Goal: Task Accomplishment & Management: Use online tool/utility

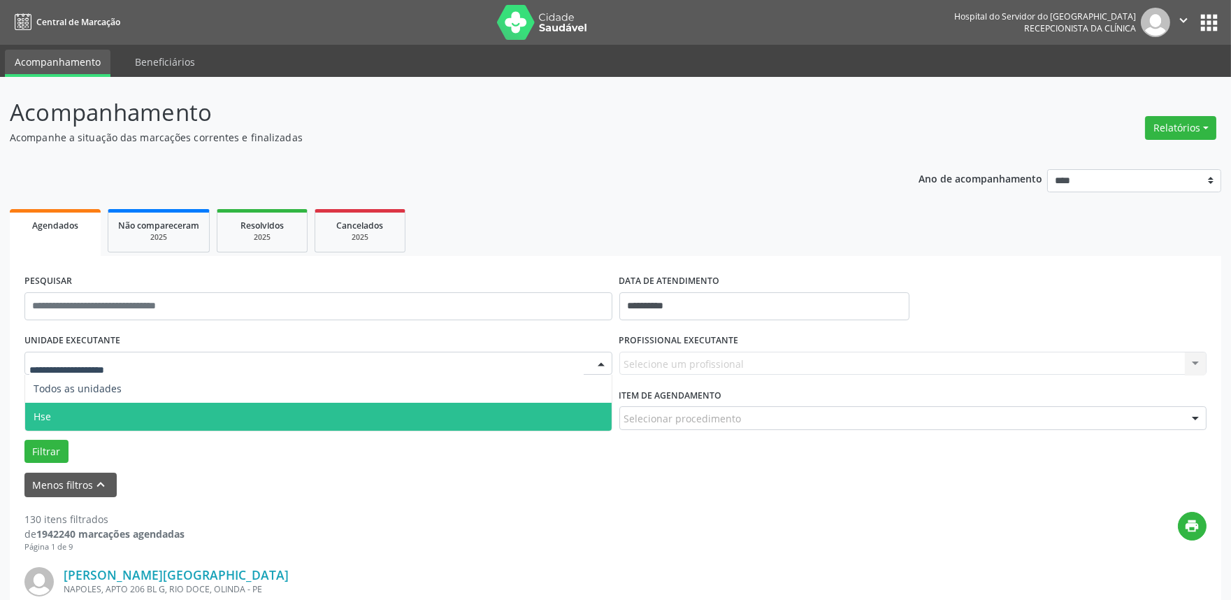
drag, startPoint x: 63, startPoint y: 417, endPoint x: 107, endPoint y: 415, distance: 44.1
click at [69, 415] on span "Hse" at bounding box center [318, 417] width 587 height 28
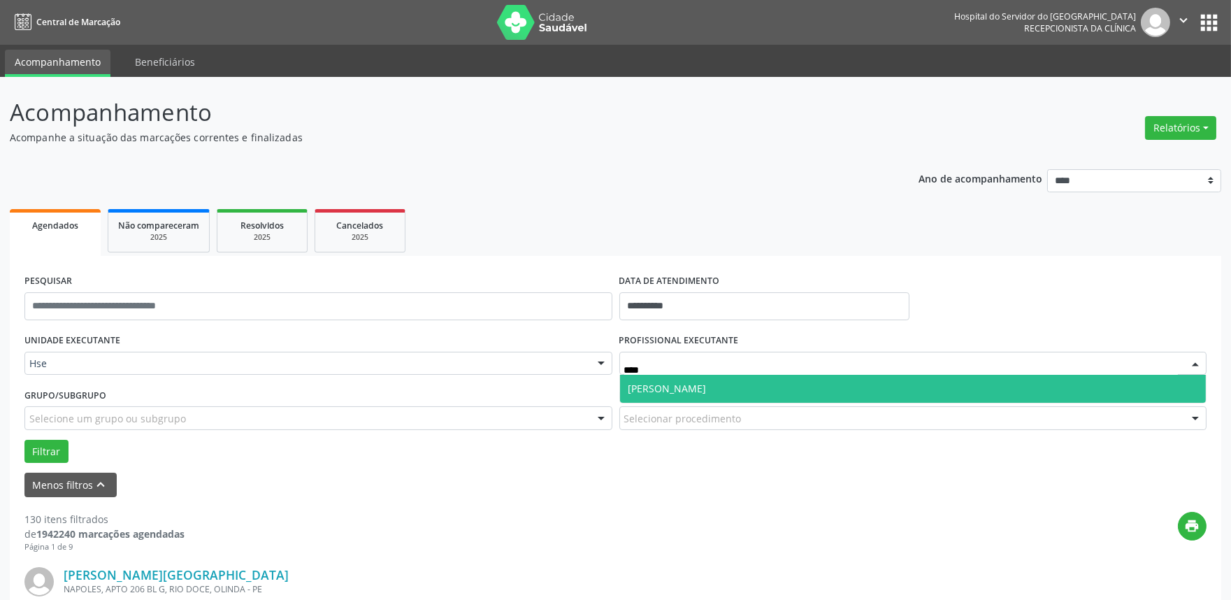
type input "*****"
click at [700, 389] on span "[PERSON_NAME]" at bounding box center [913, 389] width 587 height 28
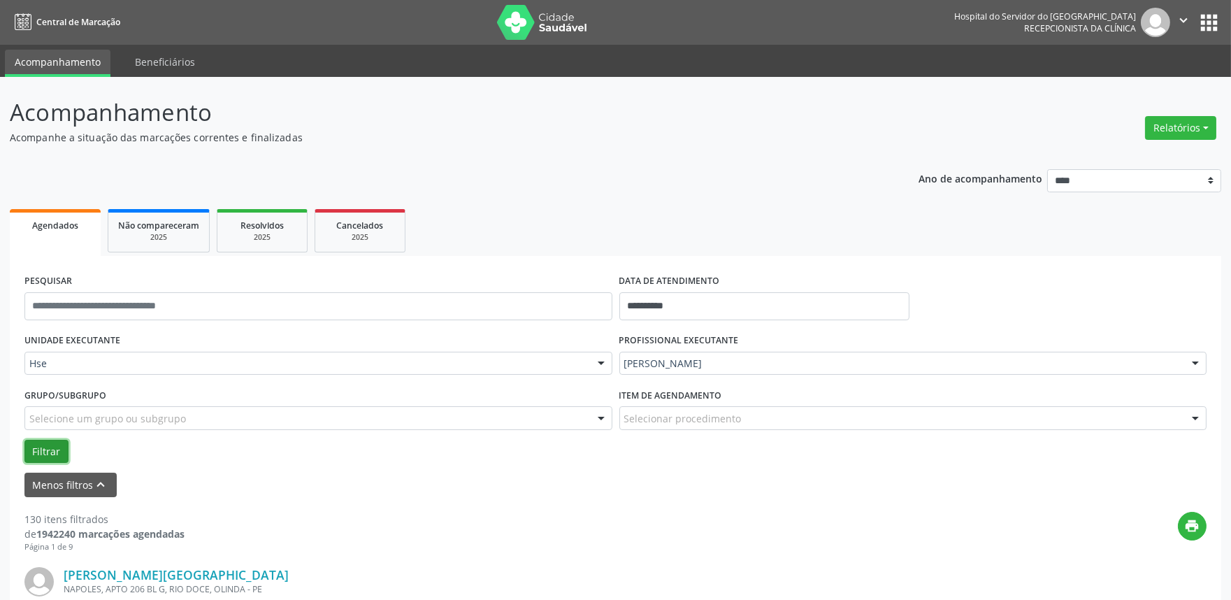
click at [38, 444] on button "Filtrar" at bounding box center [46, 452] width 44 height 24
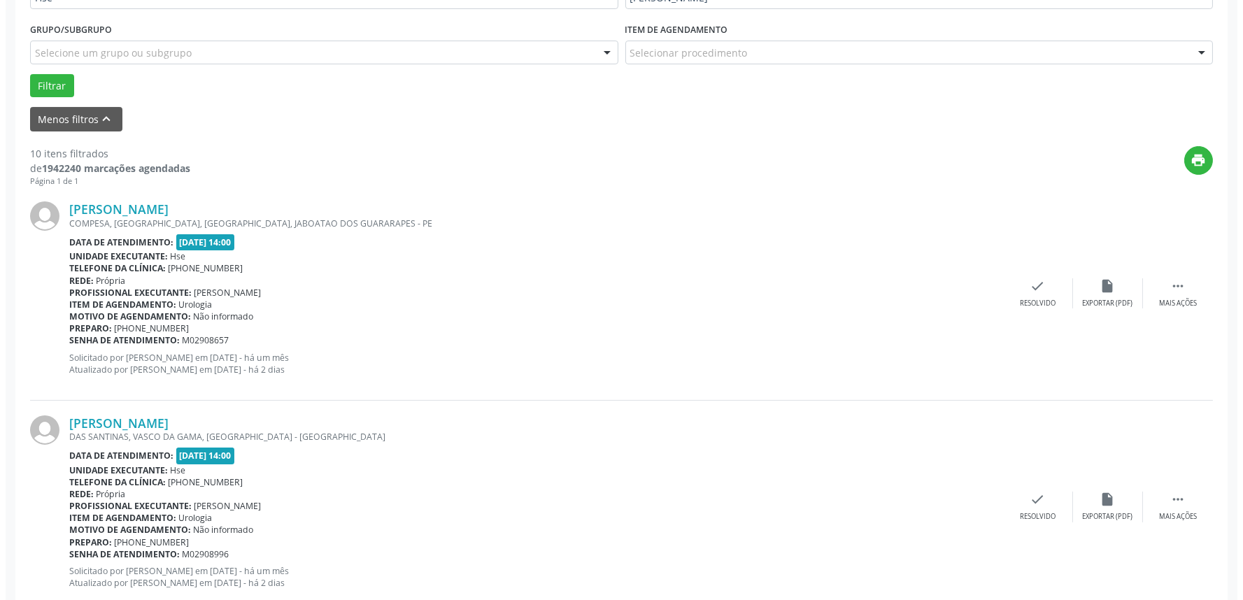
scroll to position [388, 0]
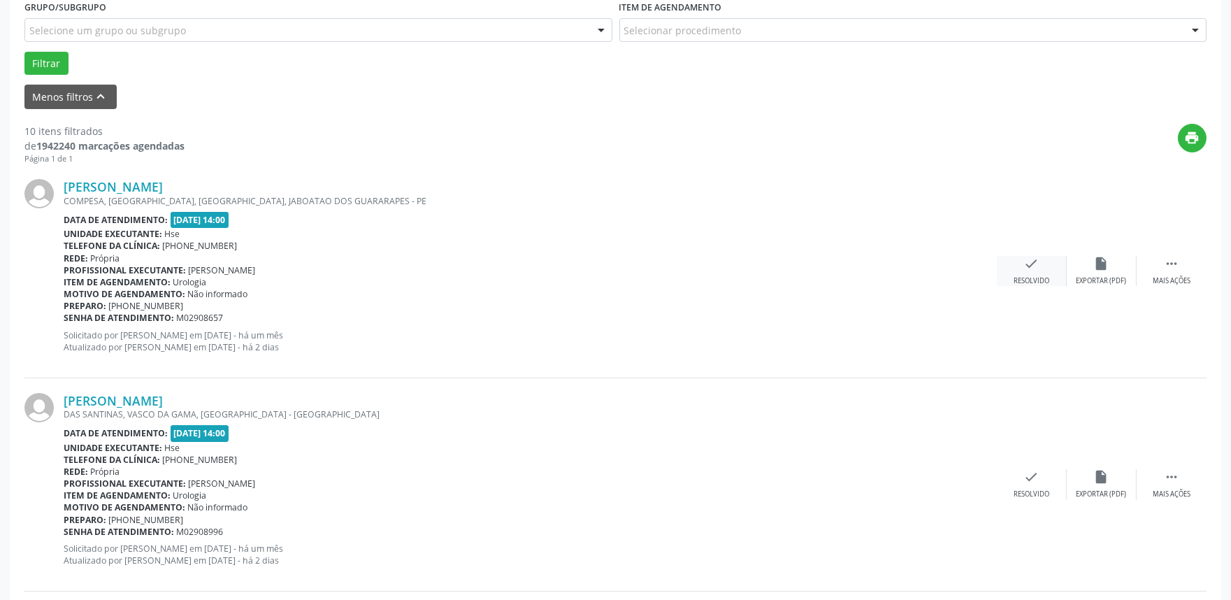
click at [1032, 266] on icon "check" at bounding box center [1031, 263] width 15 height 15
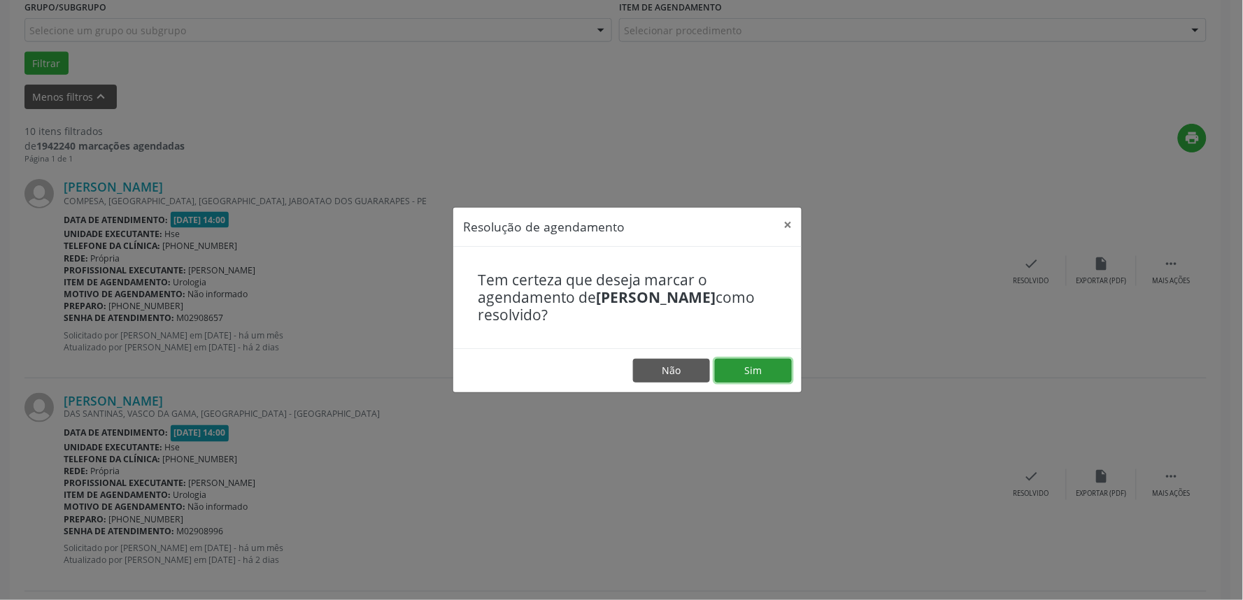
click at [745, 371] on button "Sim" at bounding box center [753, 371] width 77 height 24
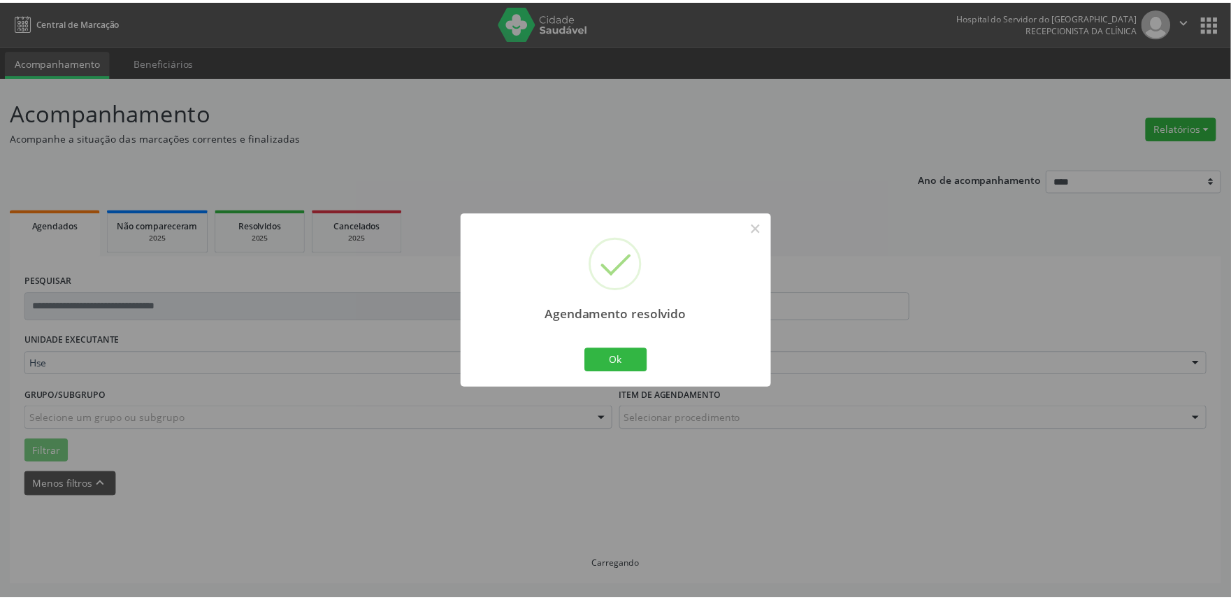
scroll to position [0, 0]
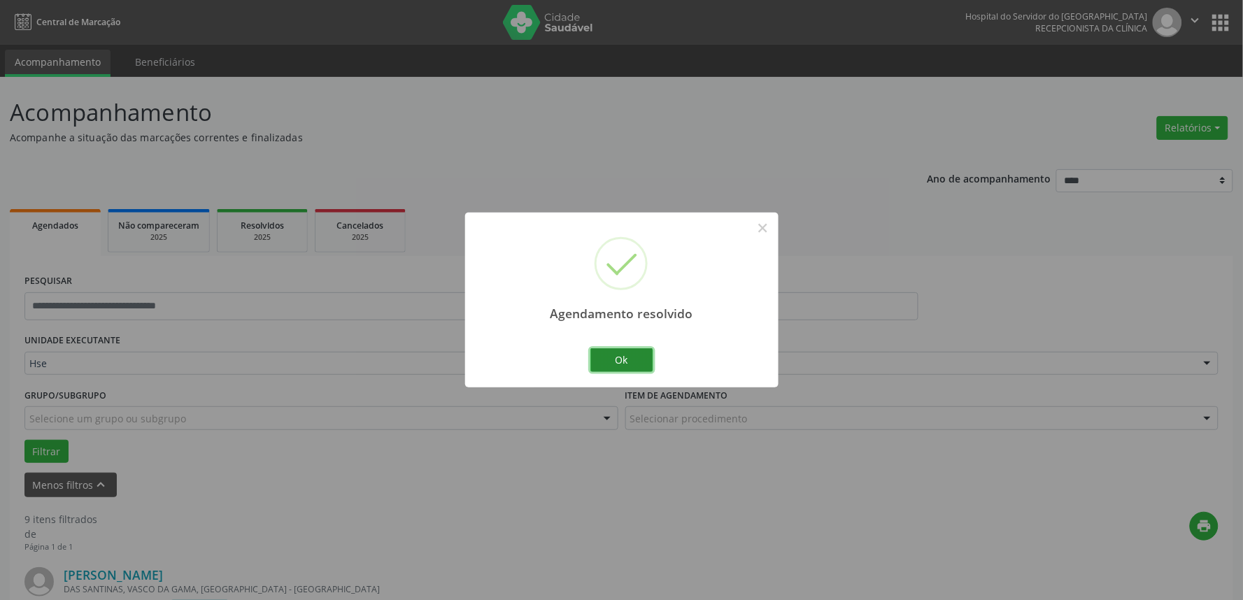
click at [624, 360] on button "Ok" at bounding box center [621, 360] width 63 height 24
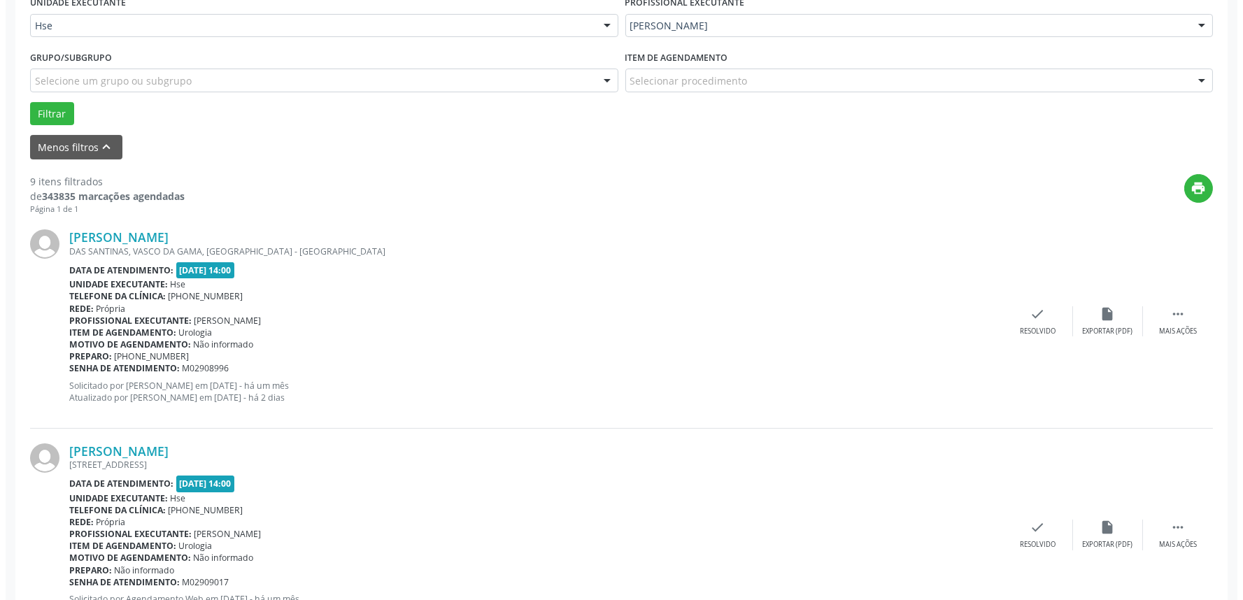
scroll to position [466, 0]
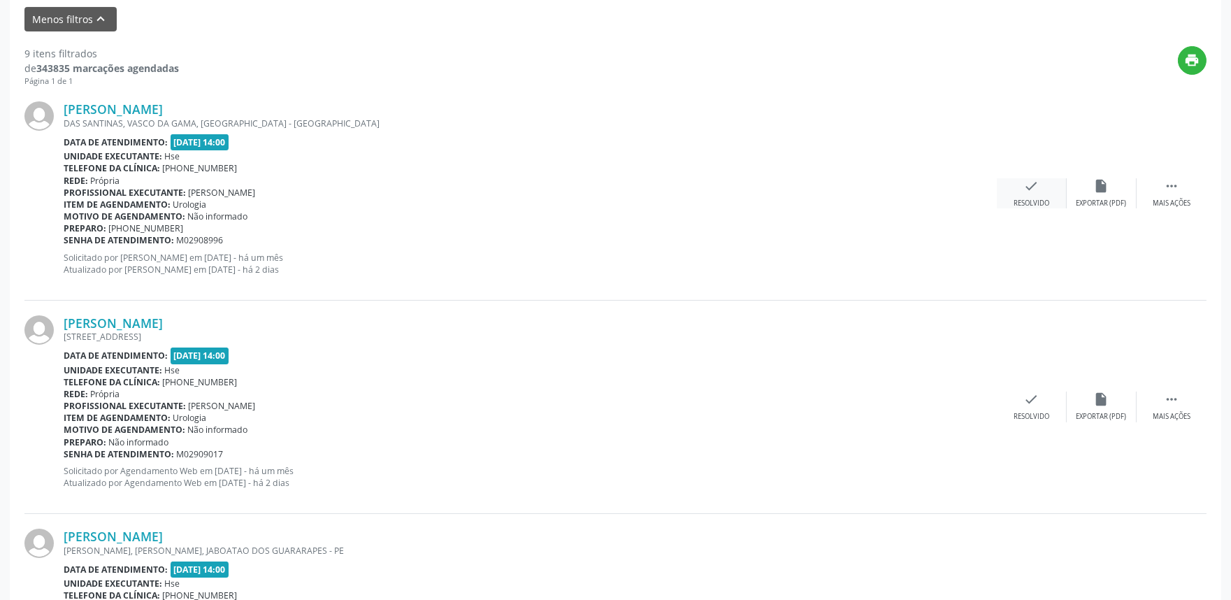
click at [1031, 196] on div "check Resolvido" at bounding box center [1032, 193] width 70 height 30
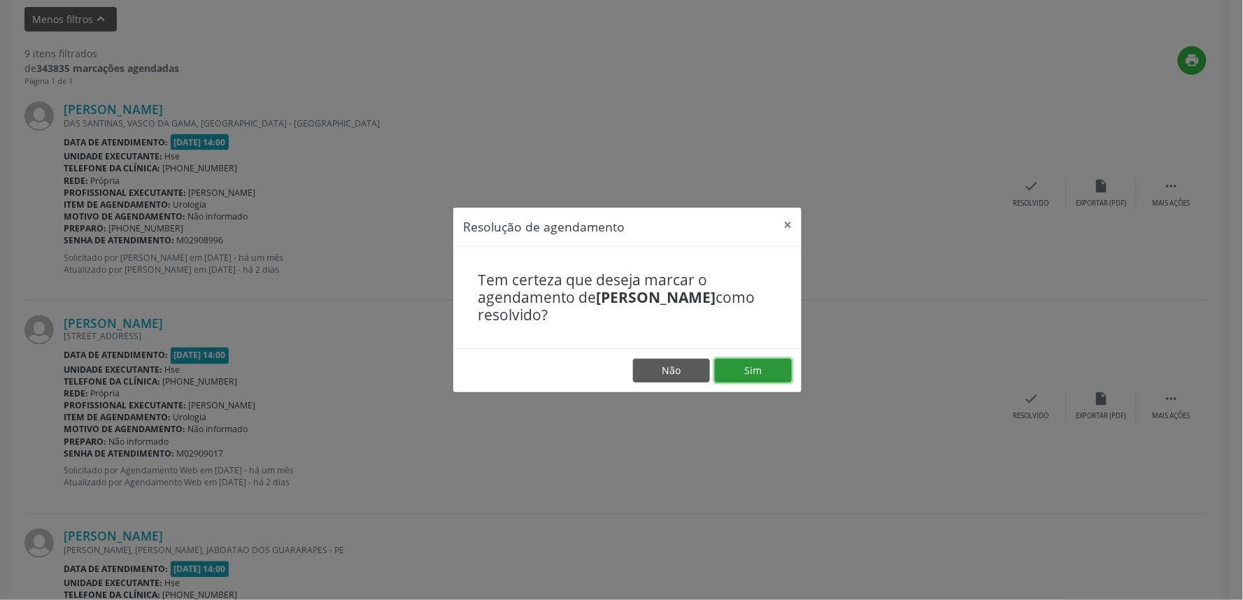
click at [744, 365] on button "Sim" at bounding box center [753, 371] width 77 height 24
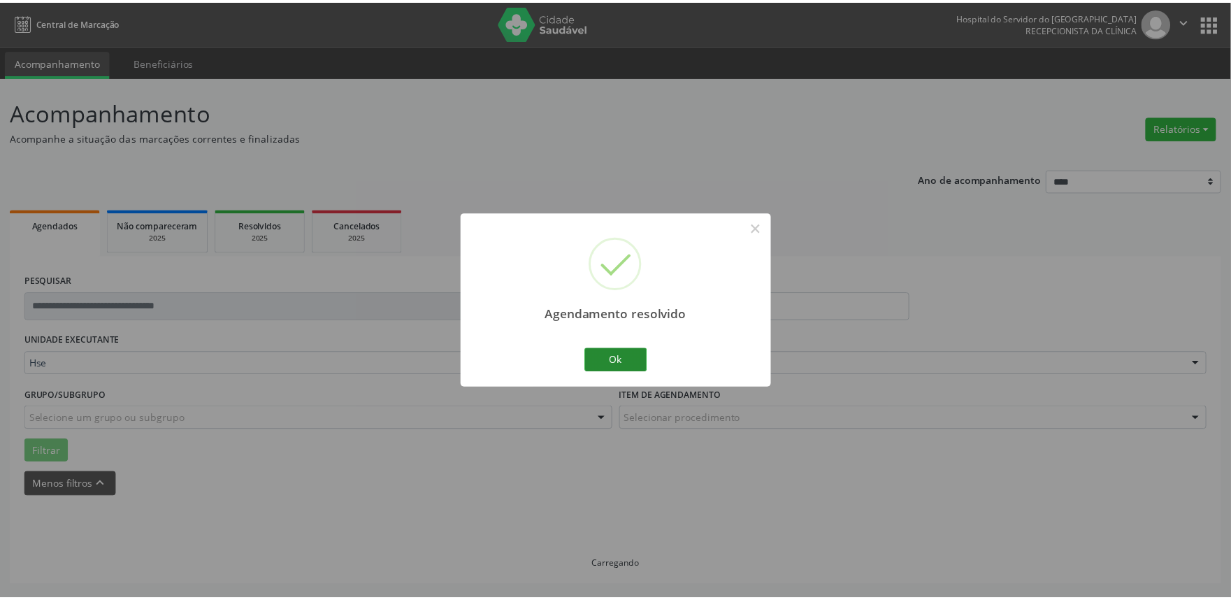
scroll to position [0, 0]
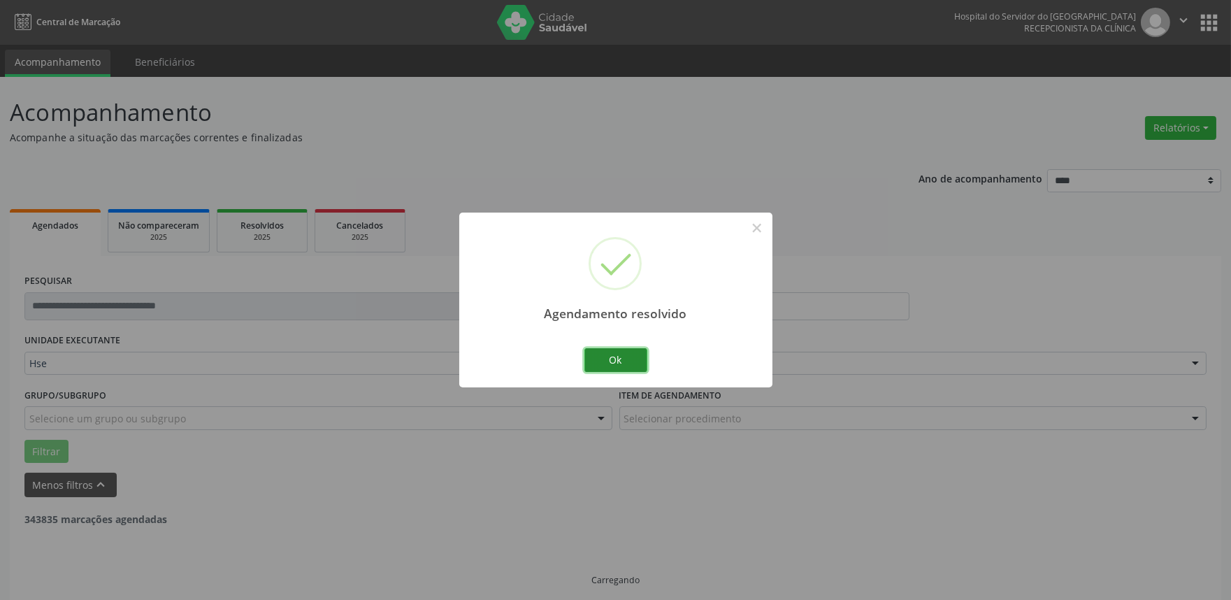
click at [630, 352] on button "Ok" at bounding box center [616, 360] width 63 height 24
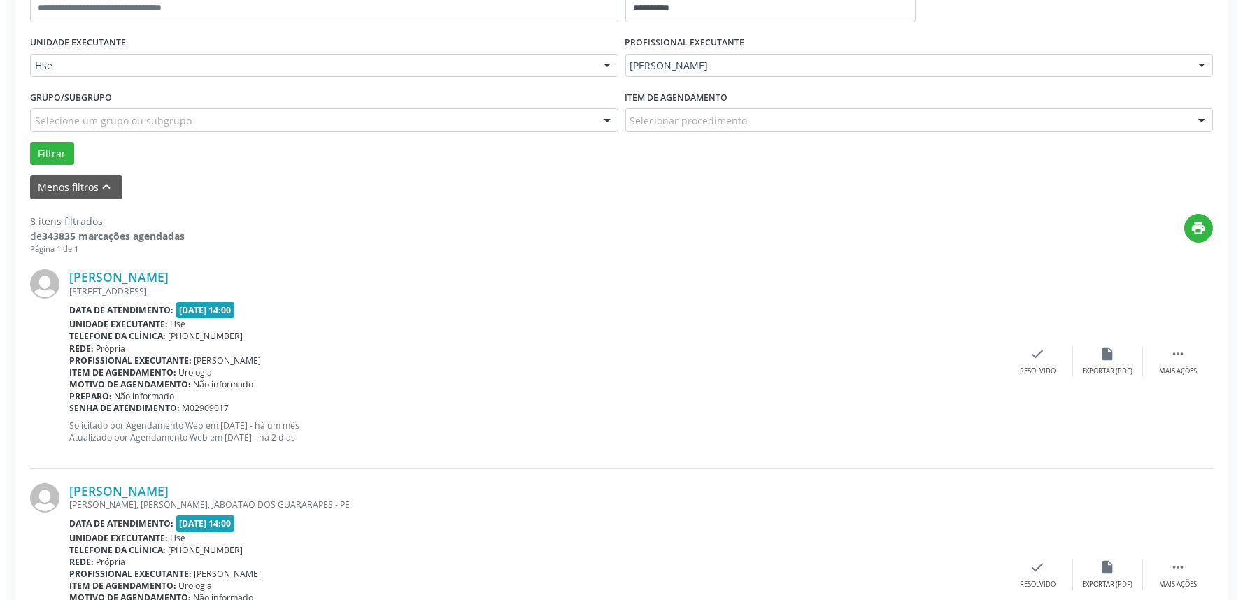
scroll to position [388, 0]
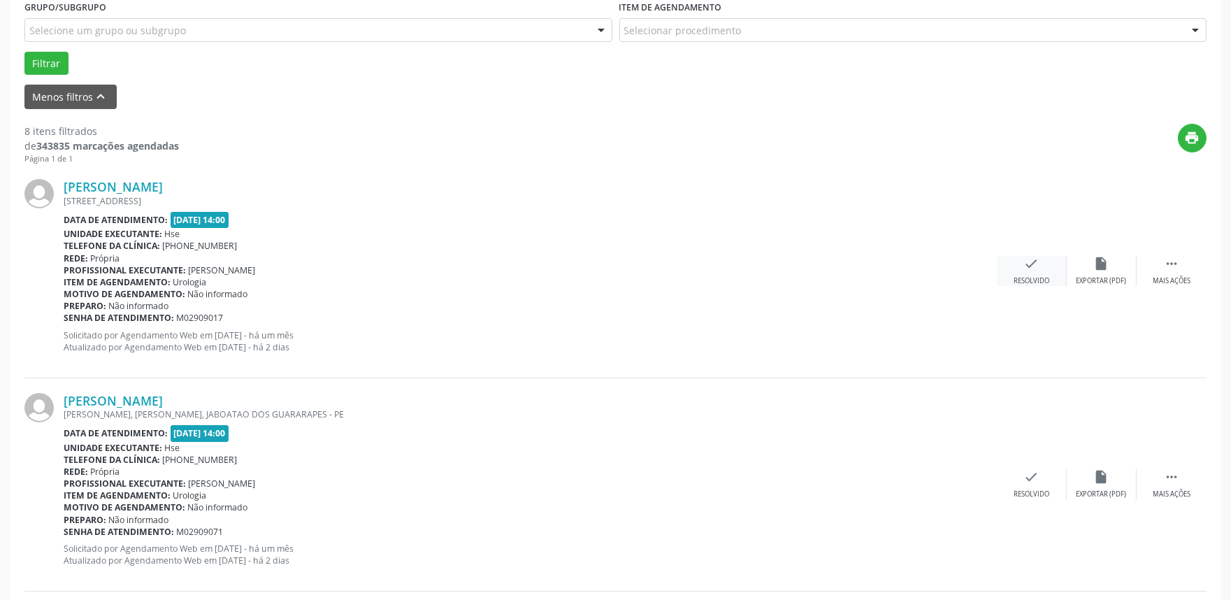
click at [1033, 261] on icon "check" at bounding box center [1031, 263] width 15 height 15
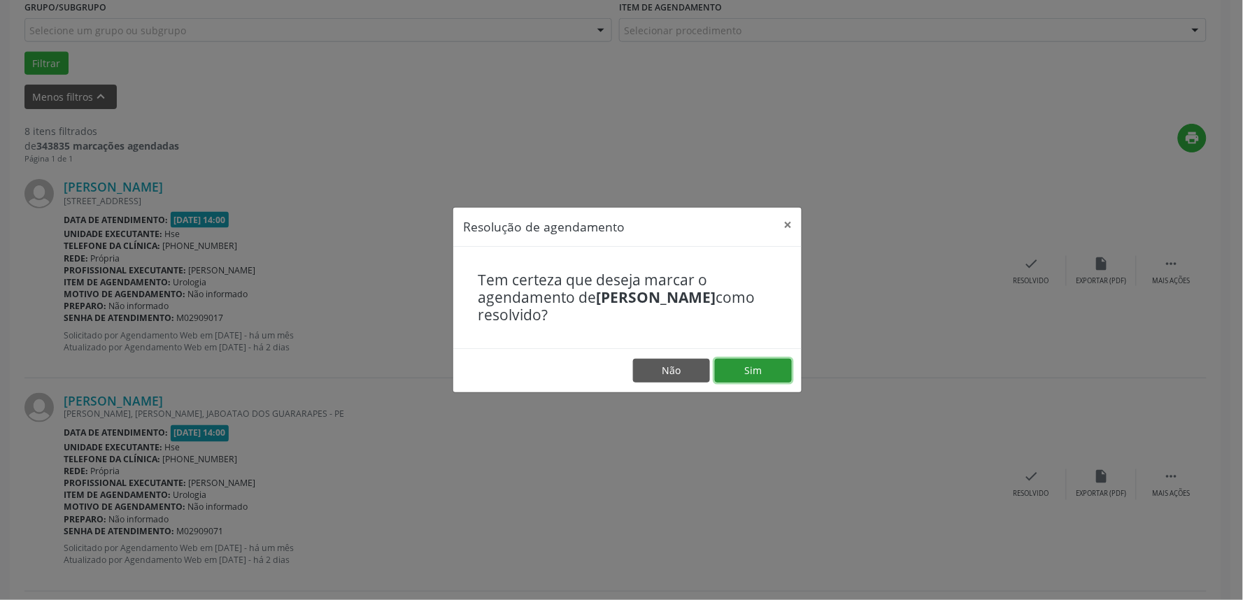
click at [743, 368] on button "Sim" at bounding box center [753, 371] width 77 height 24
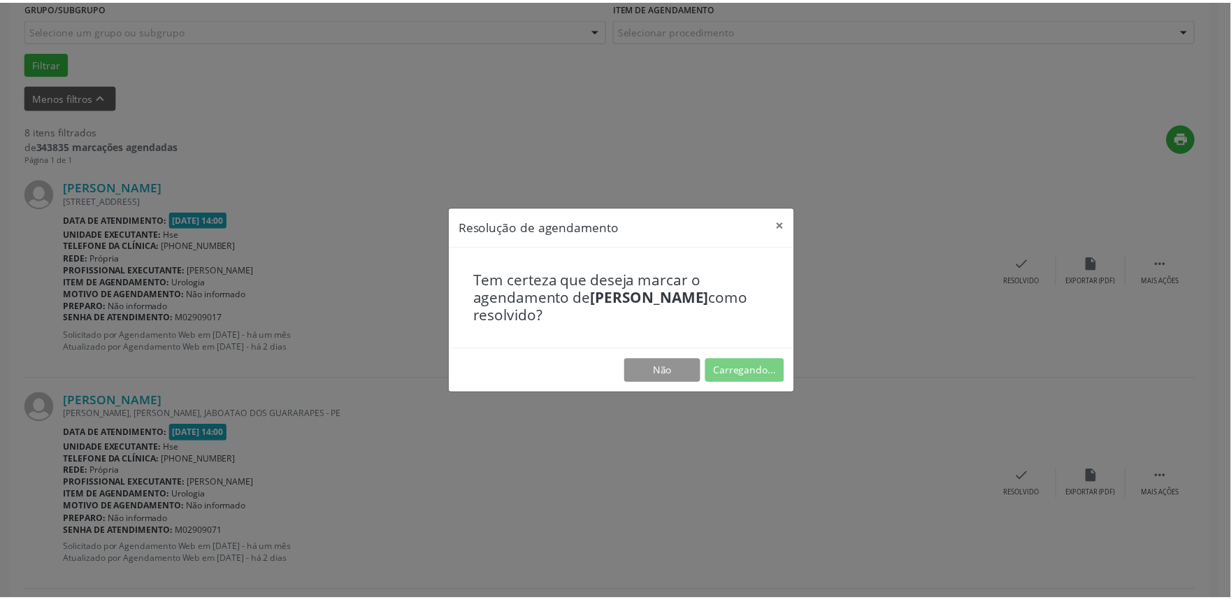
scroll to position [0, 0]
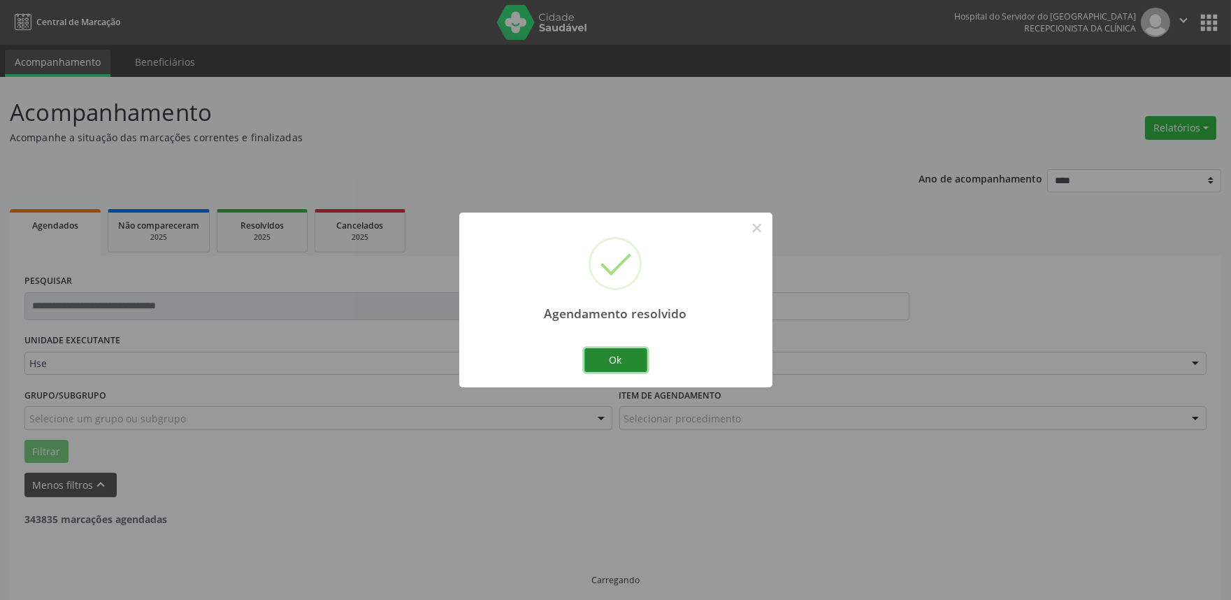
click at [615, 362] on button "Ok" at bounding box center [616, 360] width 63 height 24
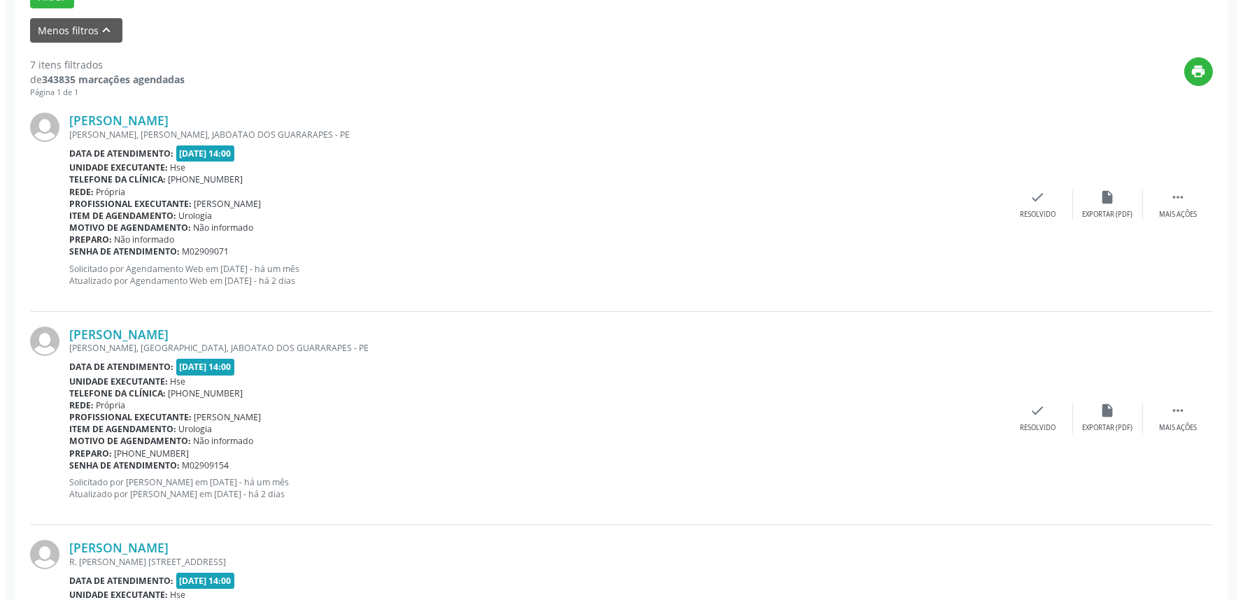
scroll to position [466, 0]
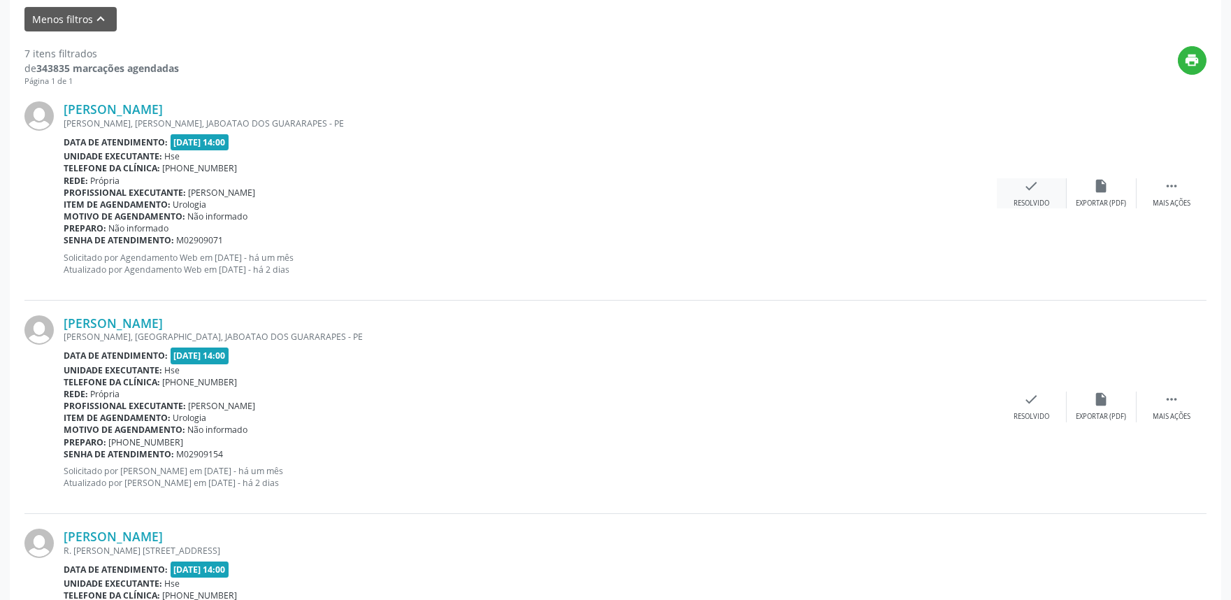
click at [1034, 183] on icon "check" at bounding box center [1031, 185] width 15 height 15
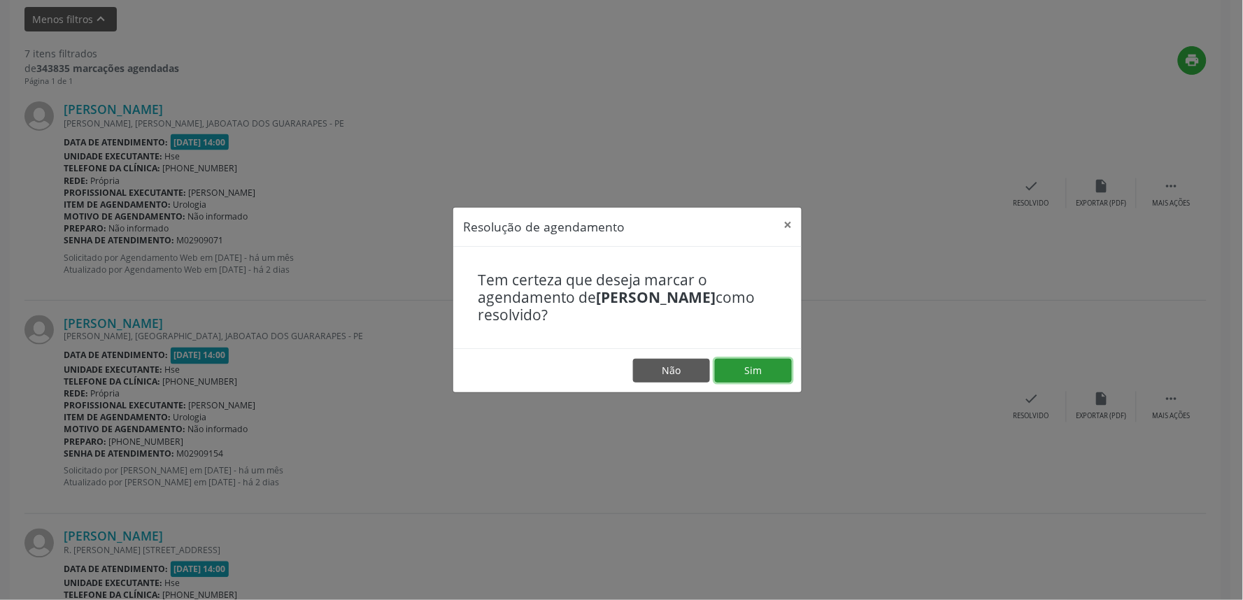
click at [748, 373] on button "Sim" at bounding box center [753, 371] width 77 height 24
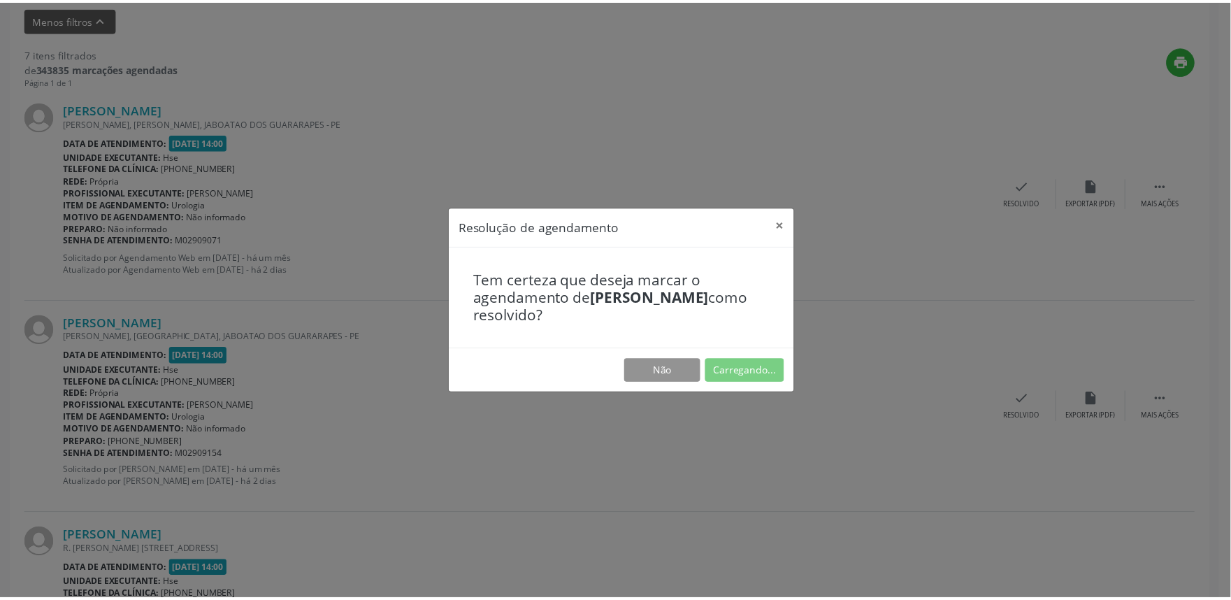
scroll to position [0, 0]
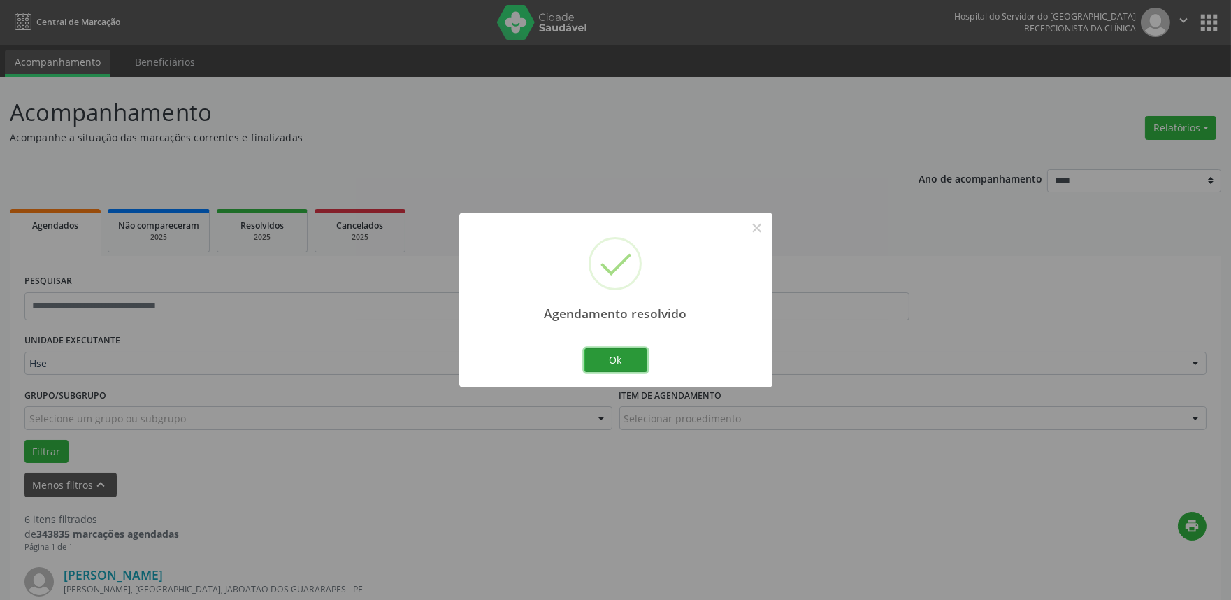
click at [618, 364] on button "Ok" at bounding box center [616, 360] width 63 height 24
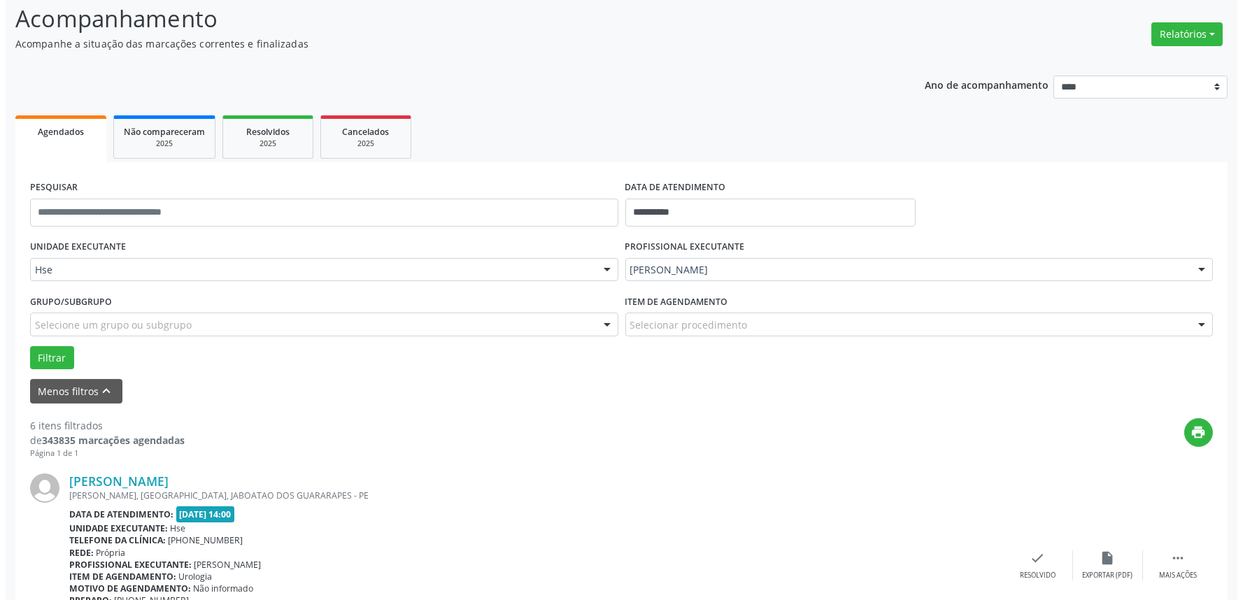
scroll to position [310, 0]
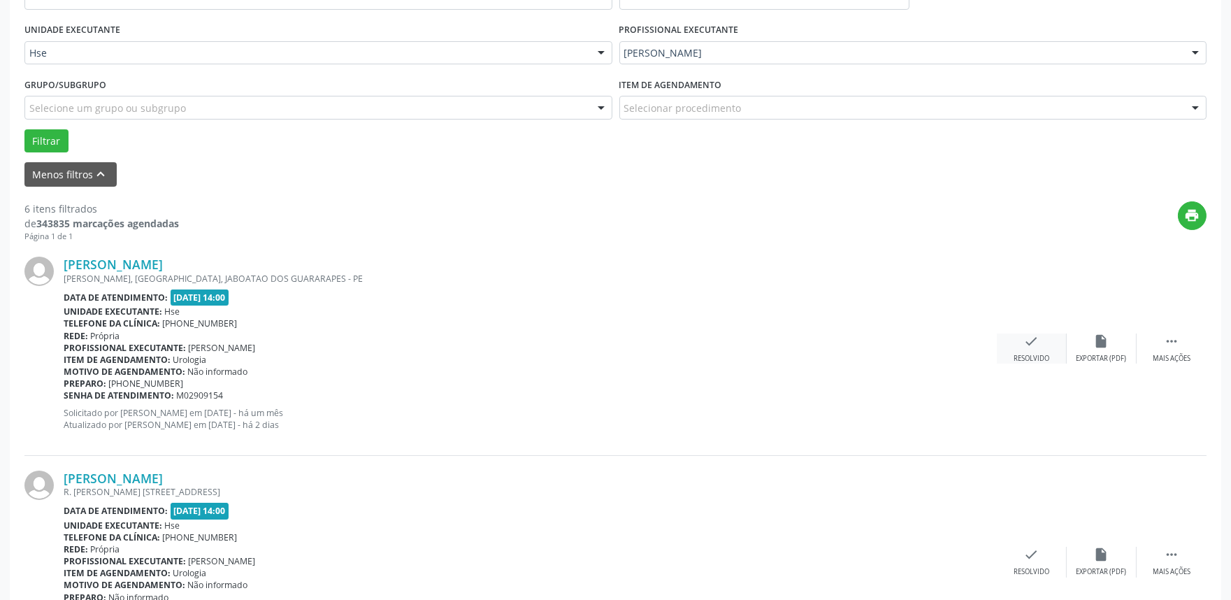
click at [1038, 338] on icon "check" at bounding box center [1031, 341] width 15 height 15
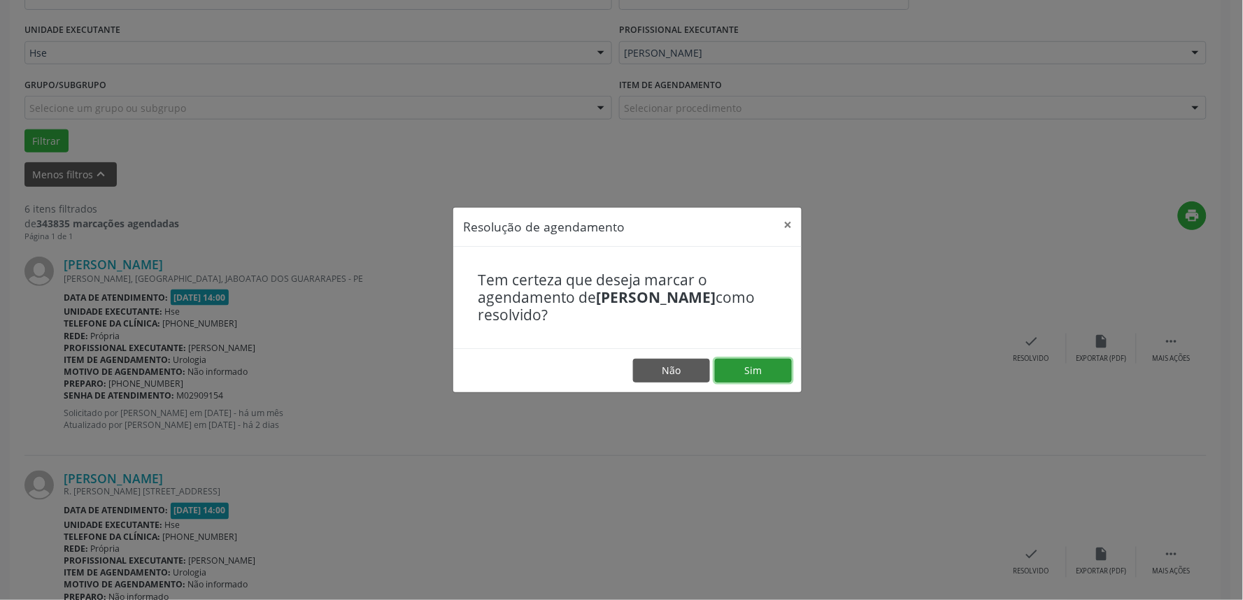
click at [752, 374] on button "Sim" at bounding box center [753, 371] width 77 height 24
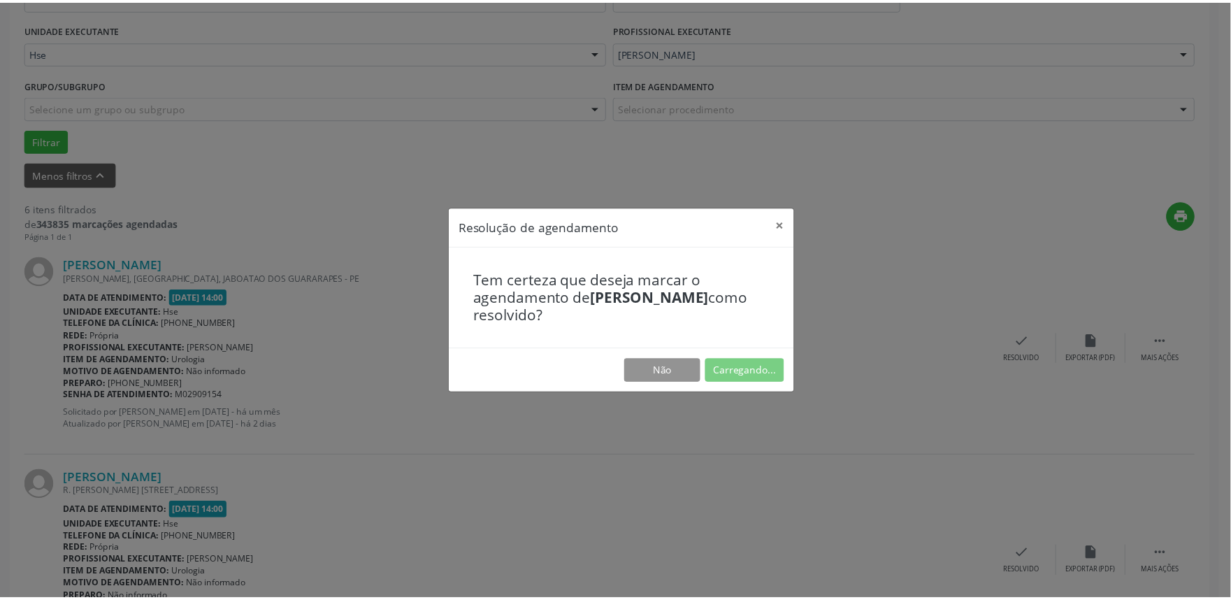
scroll to position [0, 0]
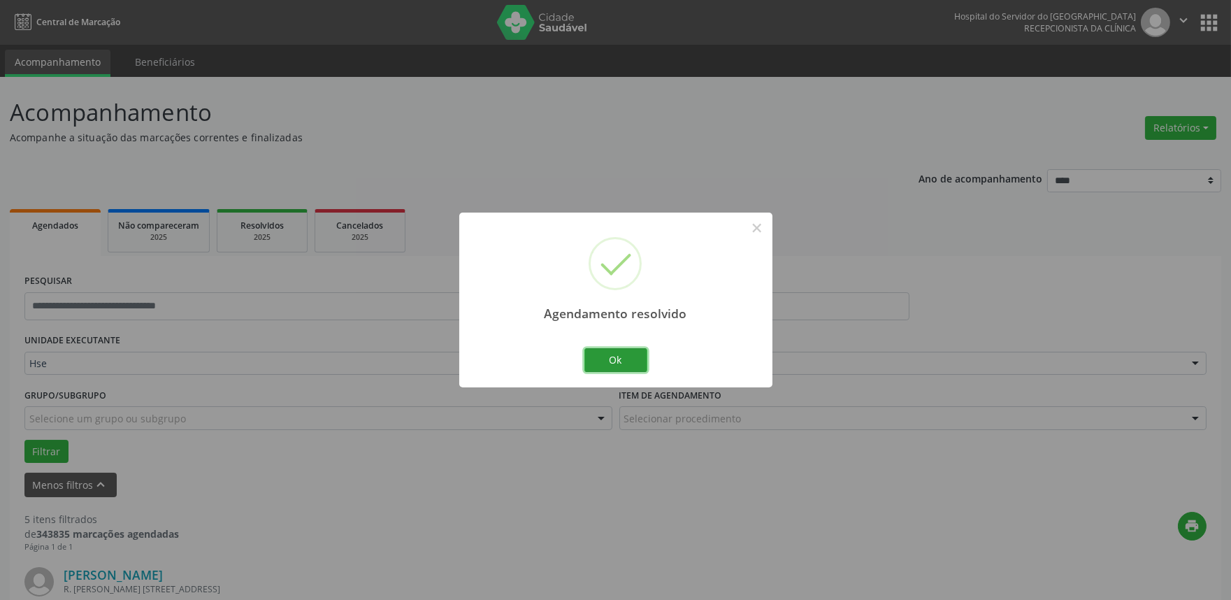
drag, startPoint x: 618, startPoint y: 364, endPoint x: 599, endPoint y: 367, distance: 19.2
click at [619, 364] on button "Ok" at bounding box center [616, 360] width 63 height 24
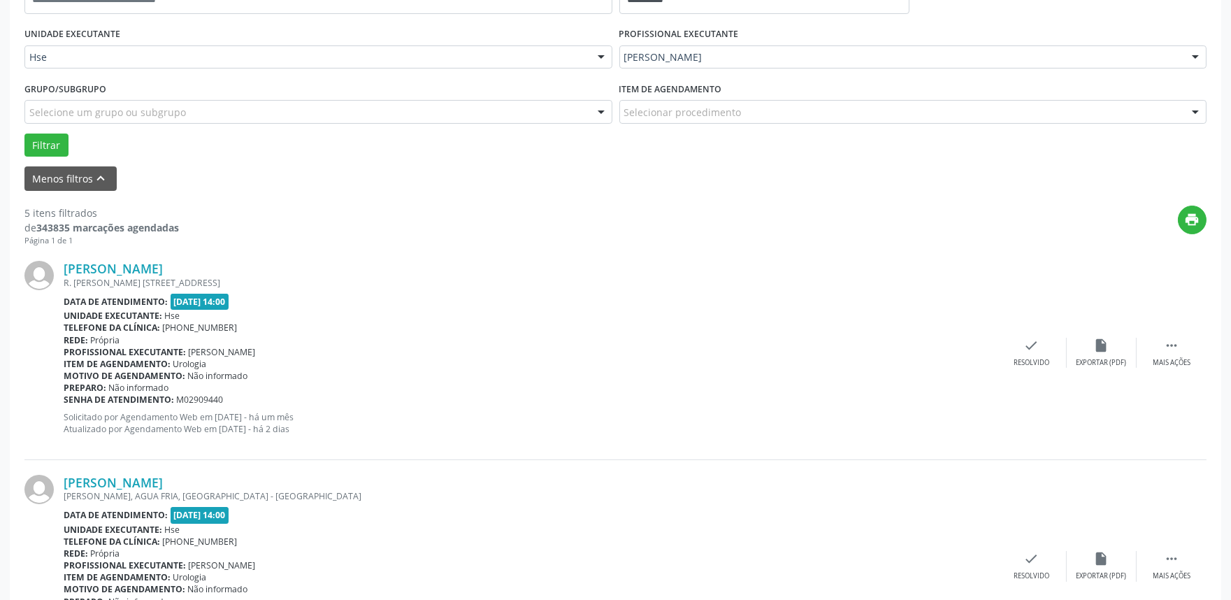
scroll to position [466, 0]
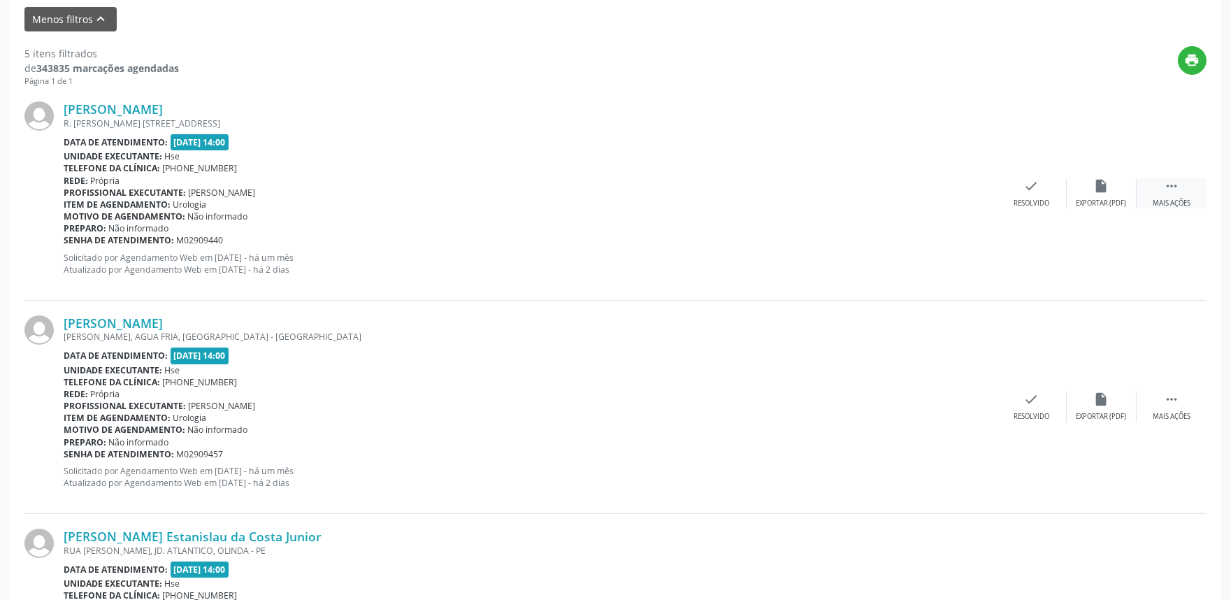
drag, startPoint x: 1173, startPoint y: 183, endPoint x: 1161, endPoint y: 191, distance: 14.6
click at [1175, 180] on icon "" at bounding box center [1171, 185] width 15 height 15
click at [1110, 187] on div "alarm_off Não compareceu" at bounding box center [1102, 193] width 70 height 30
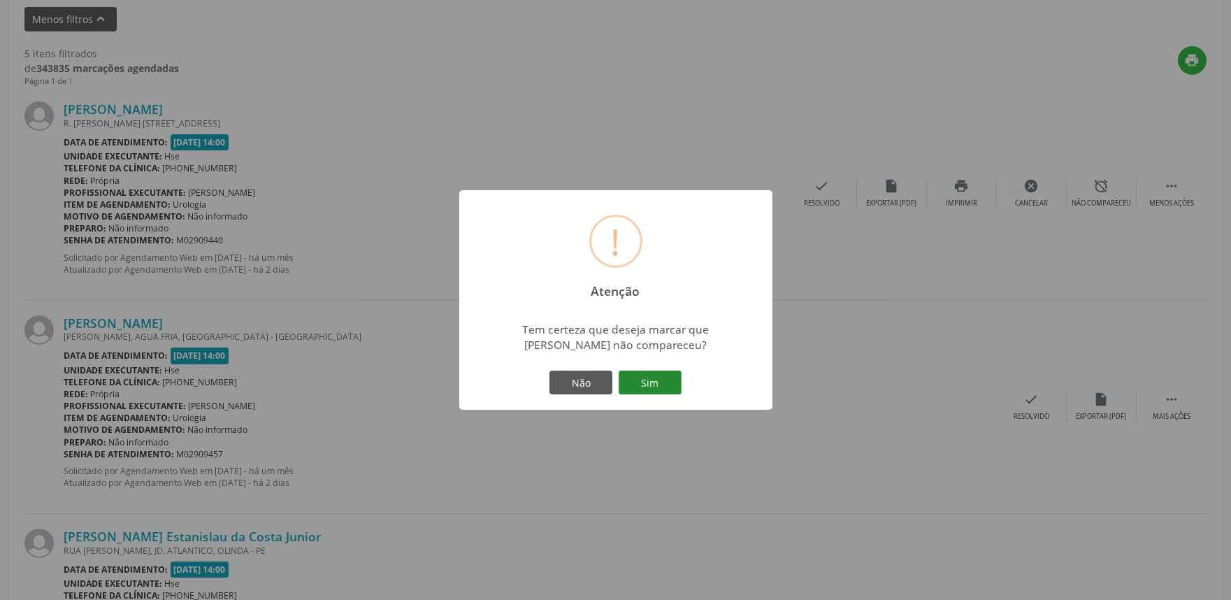
click at [648, 380] on button "Sim" at bounding box center [650, 383] width 63 height 24
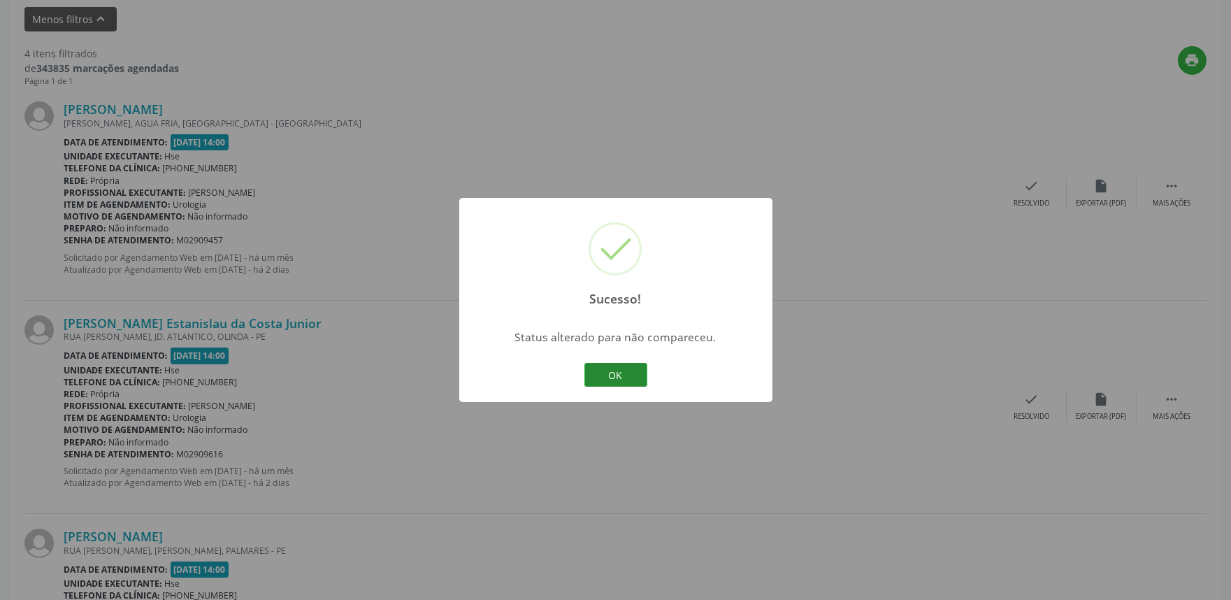
click at [613, 369] on button "OK" at bounding box center [616, 375] width 63 height 24
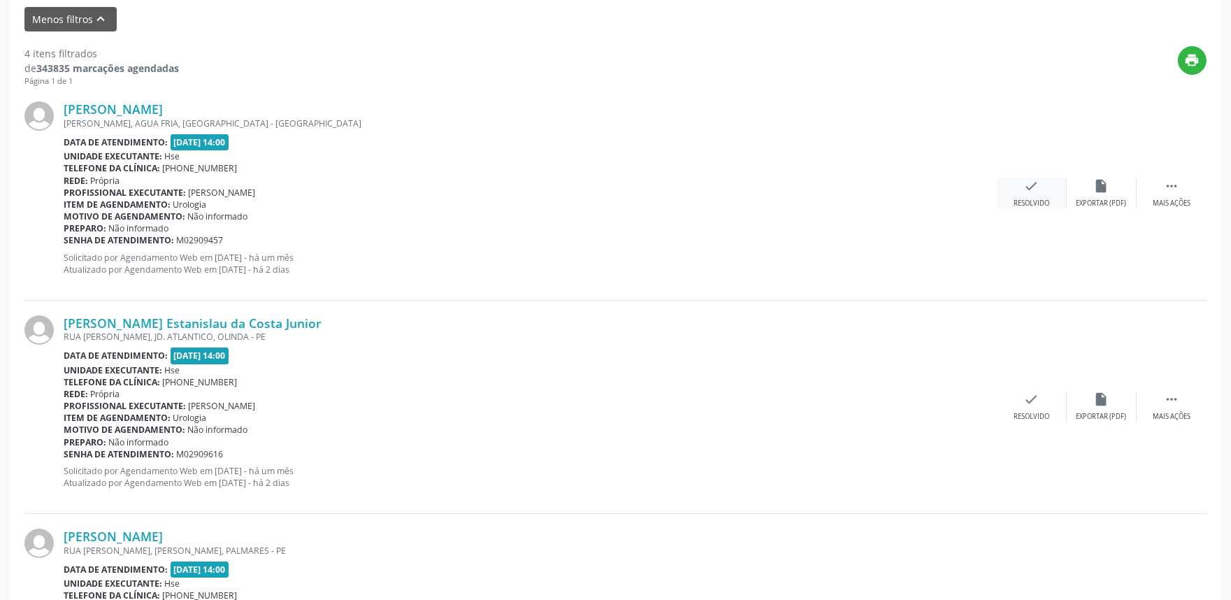
click at [1035, 194] on div "check Resolvido" at bounding box center [1032, 193] width 70 height 30
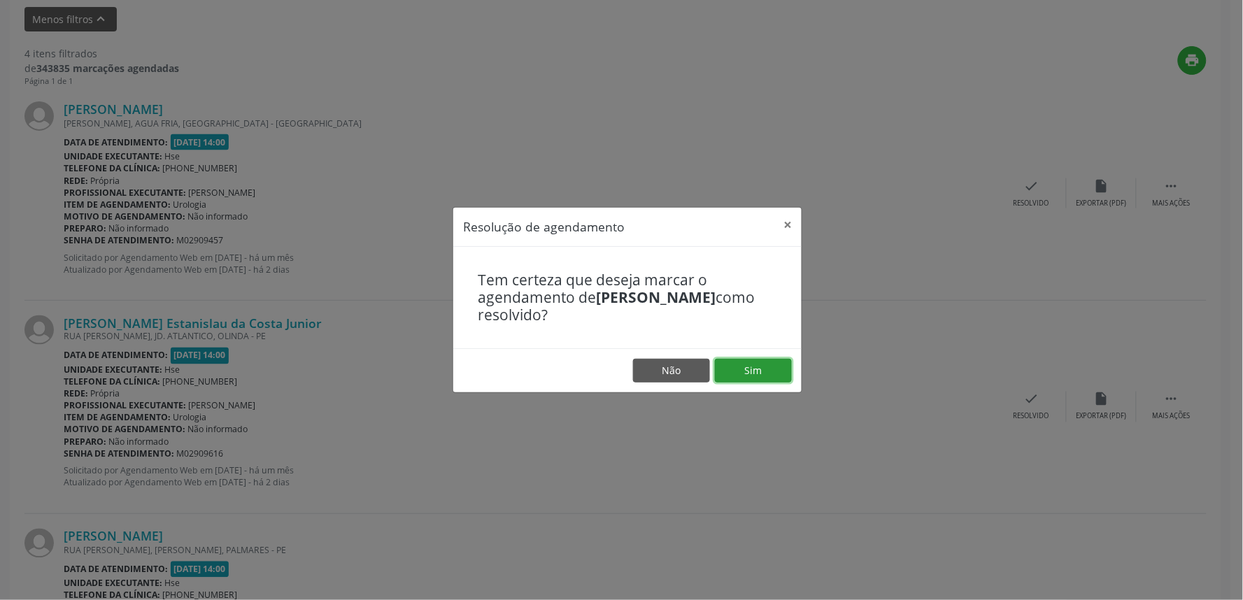
click at [749, 366] on button "Sim" at bounding box center [753, 371] width 77 height 24
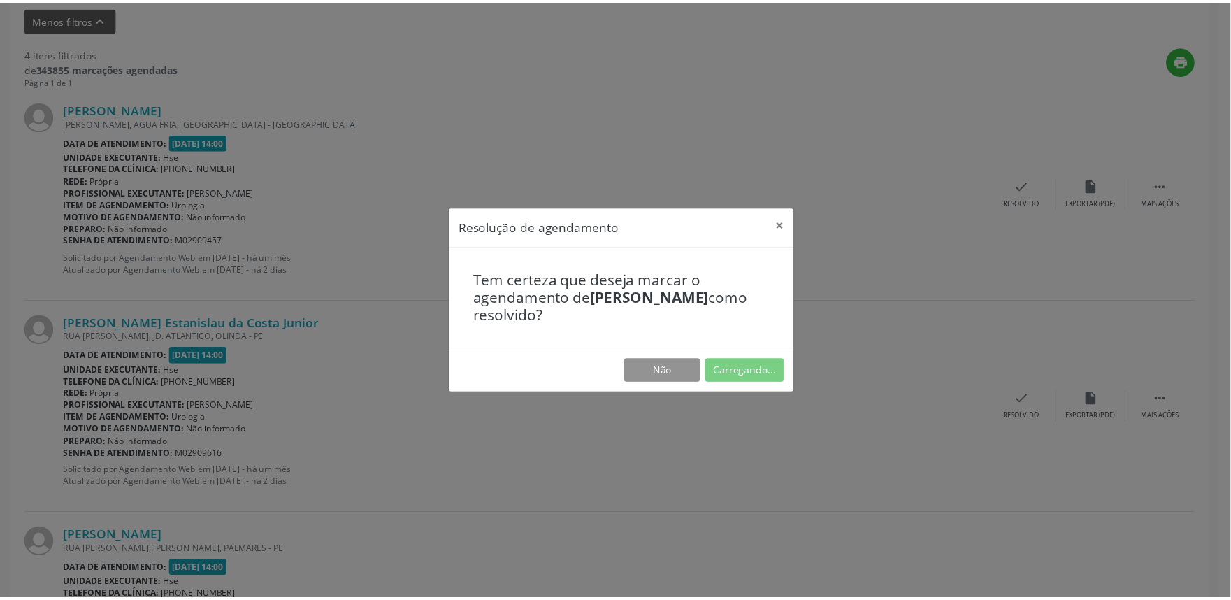
scroll to position [0, 0]
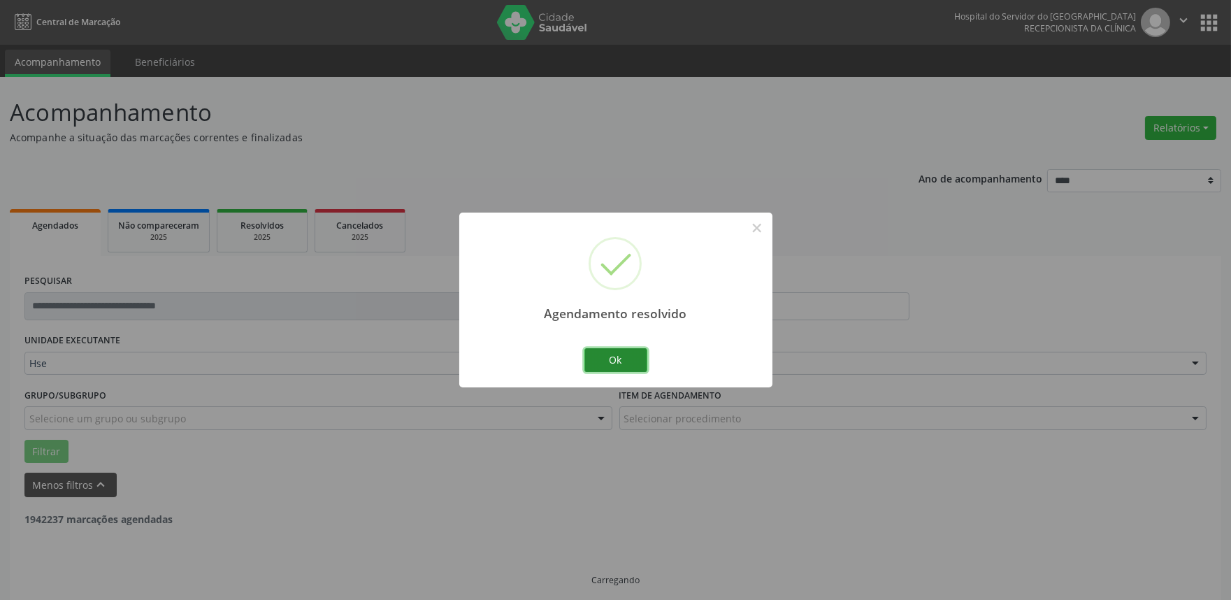
click at [617, 361] on button "Ok" at bounding box center [616, 360] width 63 height 24
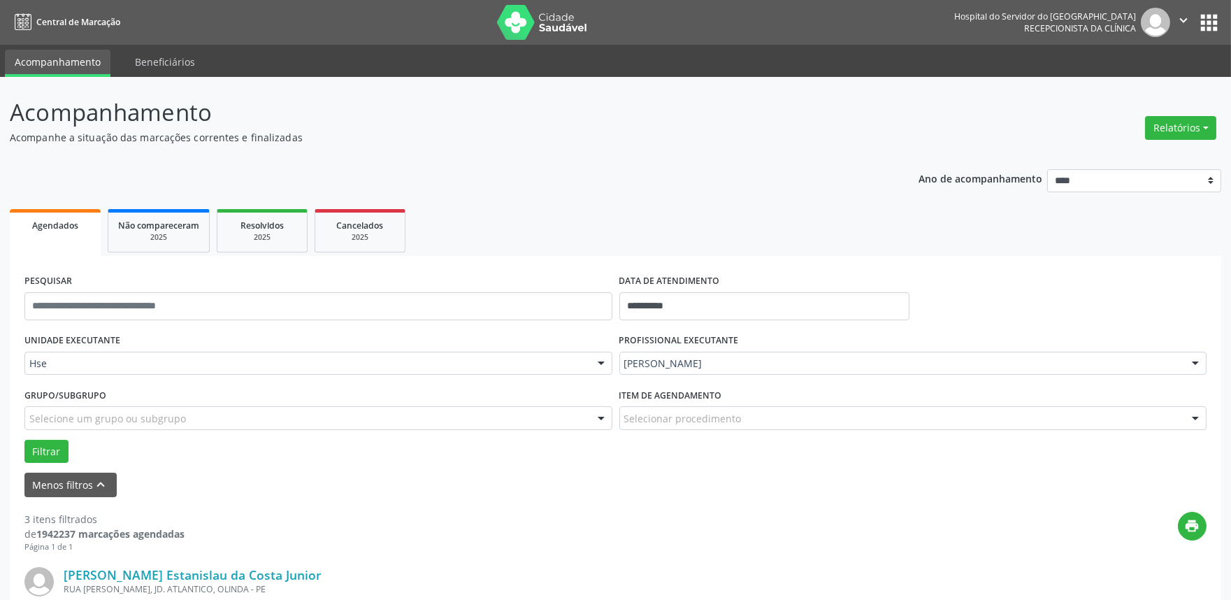
scroll to position [310, 0]
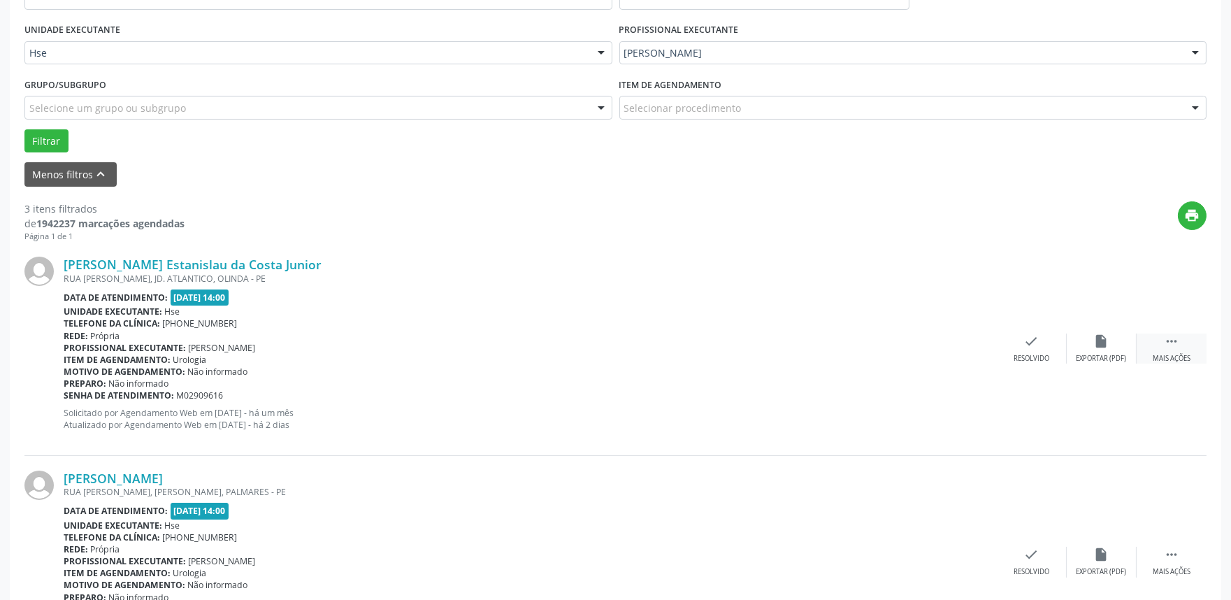
click at [1172, 348] on div " Mais ações" at bounding box center [1172, 349] width 70 height 30
click at [1112, 345] on div "alarm_off Não compareceu" at bounding box center [1102, 349] width 70 height 30
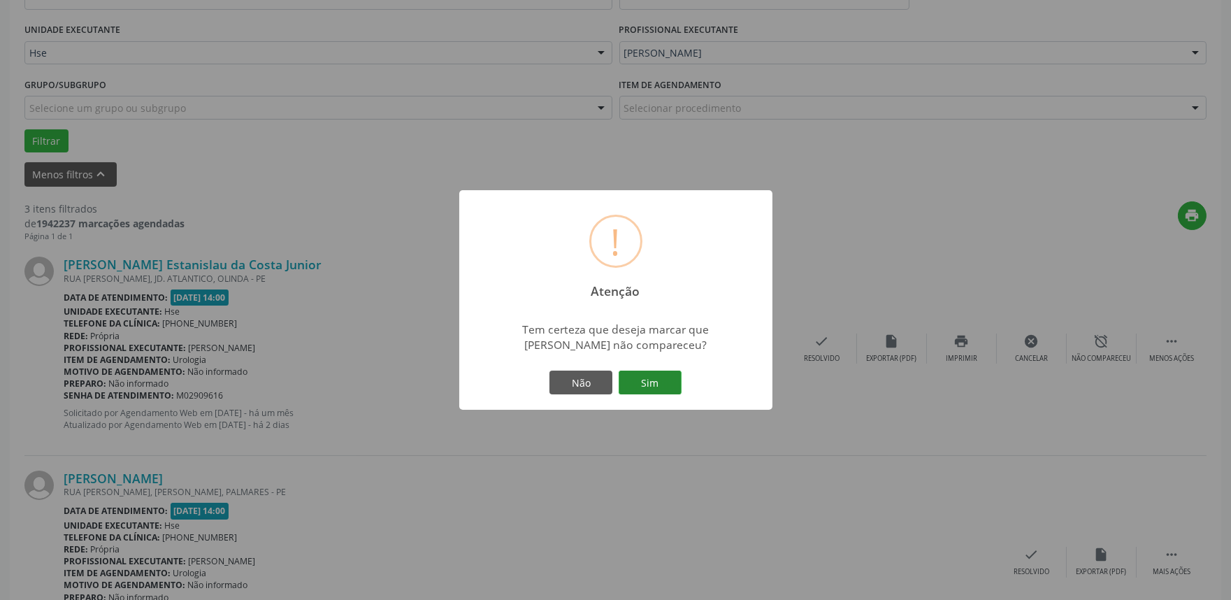
click at [649, 394] on button "Sim" at bounding box center [650, 383] width 63 height 24
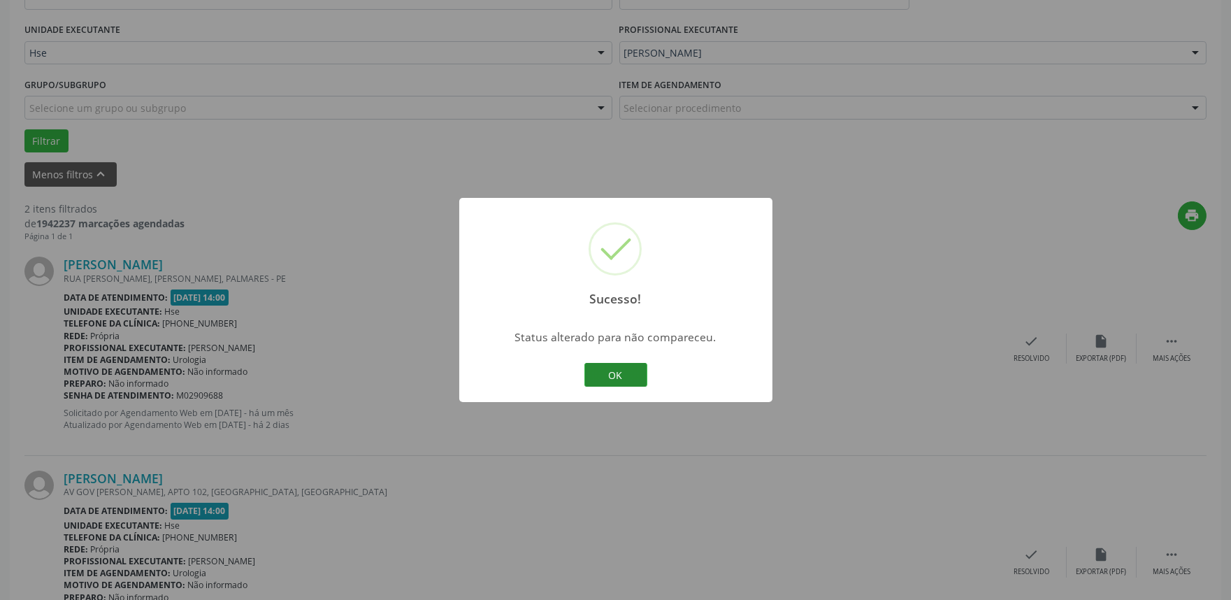
click at [624, 369] on button "OK" at bounding box center [616, 375] width 63 height 24
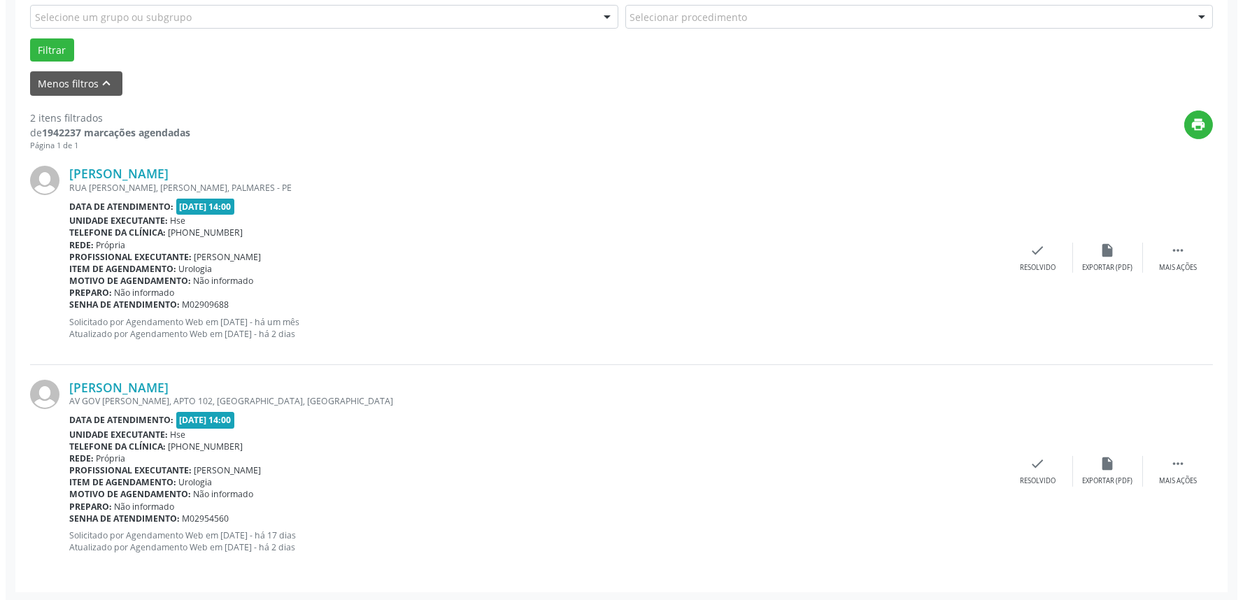
scroll to position [402, 0]
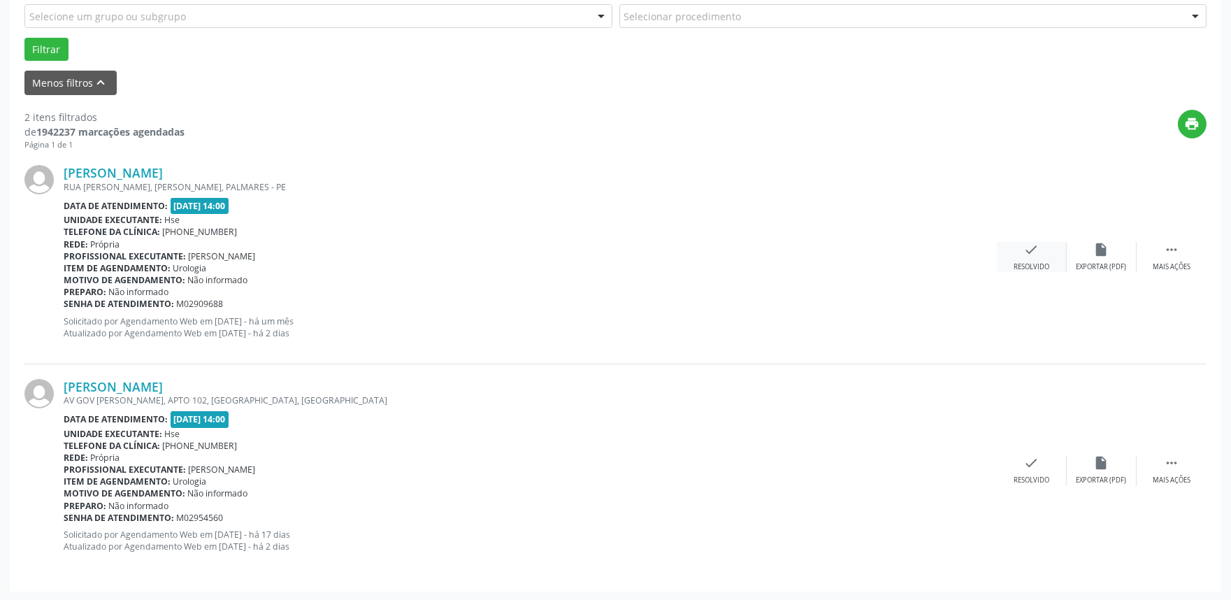
click at [1028, 255] on icon "check" at bounding box center [1031, 249] width 15 height 15
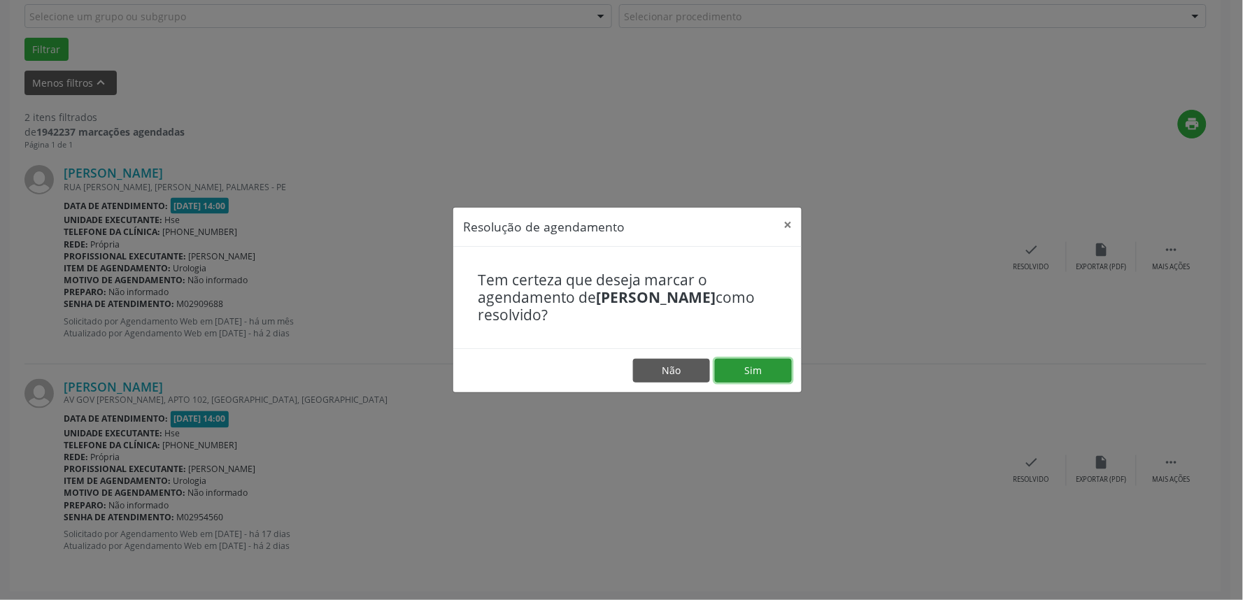
click at [760, 364] on button "Sim" at bounding box center [753, 371] width 77 height 24
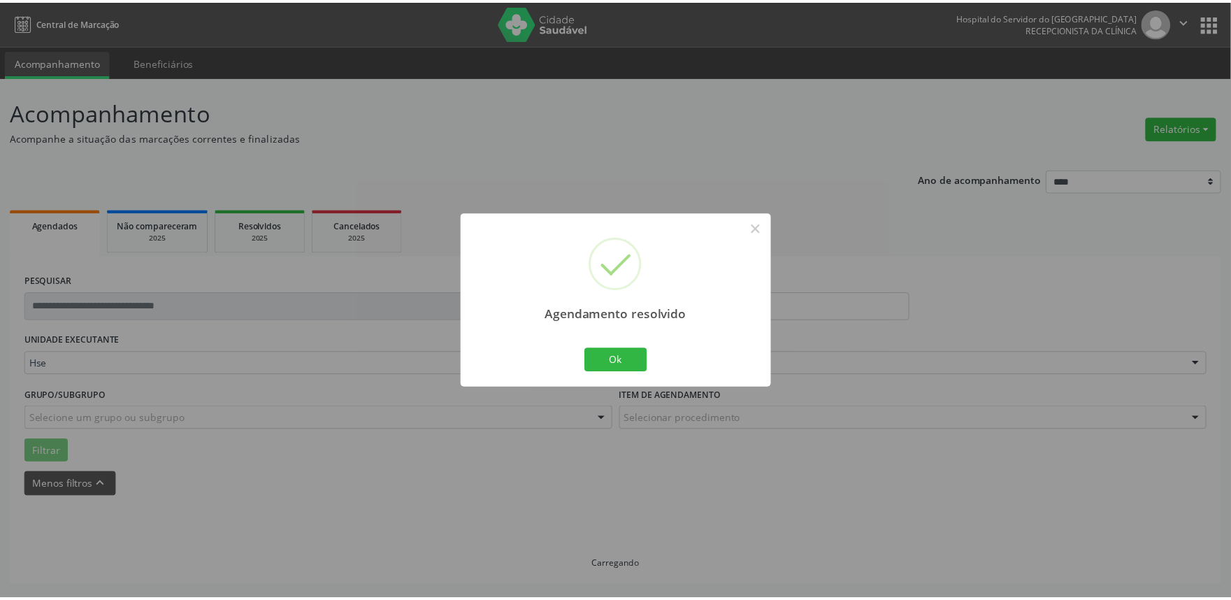
scroll to position [0, 0]
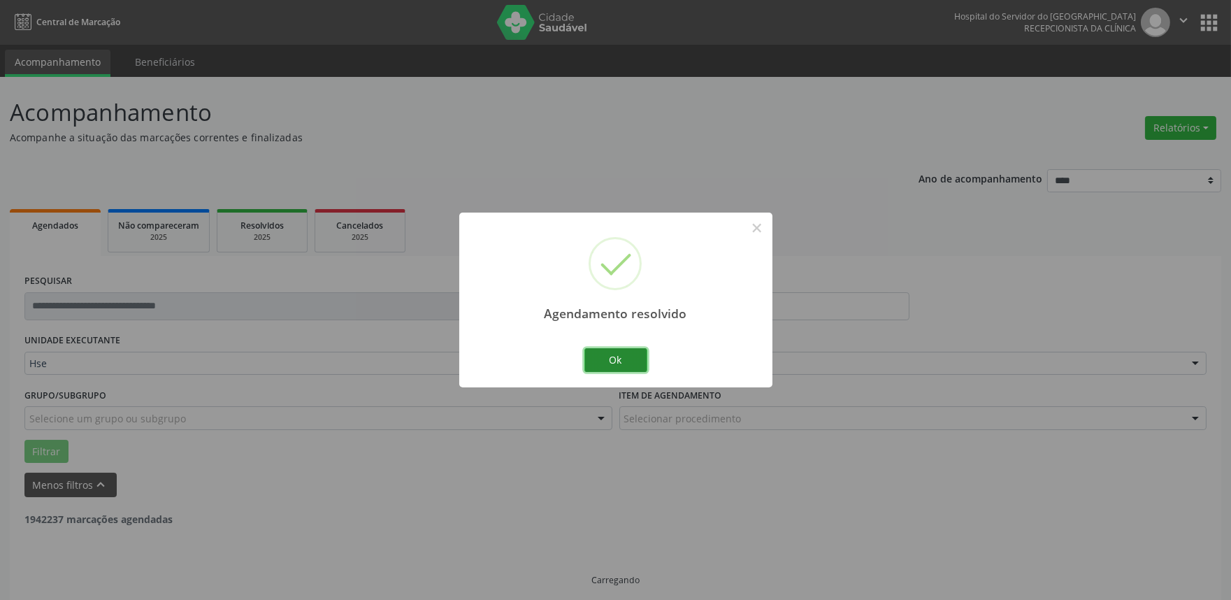
click at [614, 358] on button "Ok" at bounding box center [616, 360] width 63 height 24
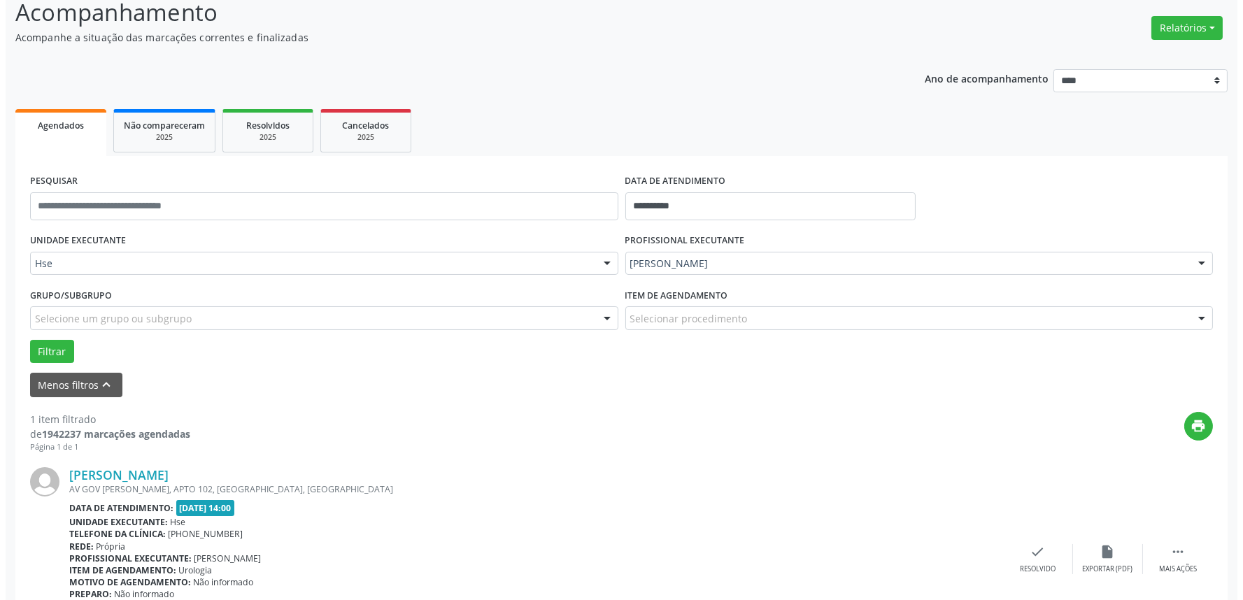
scroll to position [189, 0]
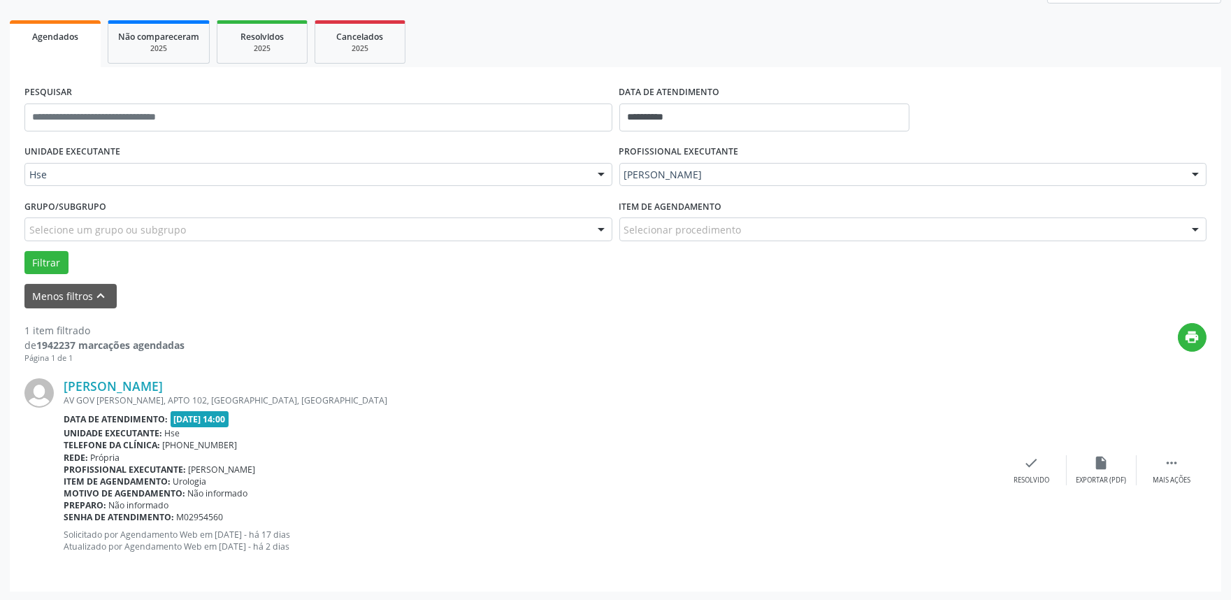
click at [1024, 453] on div "Marcos Aurelio Rego Barros da Costa AV GOV CARLOS LIMA CAVALCANTE, APTO 102, BA…" at bounding box center [615, 470] width 1182 height 213
click at [1029, 464] on icon "check" at bounding box center [1031, 462] width 15 height 15
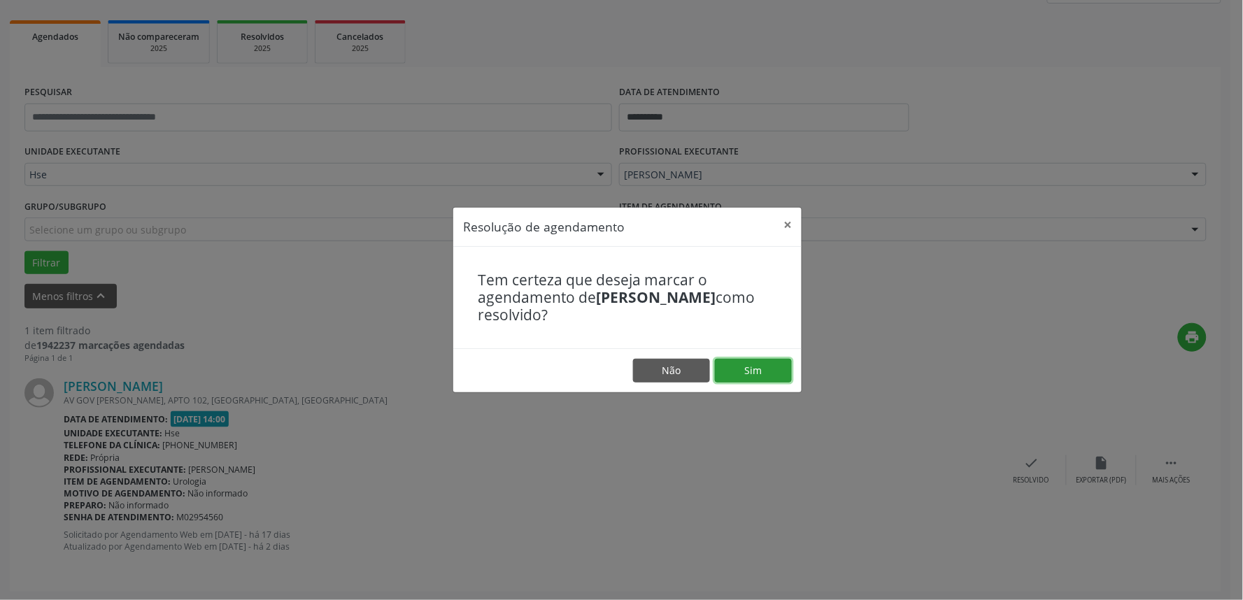
click at [752, 366] on button "Sim" at bounding box center [753, 371] width 77 height 24
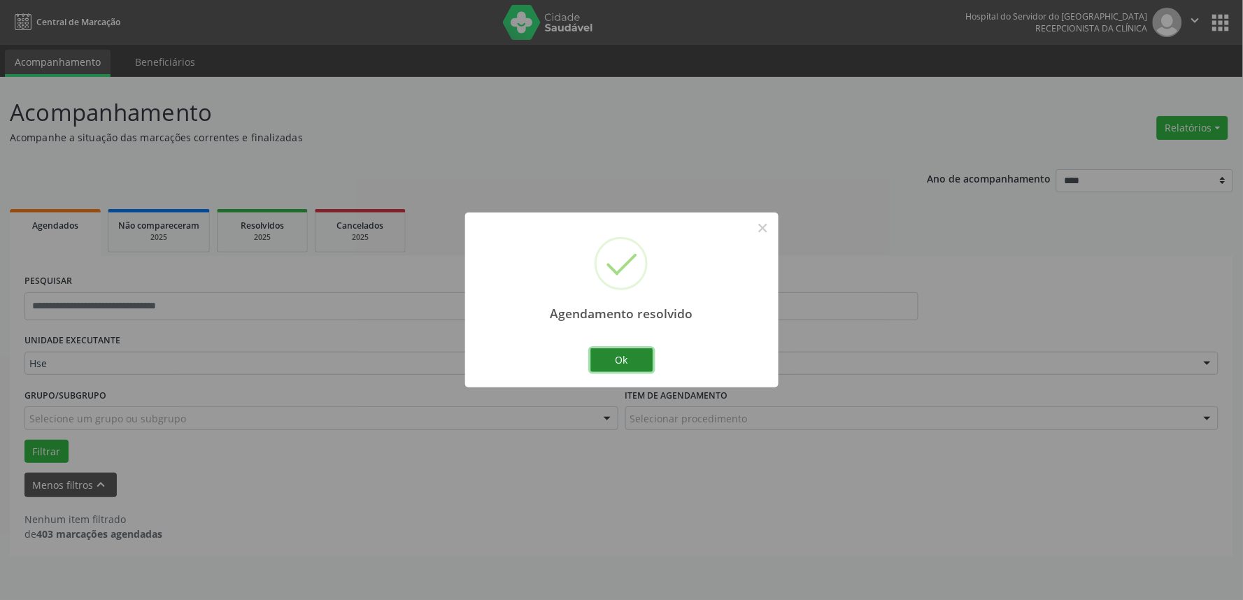
click at [627, 355] on button "Ok" at bounding box center [621, 360] width 63 height 24
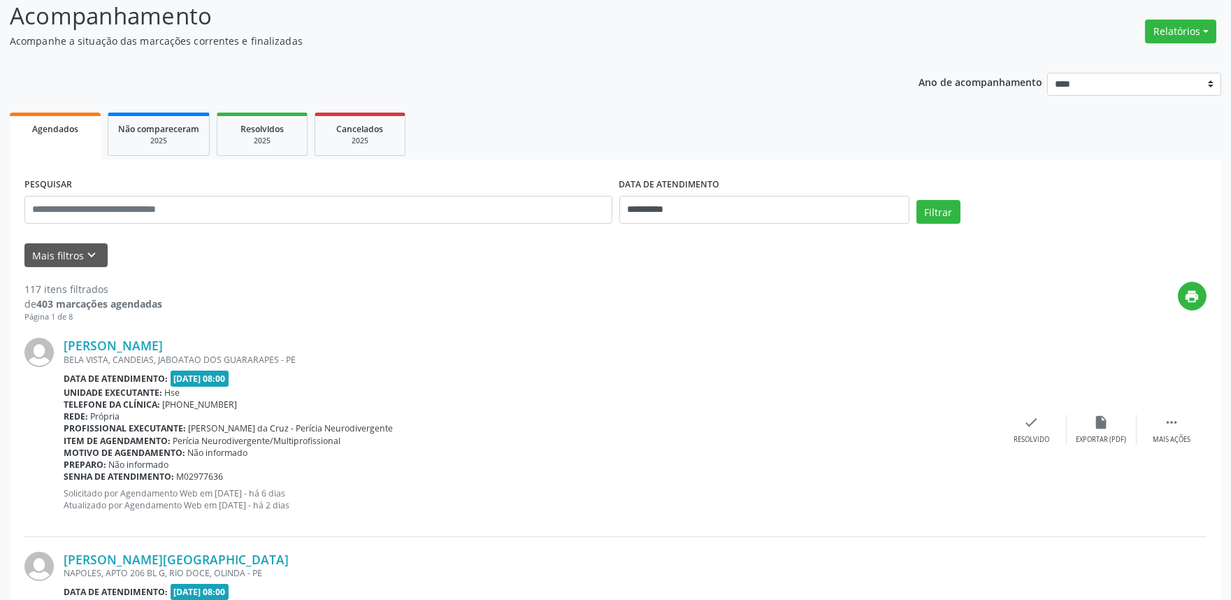
scroll to position [78, 0]
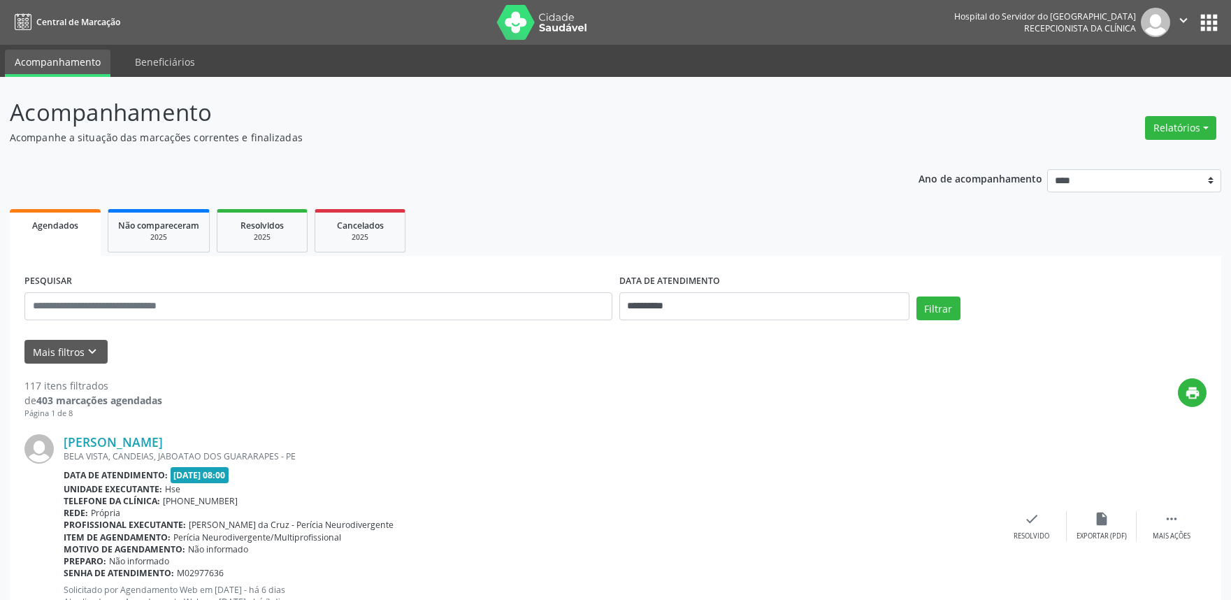
scroll to position [78, 0]
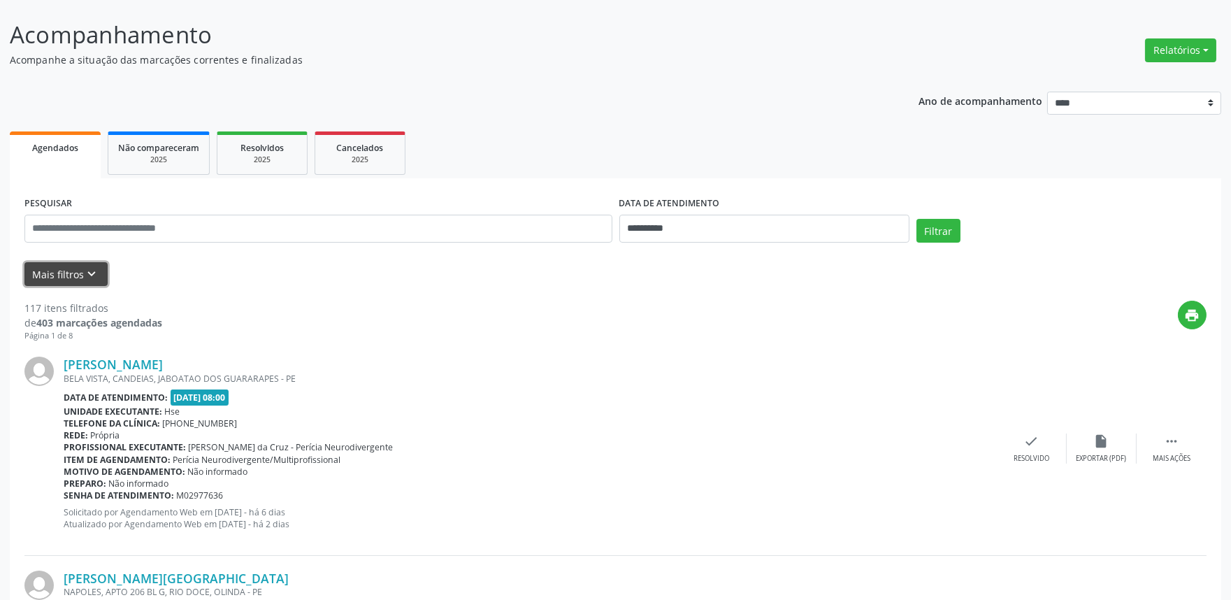
click at [51, 268] on button "Mais filtros keyboard_arrow_down" at bounding box center [65, 274] width 83 height 24
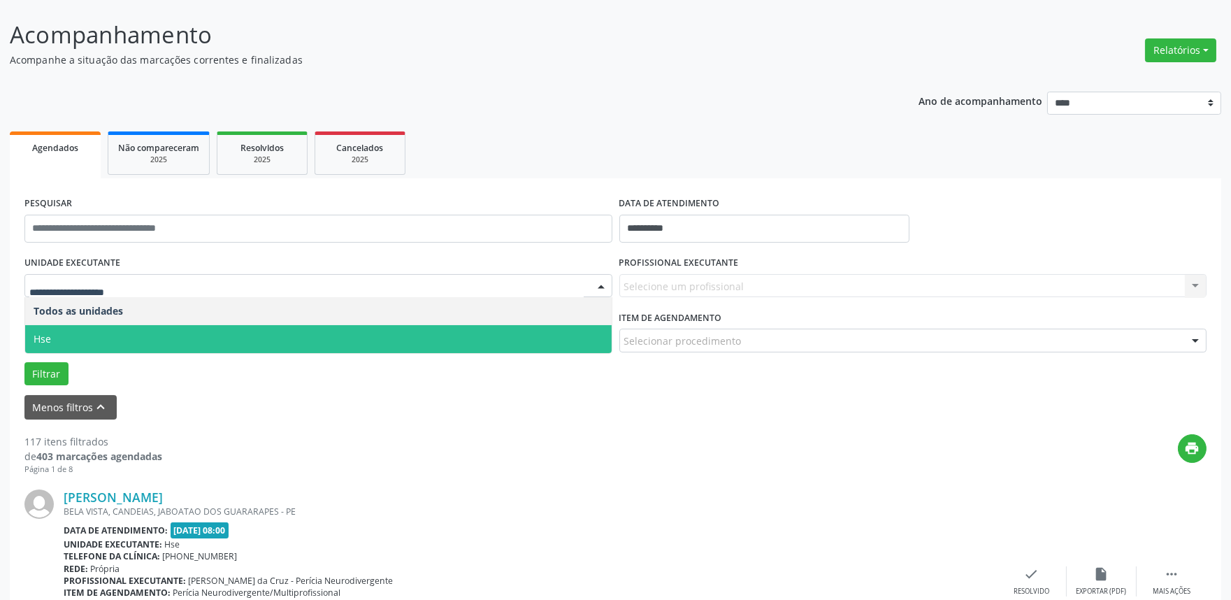
click at [54, 334] on span "Hse" at bounding box center [318, 339] width 587 height 28
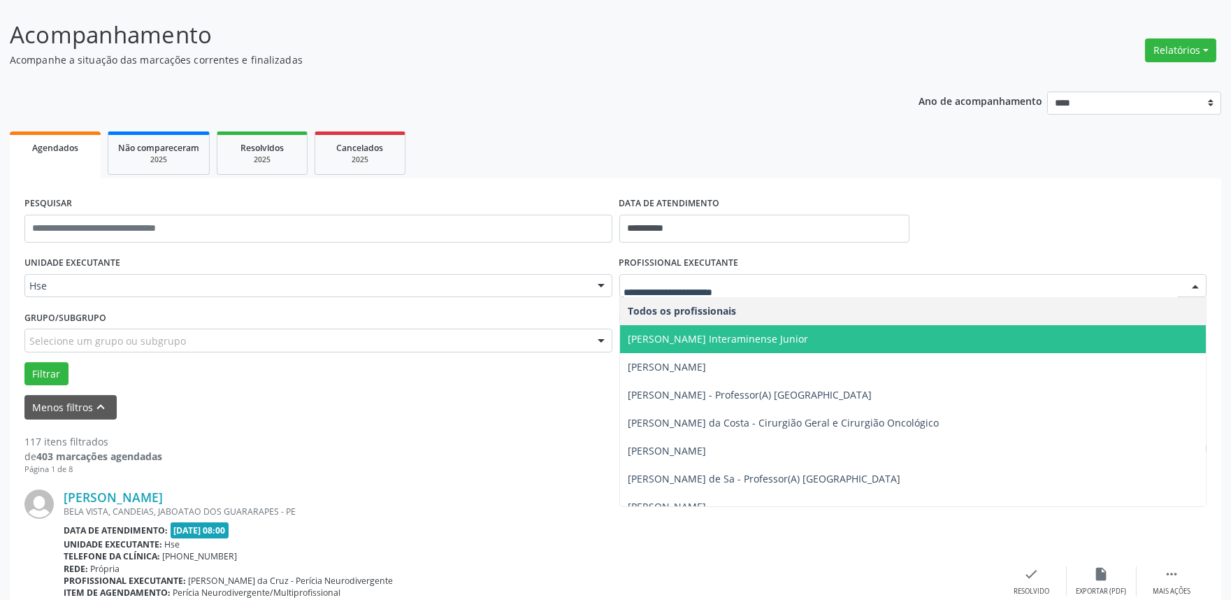
click at [682, 336] on span "[PERSON_NAME] Interaminense Junior" at bounding box center [719, 338] width 180 height 13
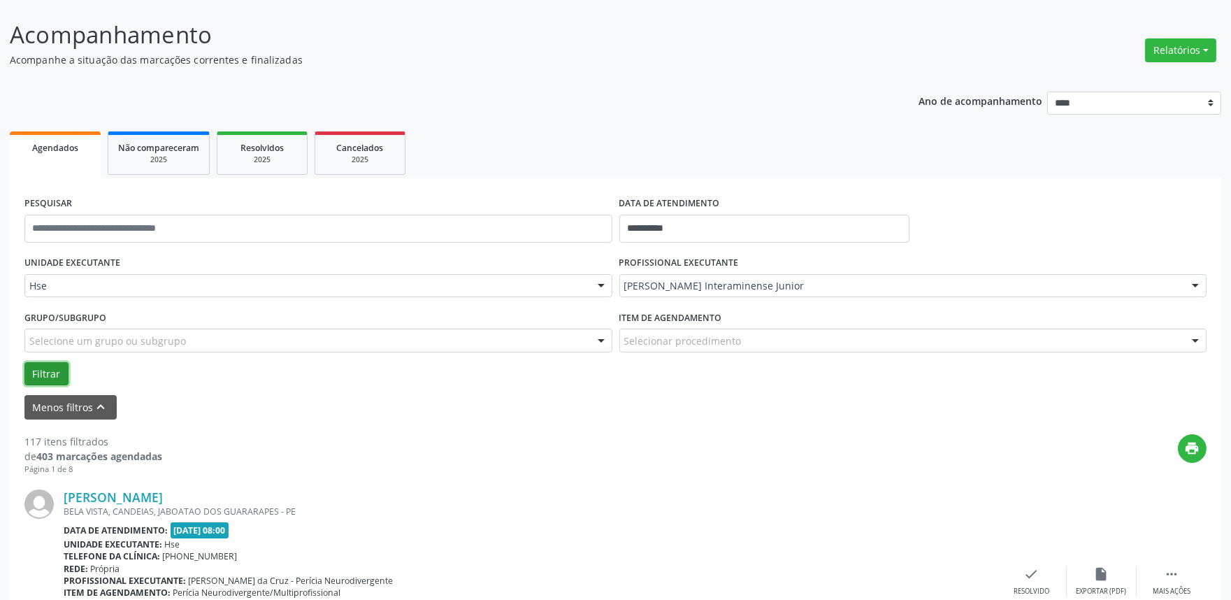
drag, startPoint x: 44, startPoint y: 366, endPoint x: 92, endPoint y: 350, distance: 50.2
click at [45, 366] on button "Filtrar" at bounding box center [46, 374] width 44 height 24
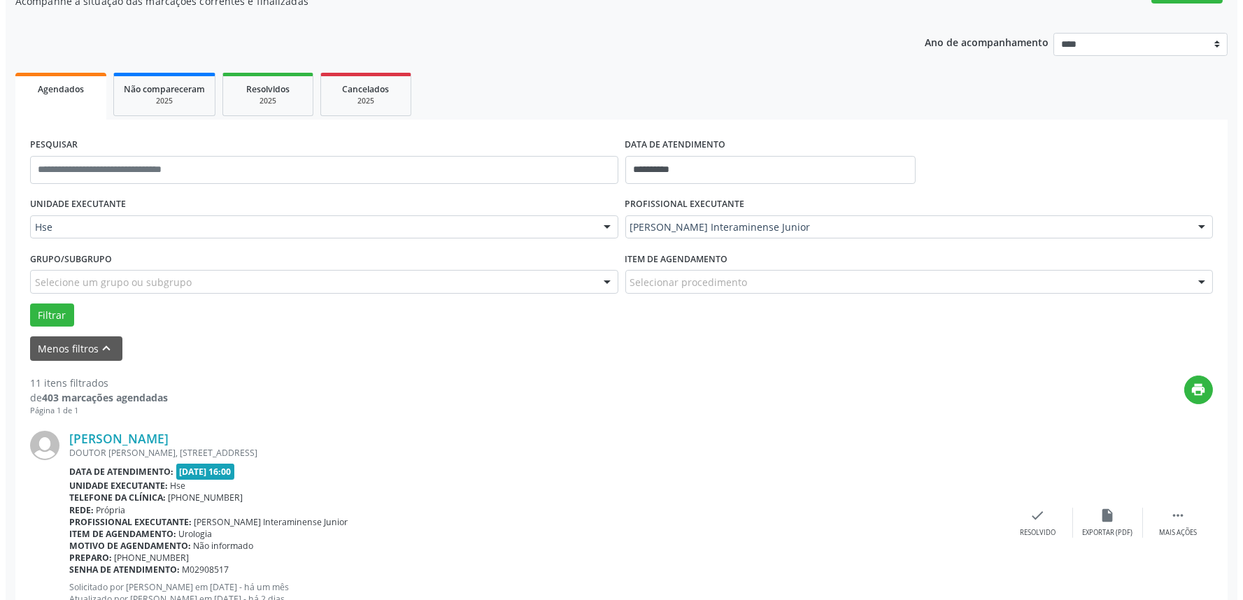
scroll to position [310, 0]
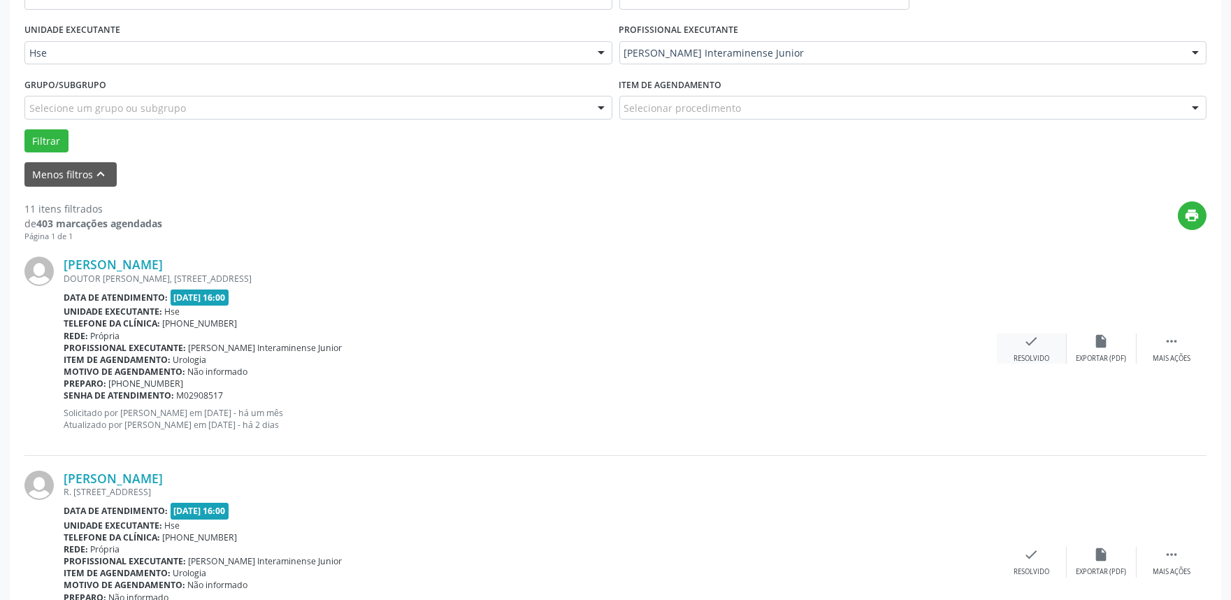
click at [1031, 345] on icon "check" at bounding box center [1031, 341] width 15 height 15
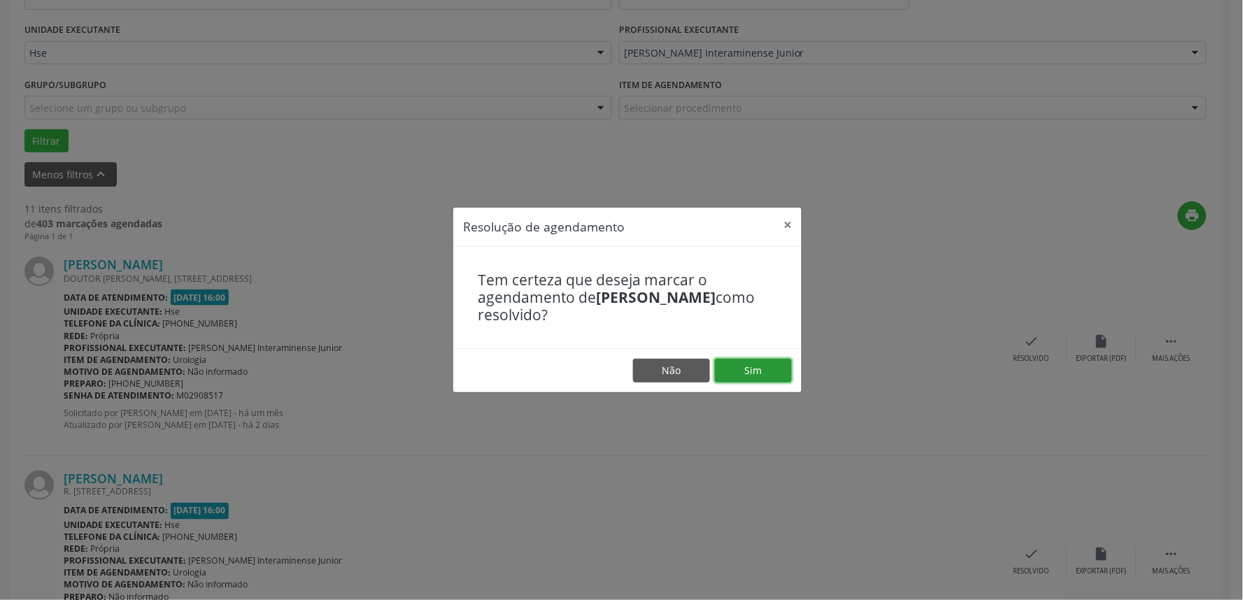
click at [767, 365] on button "Sim" at bounding box center [753, 371] width 77 height 24
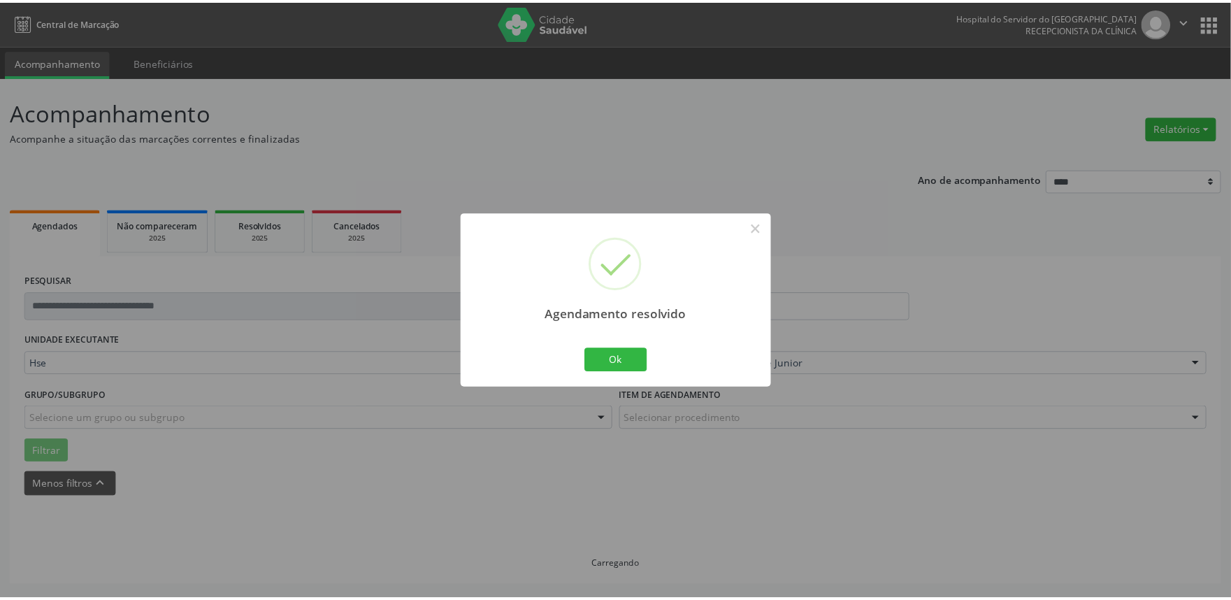
scroll to position [0, 0]
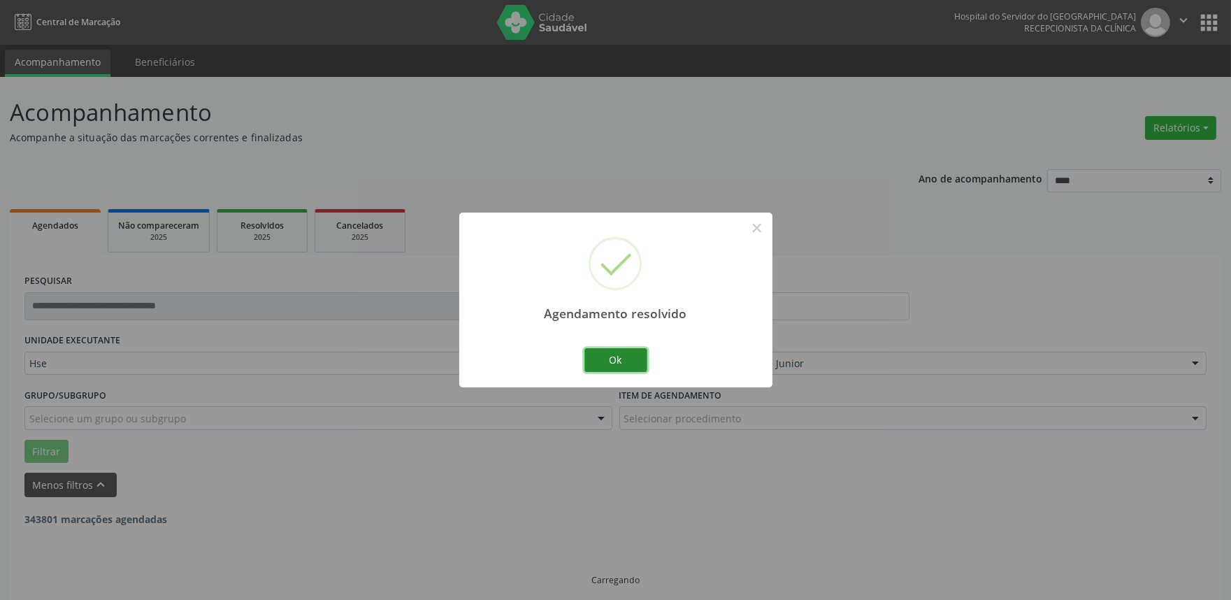
click at [627, 360] on button "Ok" at bounding box center [616, 360] width 63 height 24
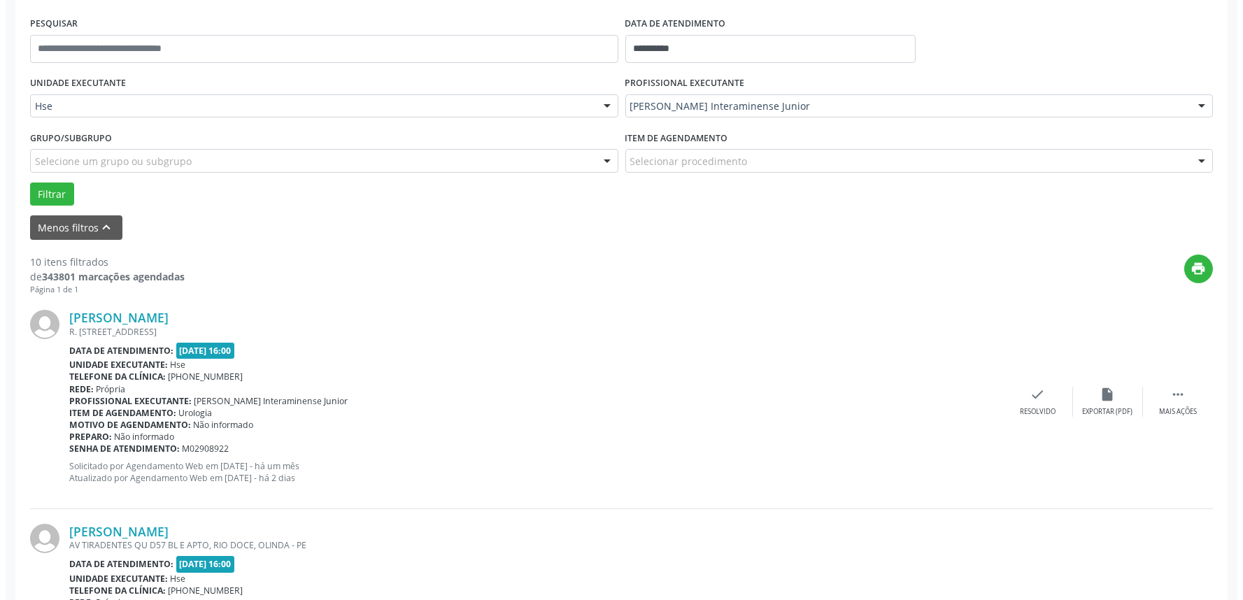
scroll to position [310, 0]
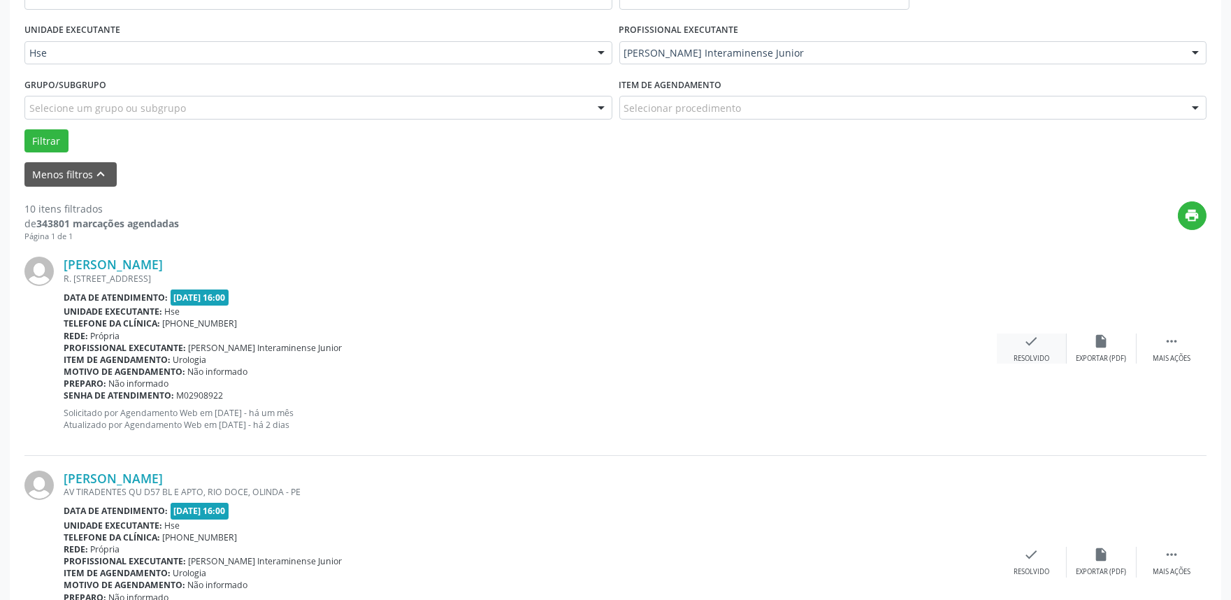
click at [1031, 346] on icon "check" at bounding box center [1031, 341] width 15 height 15
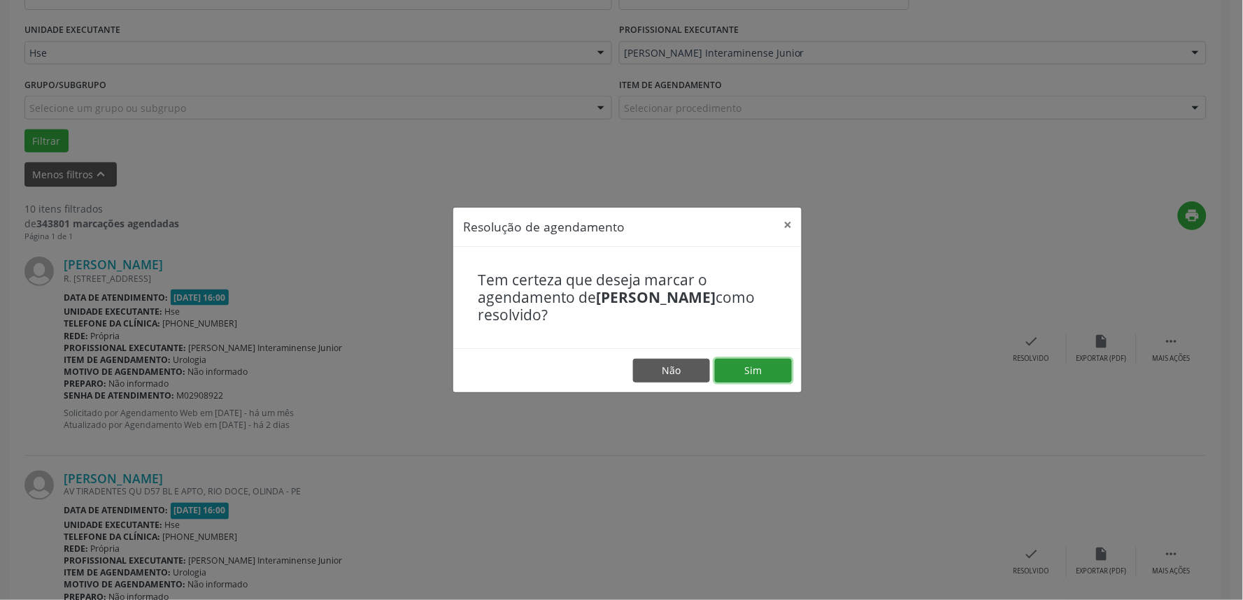
click at [755, 367] on button "Sim" at bounding box center [753, 371] width 77 height 24
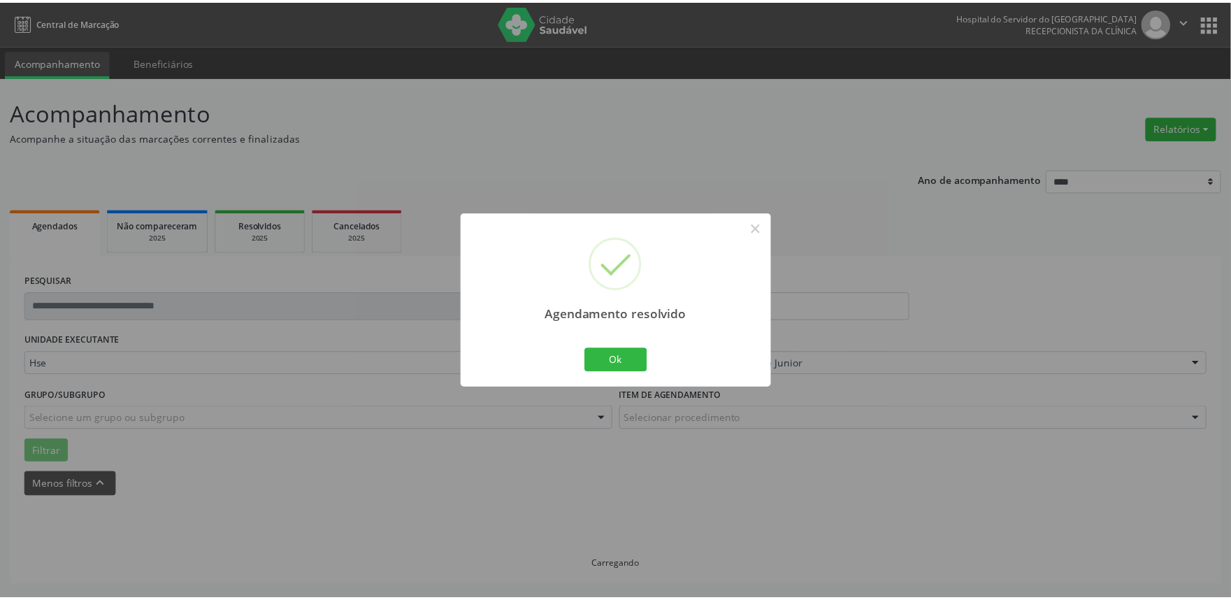
scroll to position [0, 0]
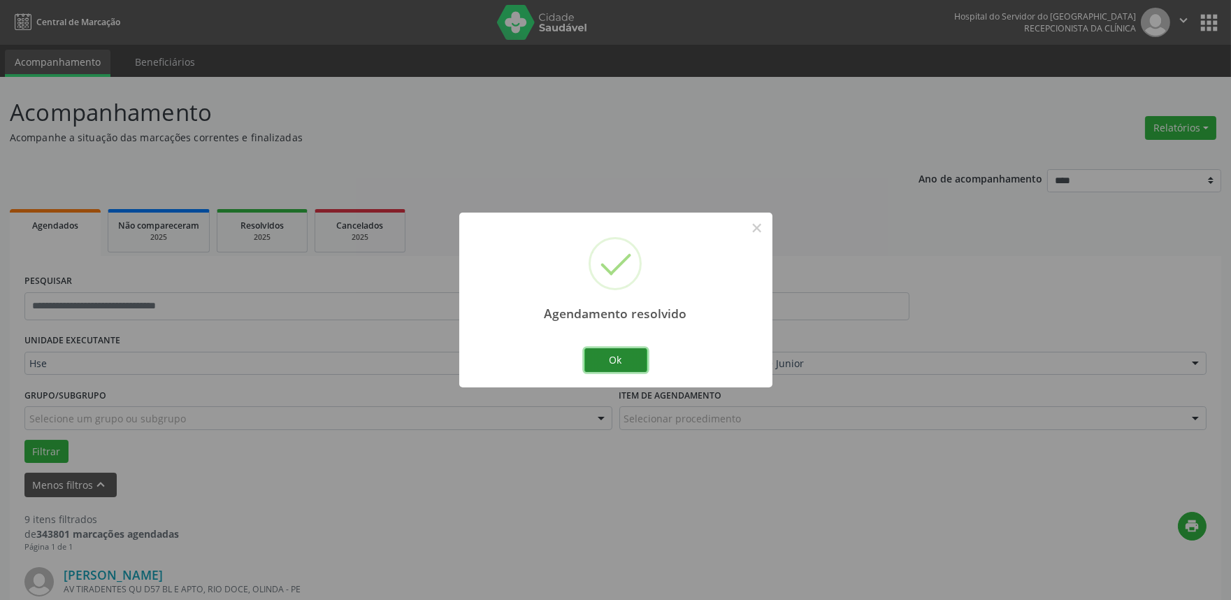
click at [614, 352] on button "Ok" at bounding box center [616, 360] width 63 height 24
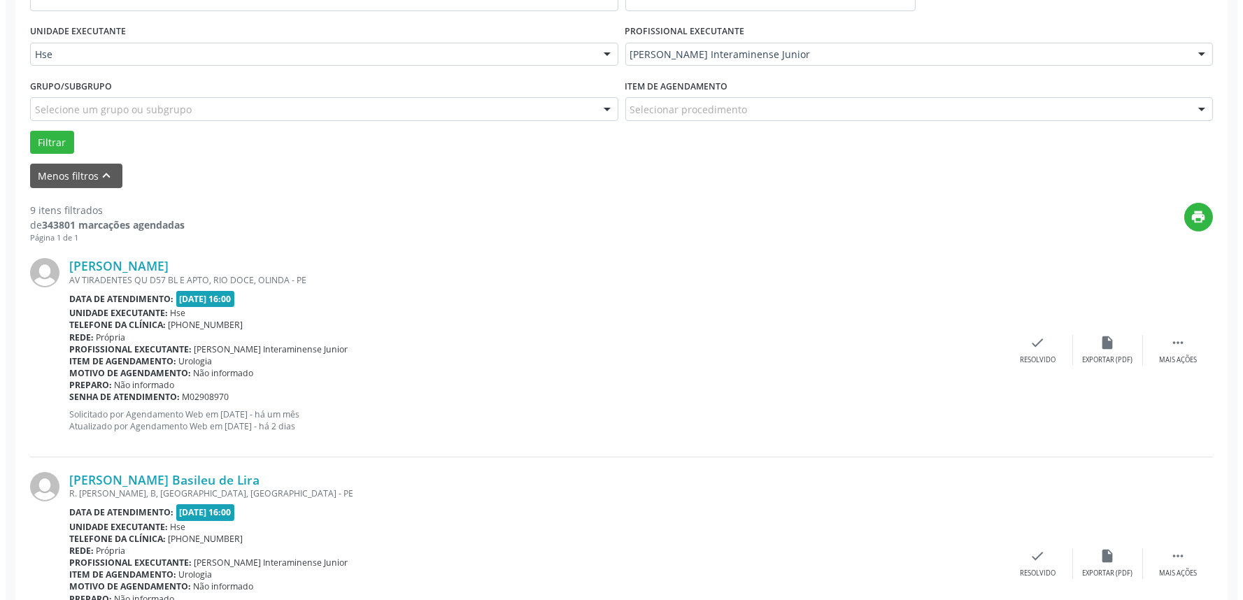
scroll to position [310, 0]
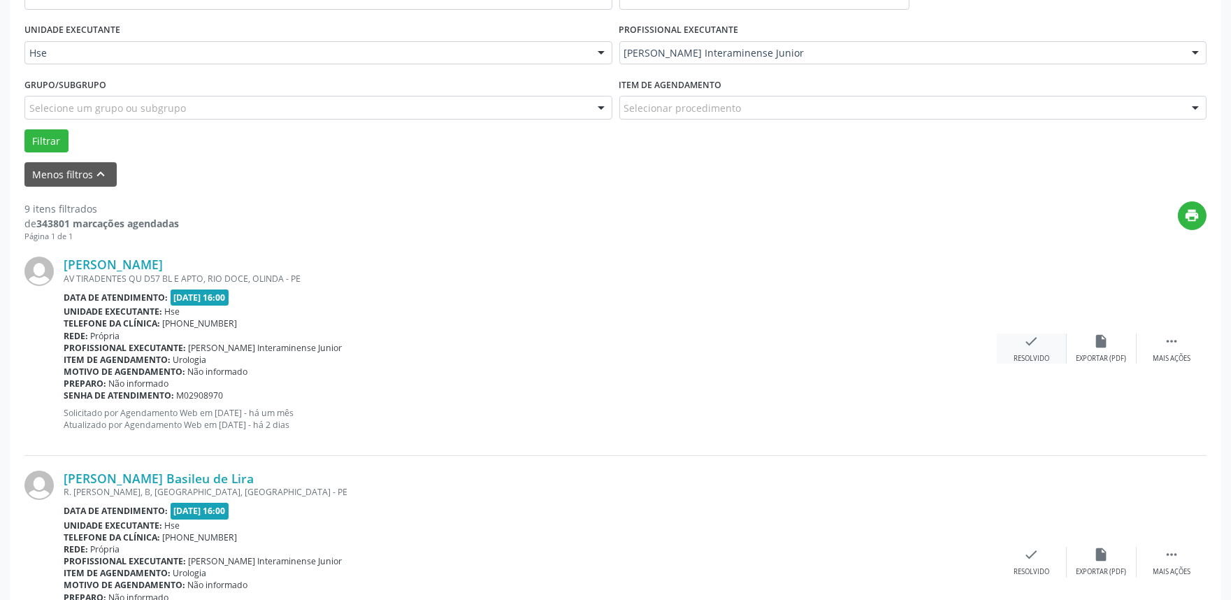
click at [1029, 347] on icon "check" at bounding box center [1031, 341] width 15 height 15
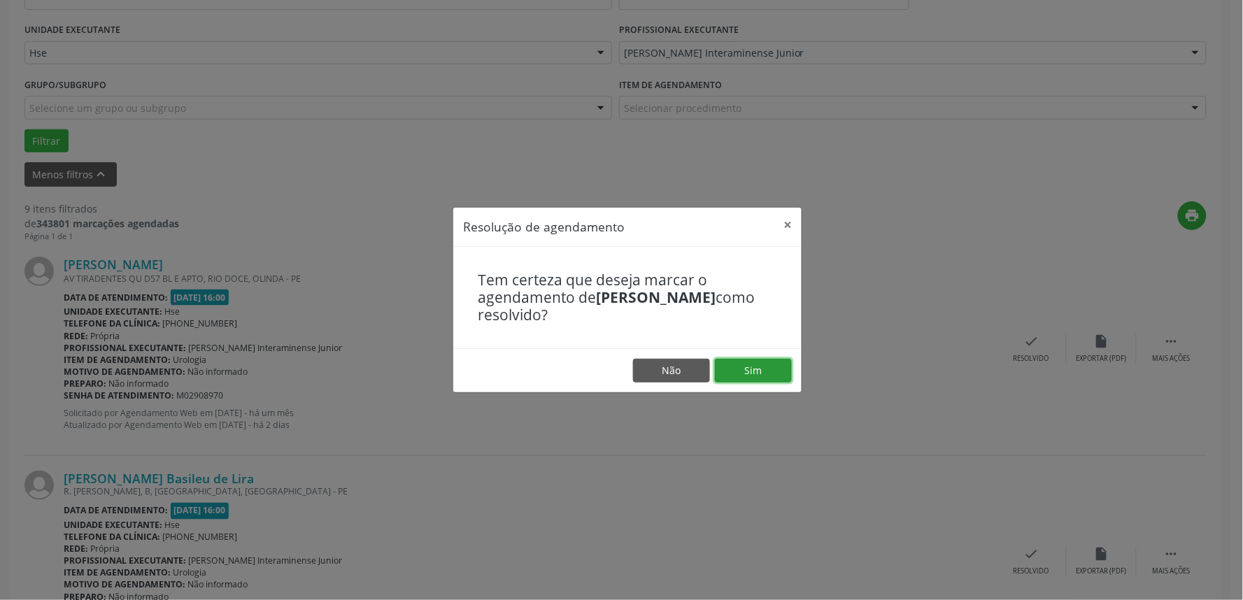
click at [743, 362] on button "Sim" at bounding box center [753, 371] width 77 height 24
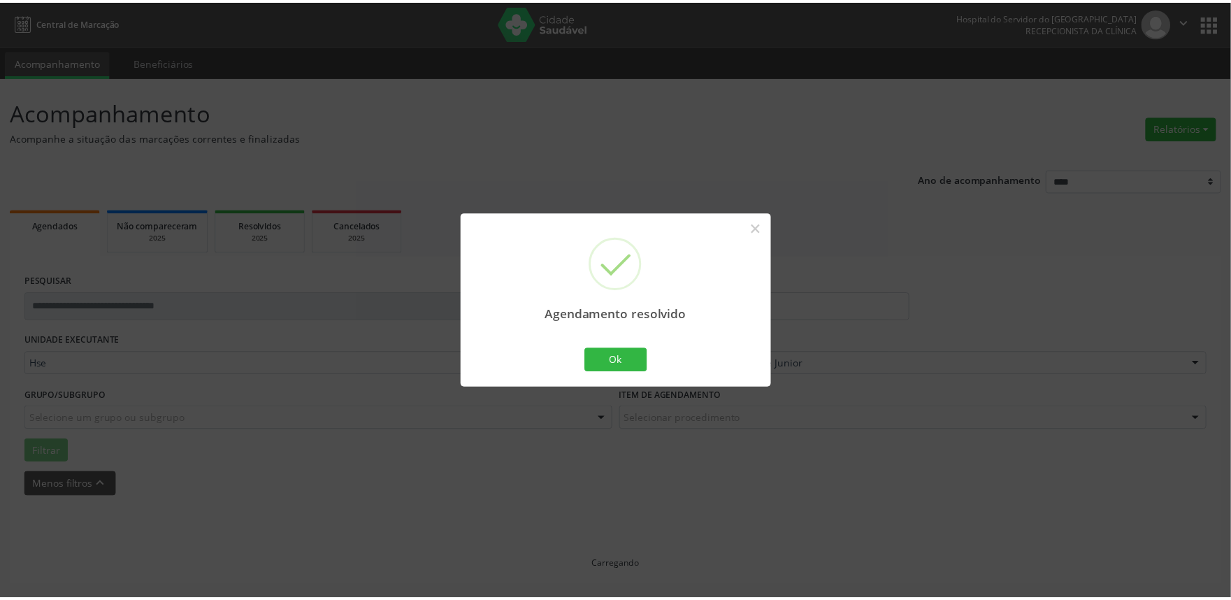
scroll to position [0, 0]
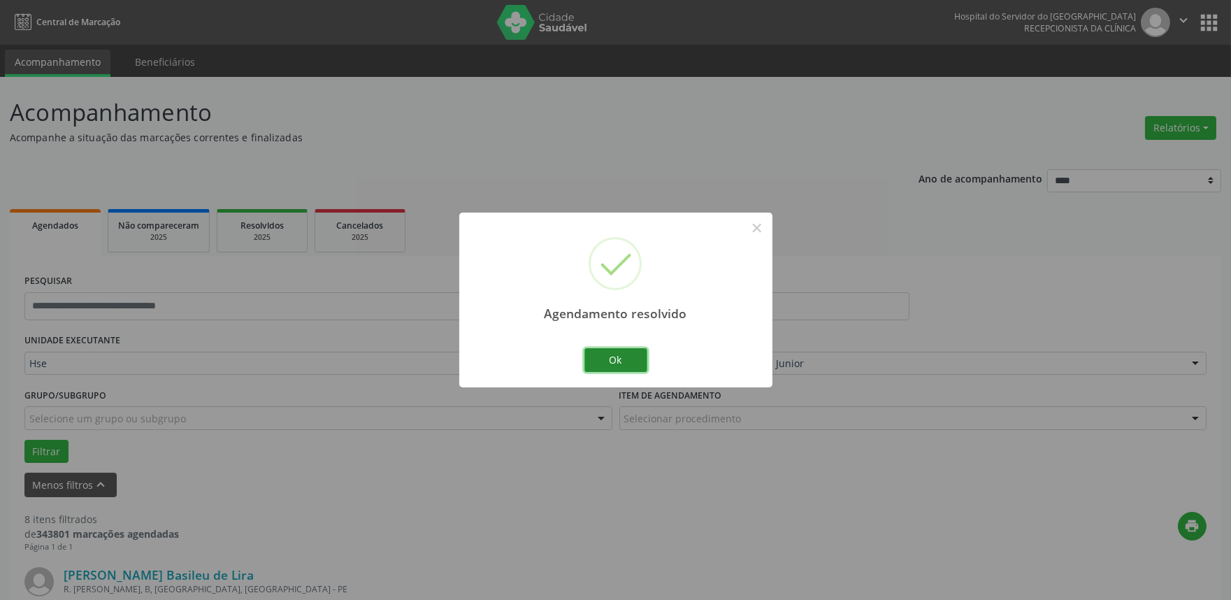
click at [606, 354] on button "Ok" at bounding box center [616, 360] width 63 height 24
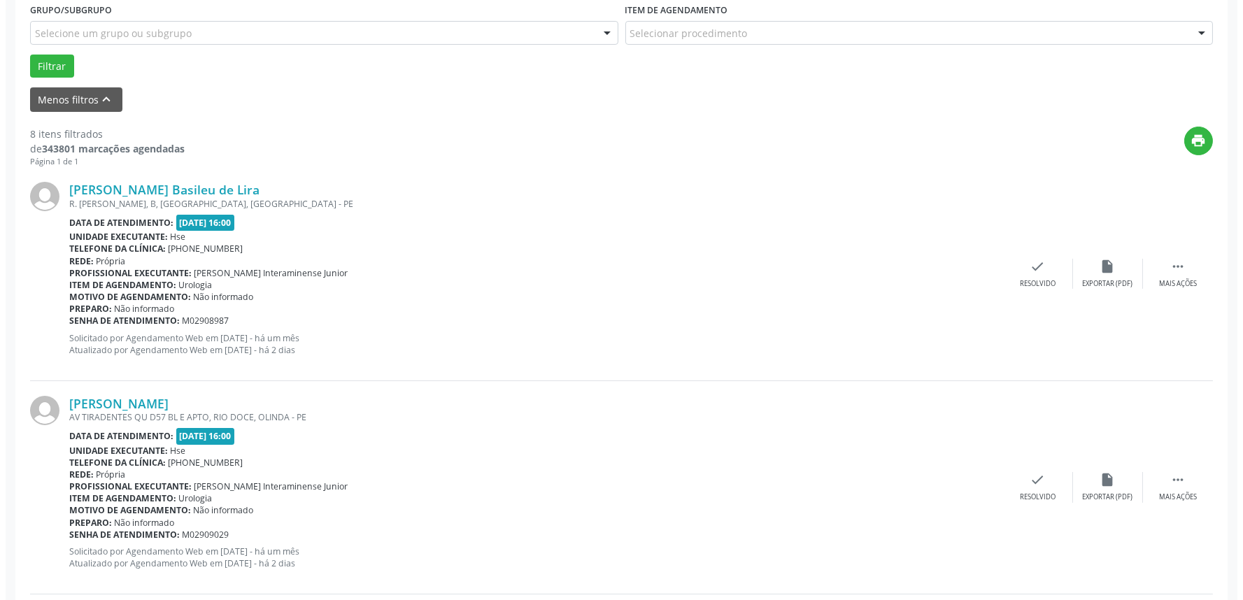
scroll to position [388, 0]
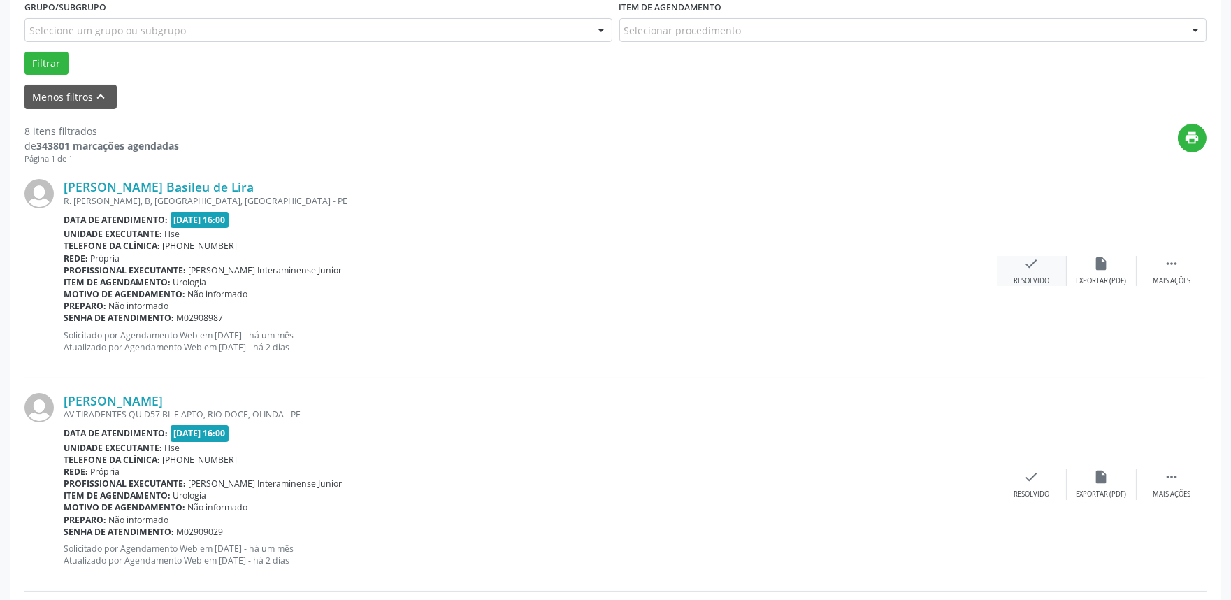
click at [1017, 273] on div "check Resolvido" at bounding box center [1032, 271] width 70 height 30
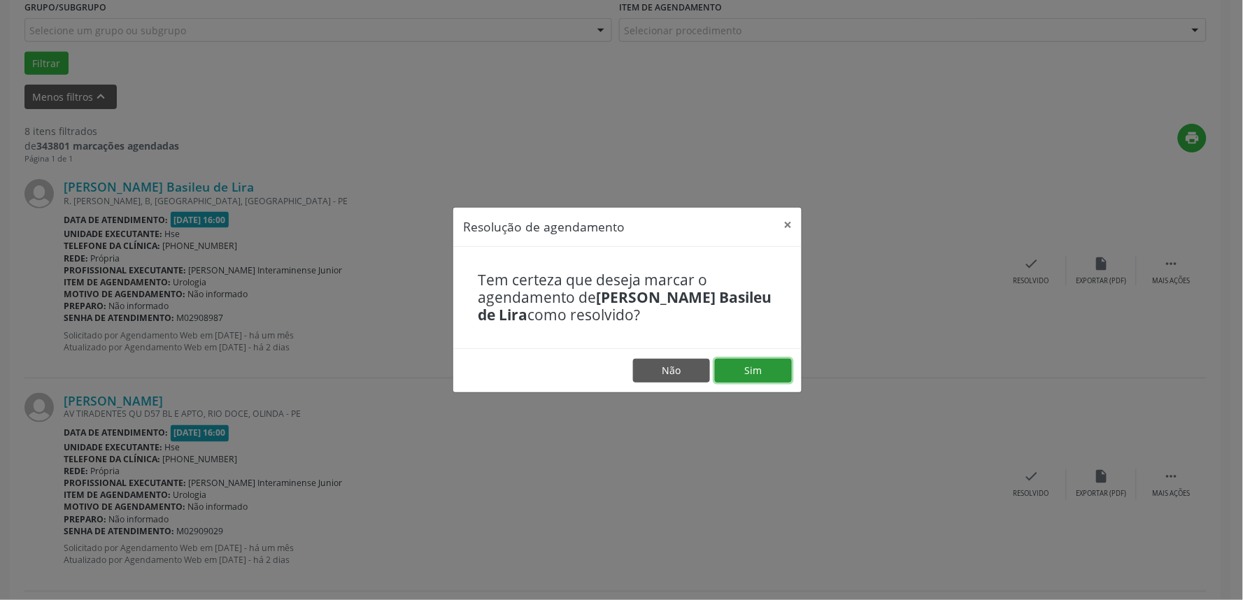
click at [766, 371] on button "Sim" at bounding box center [753, 371] width 77 height 24
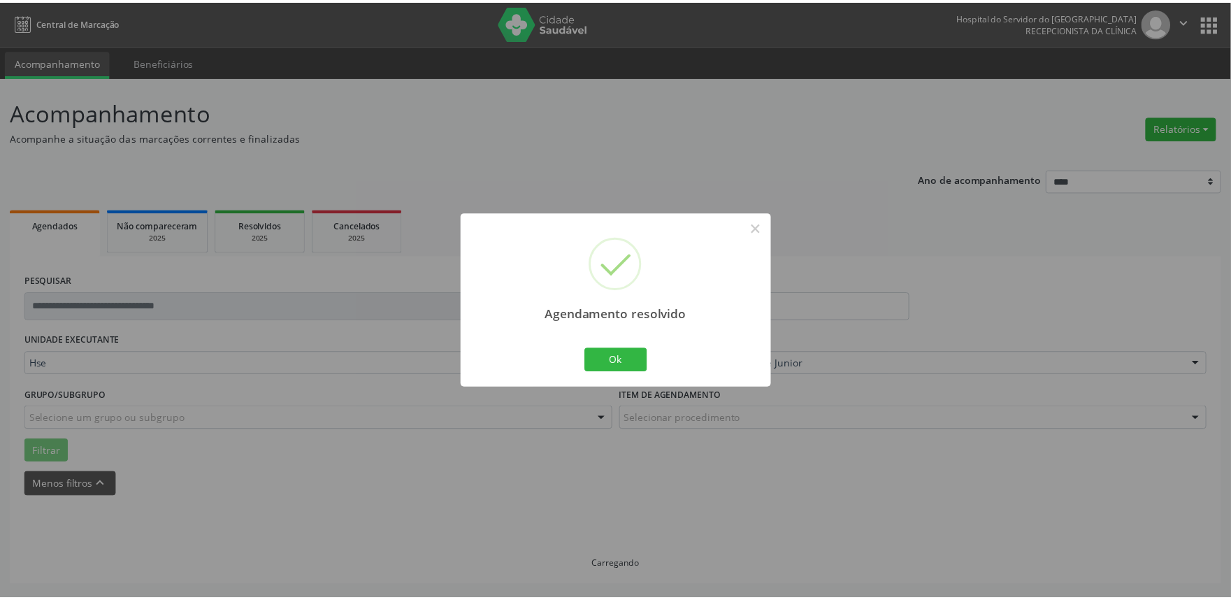
scroll to position [0, 0]
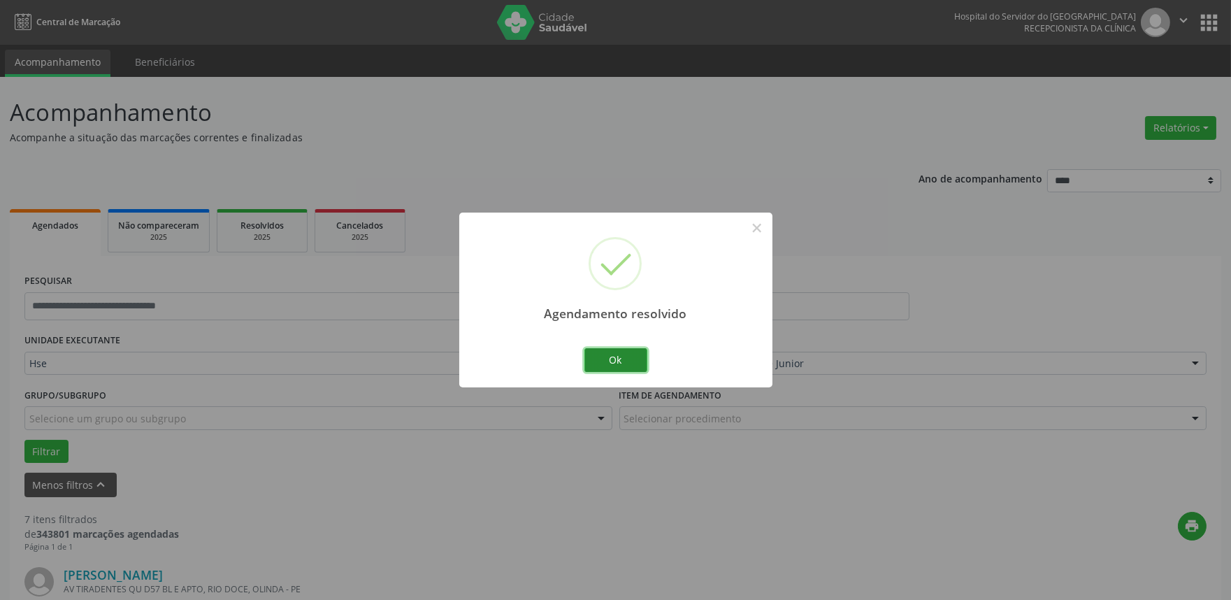
click at [629, 357] on button "Ok" at bounding box center [616, 360] width 63 height 24
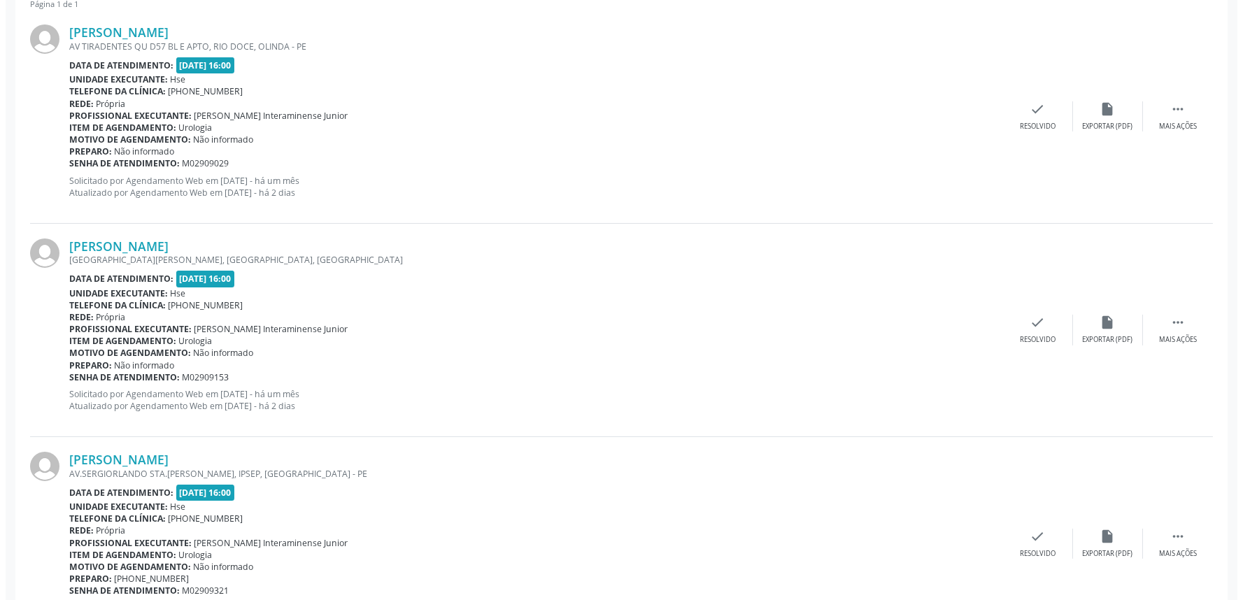
scroll to position [543, 0]
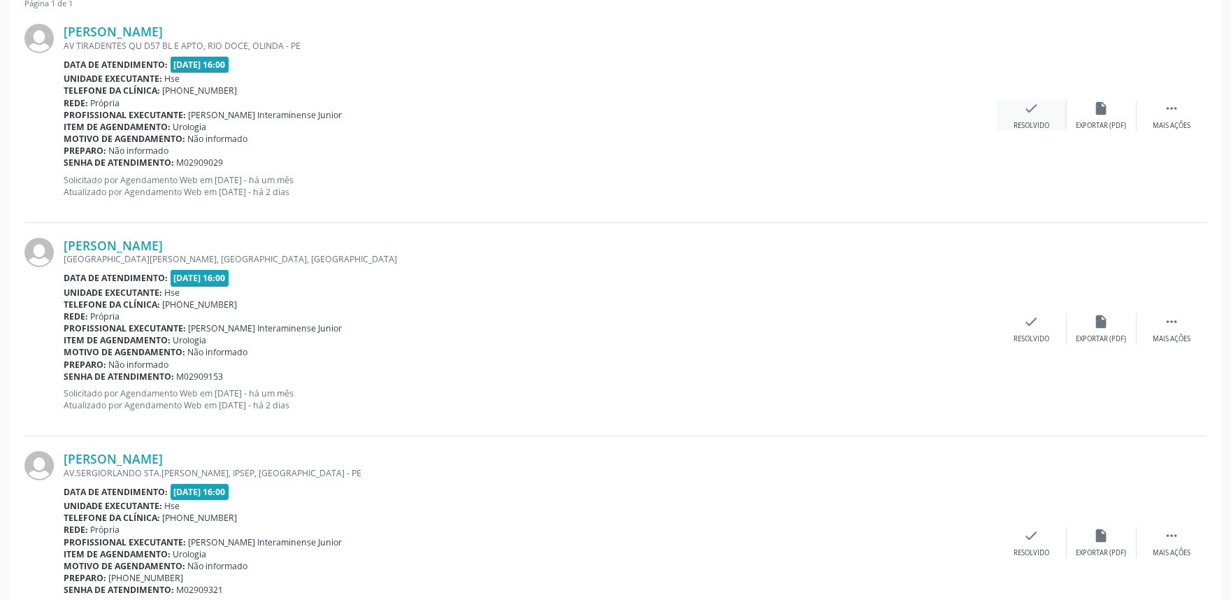
click at [1029, 110] on icon "check" at bounding box center [1031, 108] width 15 height 15
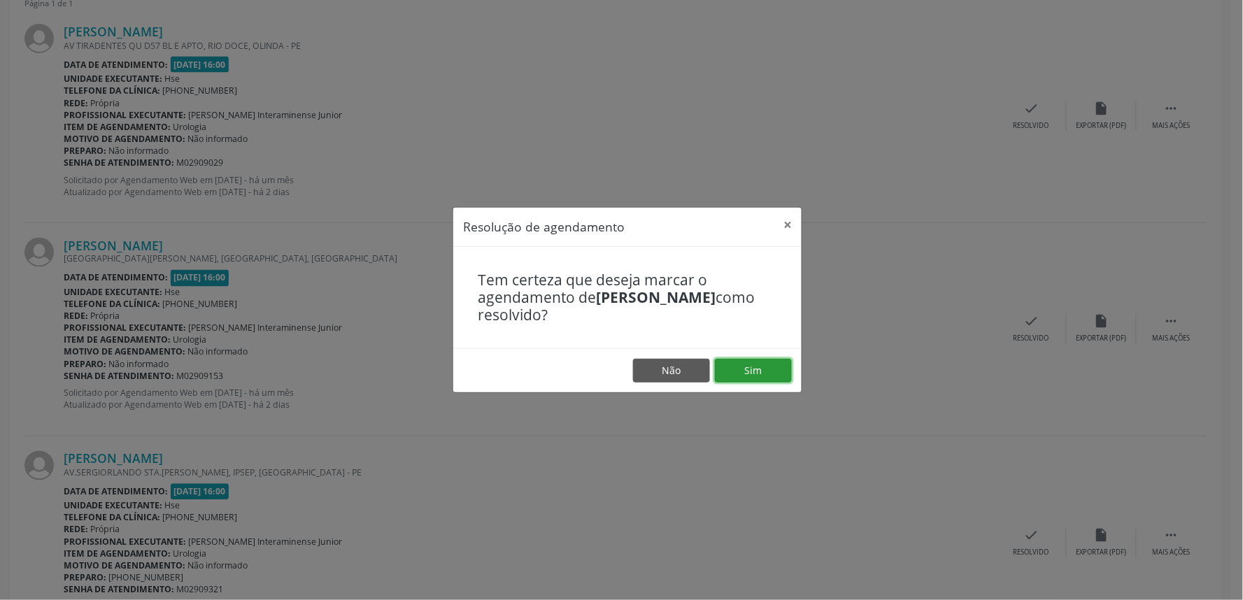
click at [751, 366] on button "Sim" at bounding box center [753, 371] width 77 height 24
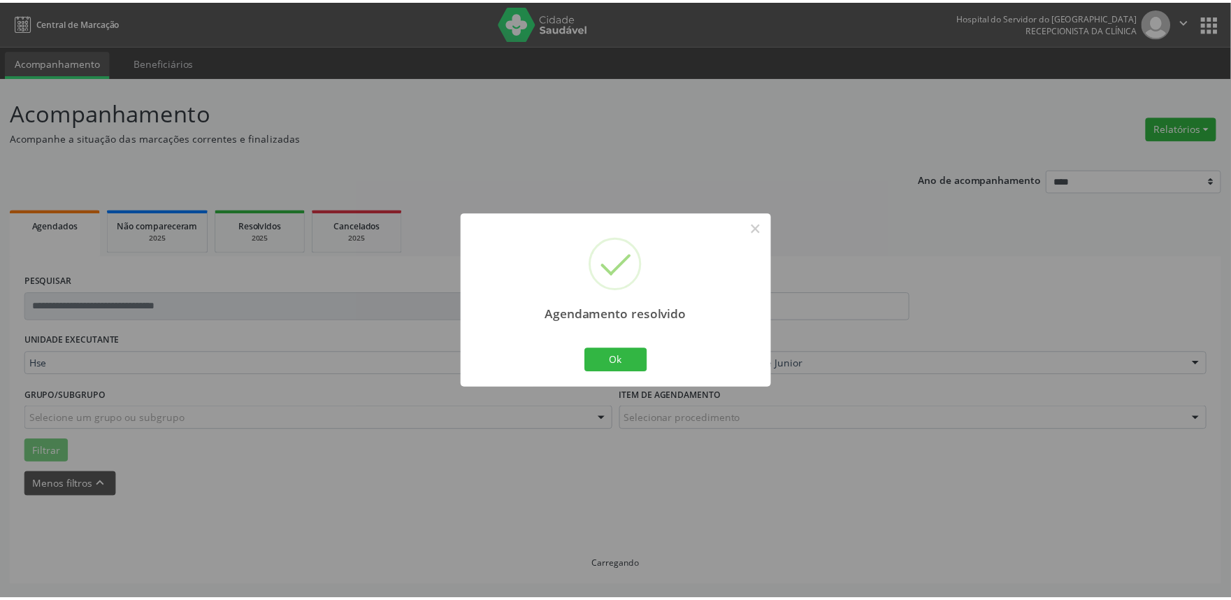
scroll to position [0, 0]
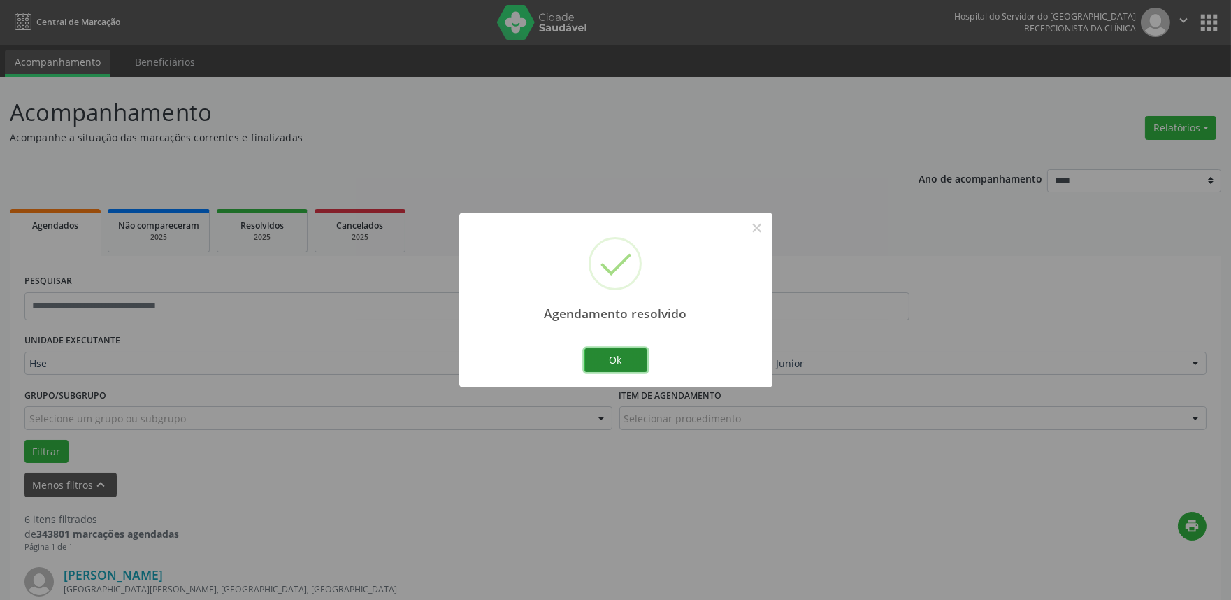
click at [617, 353] on button "Ok" at bounding box center [616, 360] width 63 height 24
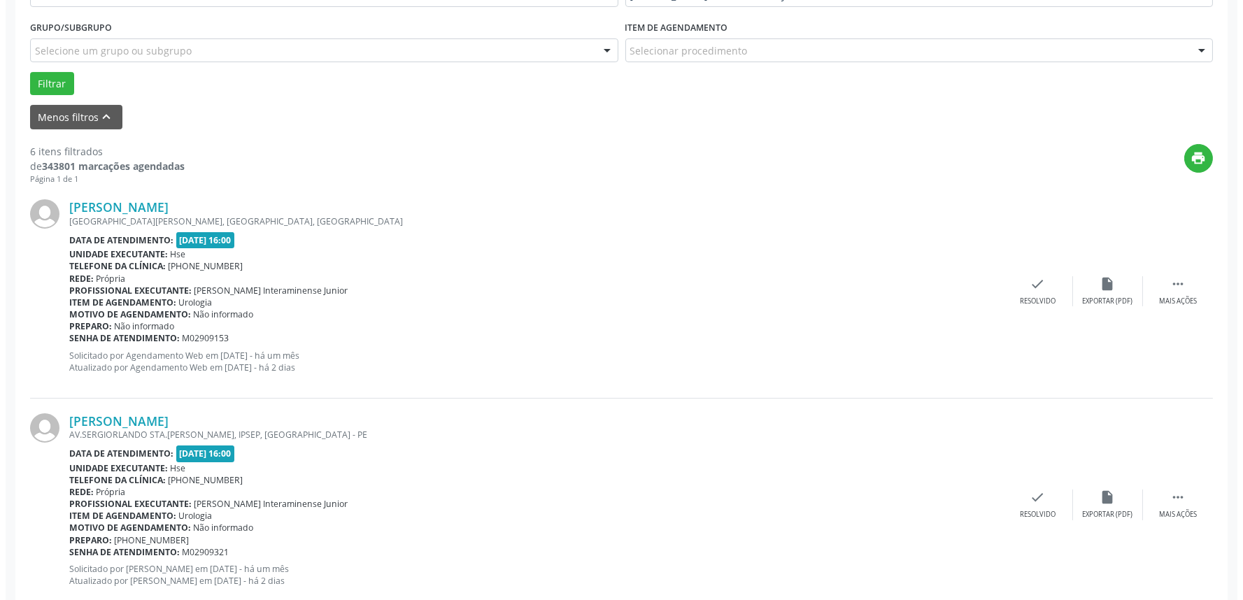
scroll to position [466, 0]
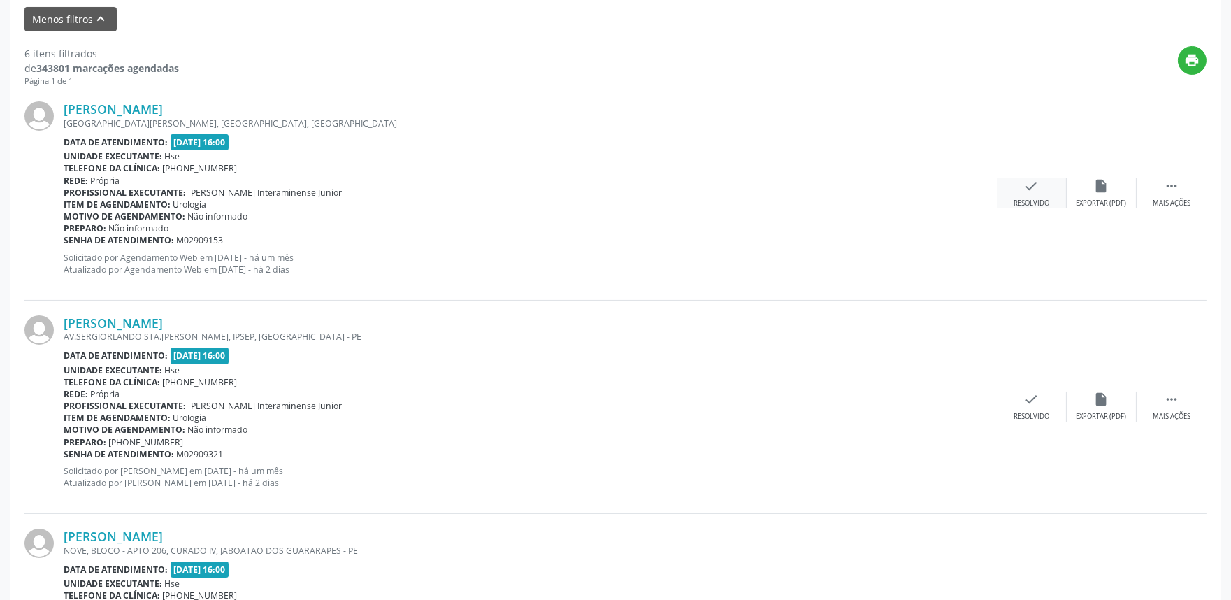
click at [1029, 184] on icon "check" at bounding box center [1031, 185] width 15 height 15
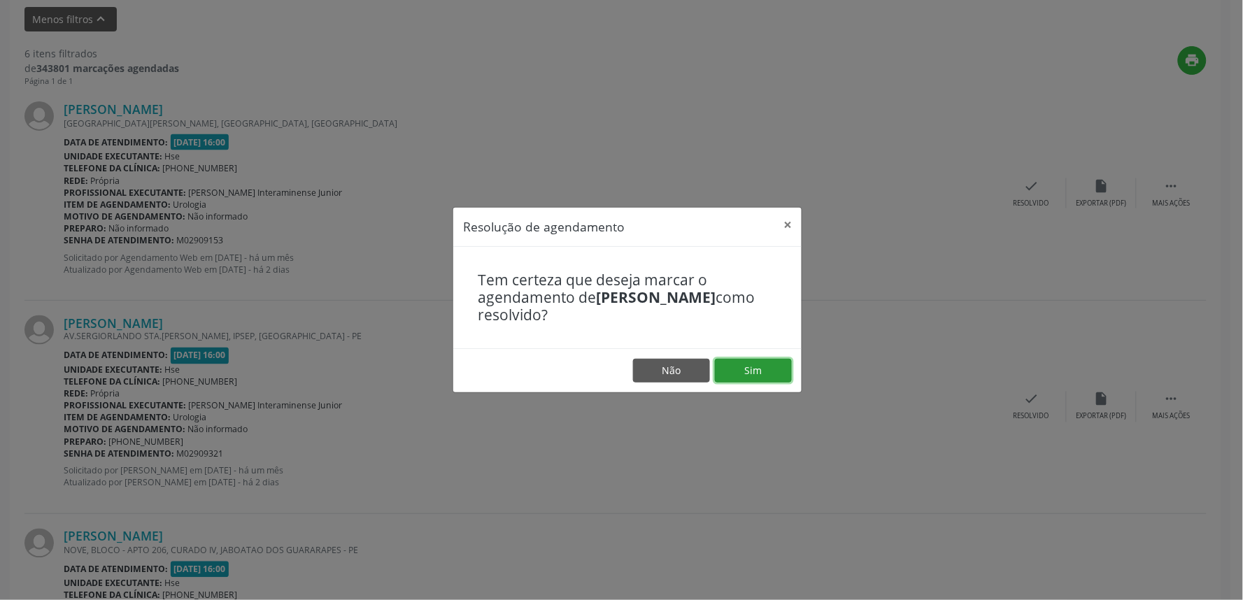
click at [756, 365] on button "Sim" at bounding box center [753, 371] width 77 height 24
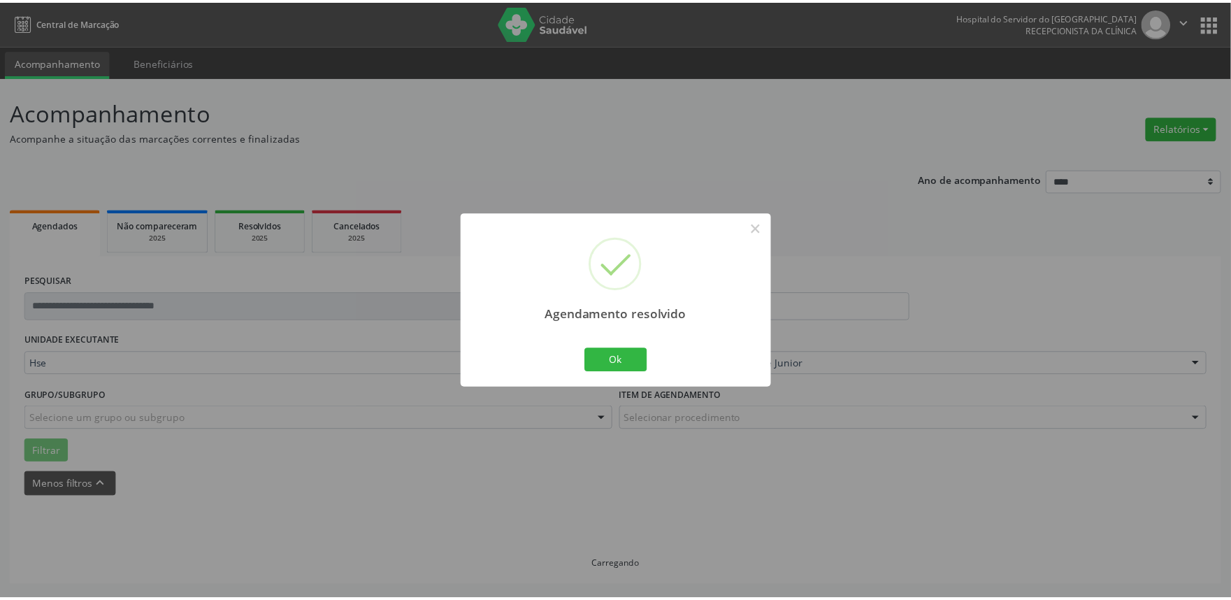
scroll to position [0, 0]
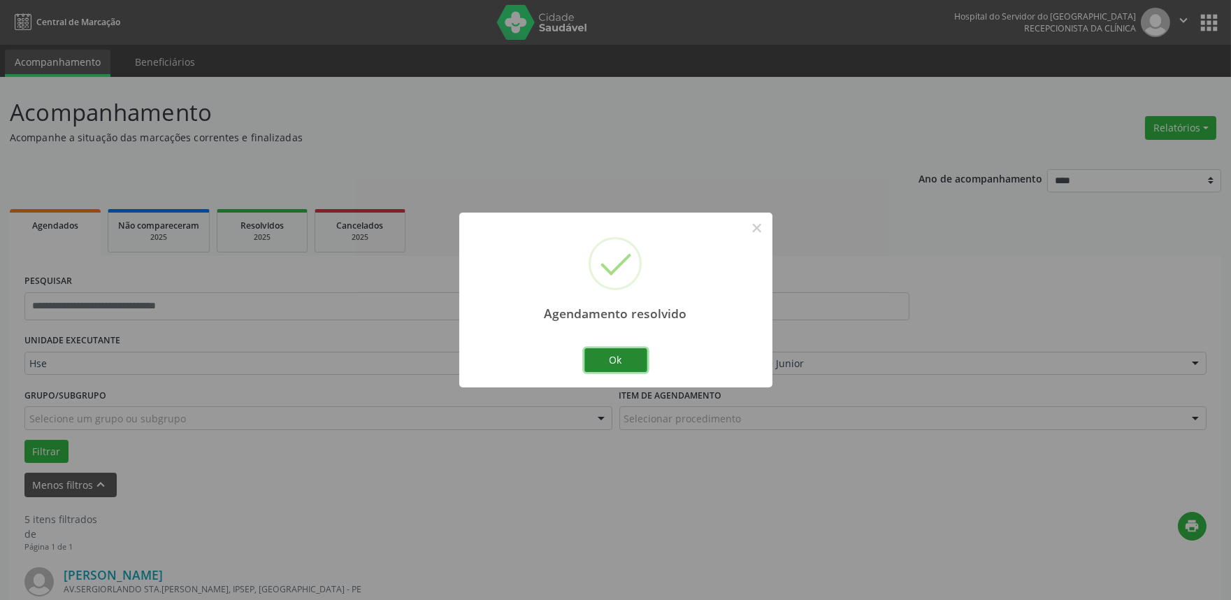
click at [626, 355] on button "Ok" at bounding box center [616, 360] width 63 height 24
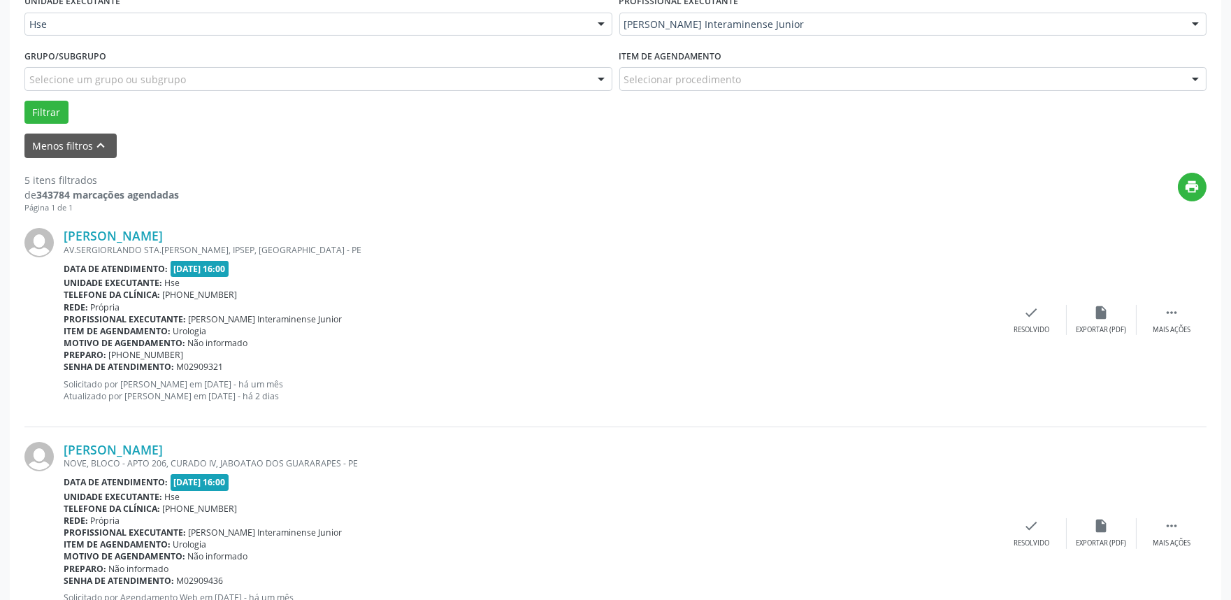
scroll to position [388, 0]
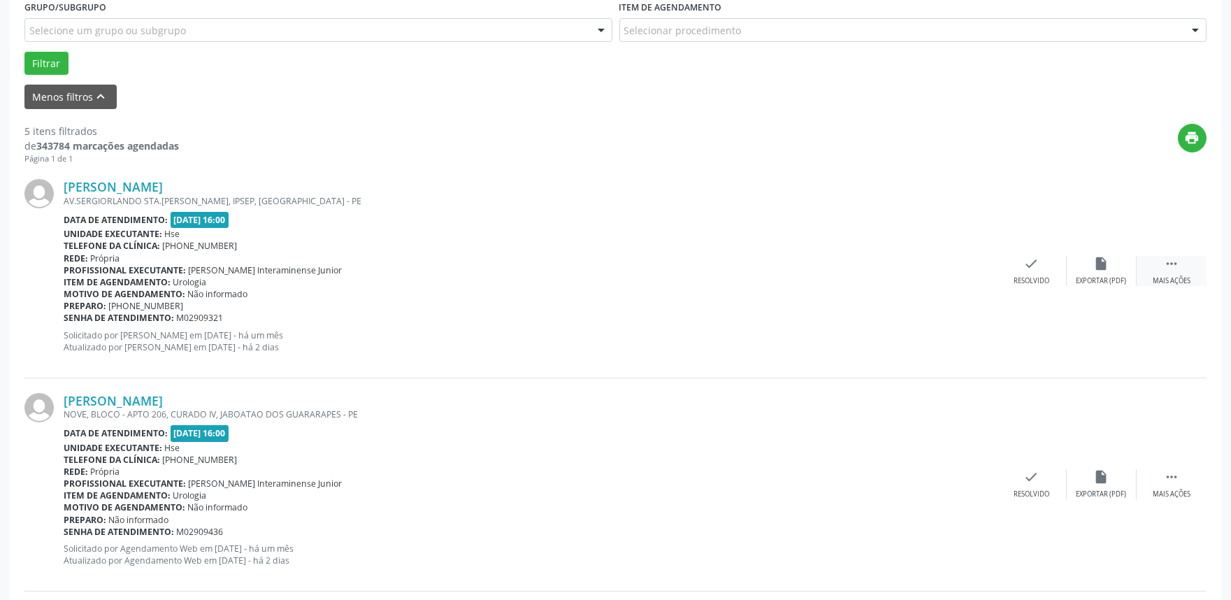
drag, startPoint x: 1179, startPoint y: 261, endPoint x: 1140, endPoint y: 280, distance: 43.5
click at [1178, 261] on icon "" at bounding box center [1171, 263] width 15 height 15
click at [1099, 268] on icon "alarm_off" at bounding box center [1101, 263] width 15 height 15
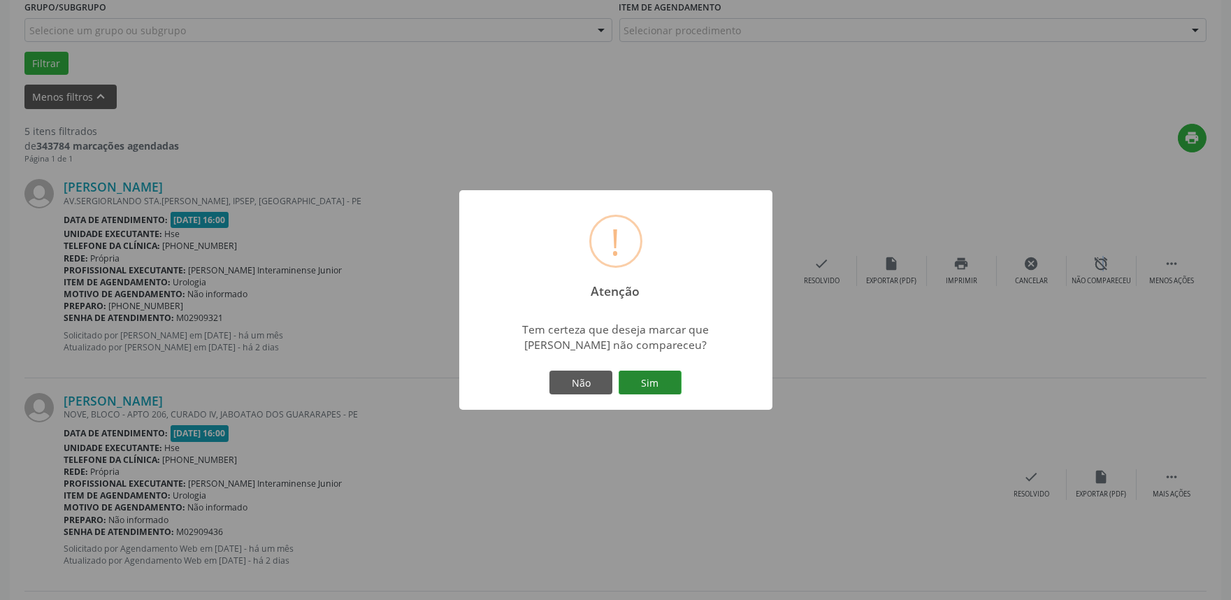
click at [655, 379] on button "Sim" at bounding box center [650, 383] width 63 height 24
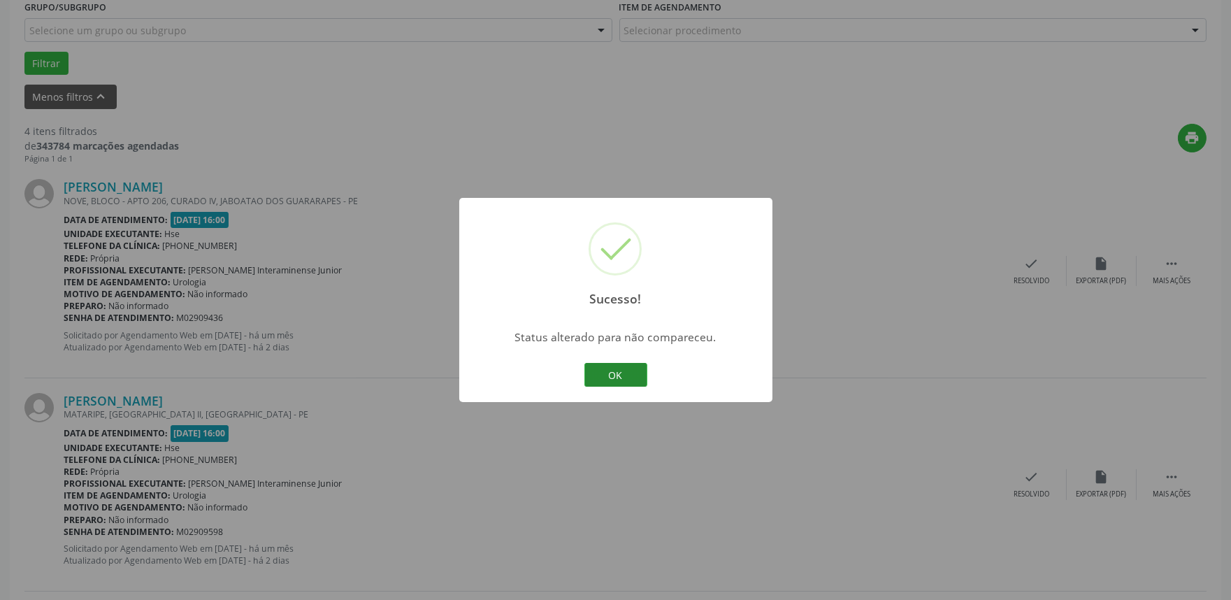
click at [605, 367] on button "OK" at bounding box center [616, 375] width 63 height 24
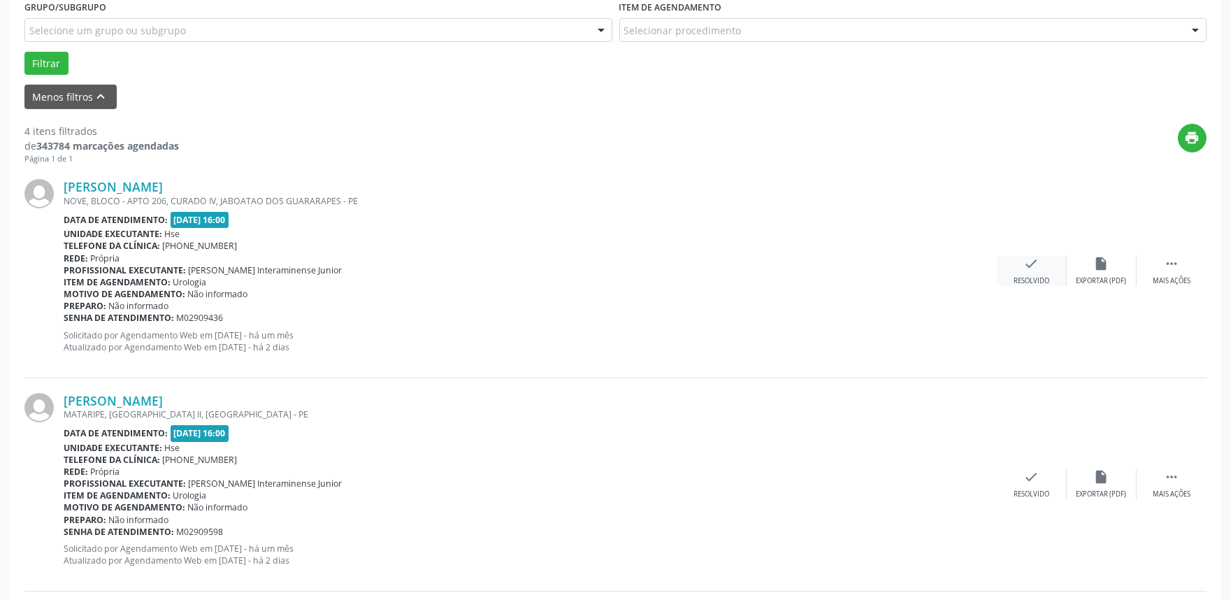
click at [1034, 274] on div "check Resolvido" at bounding box center [1032, 271] width 70 height 30
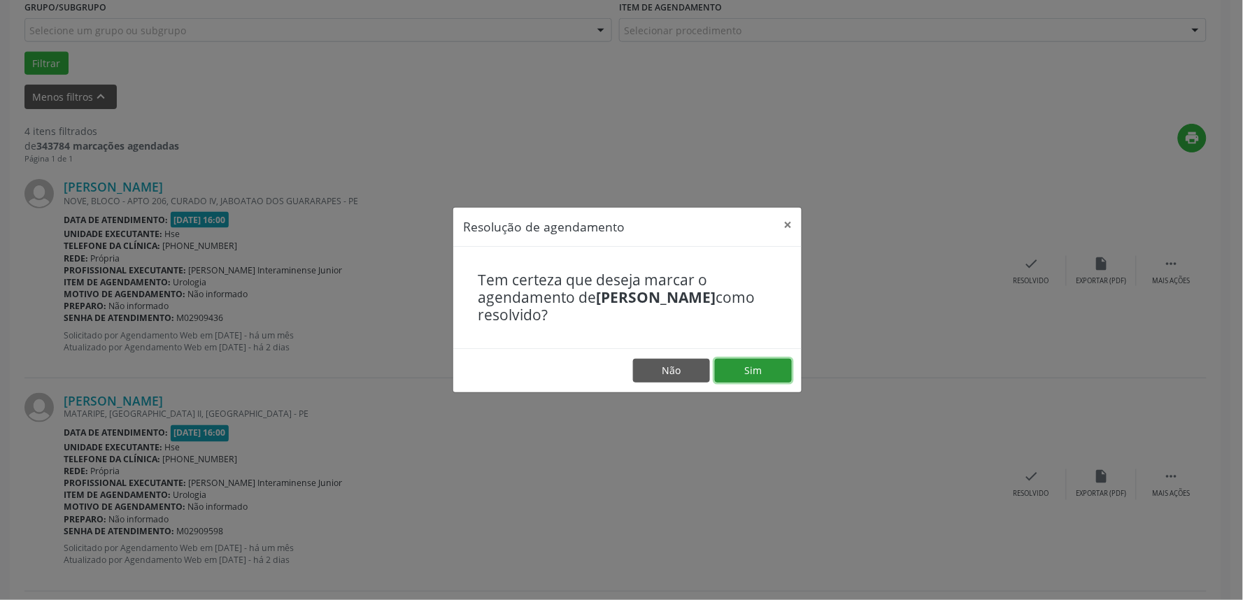
click at [767, 366] on button "Sim" at bounding box center [753, 371] width 77 height 24
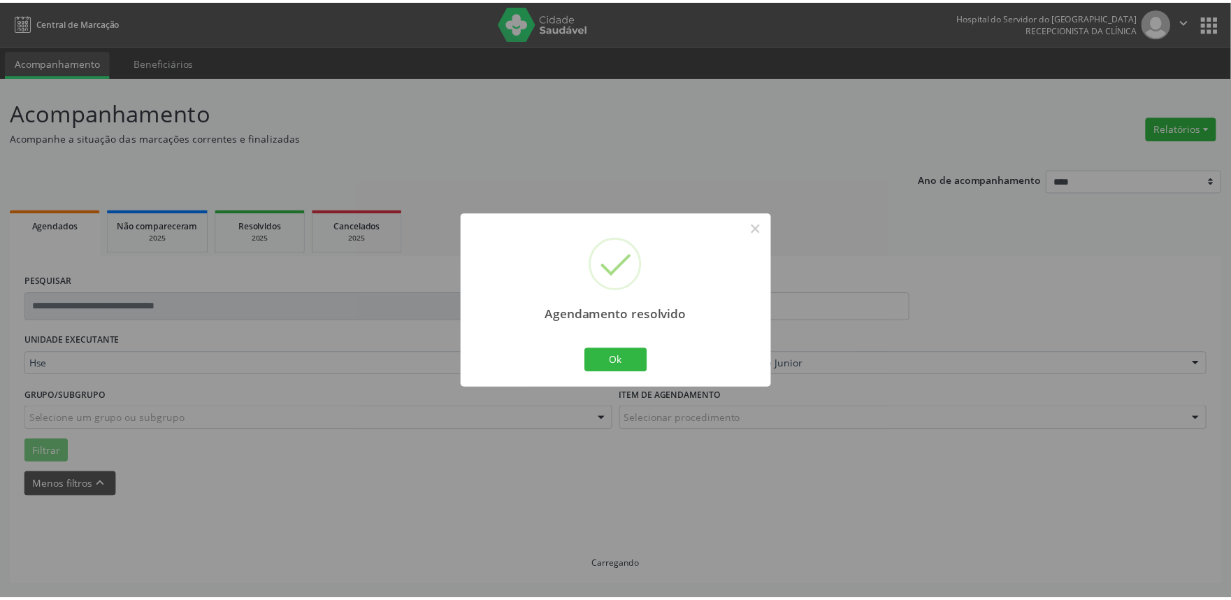
scroll to position [0, 0]
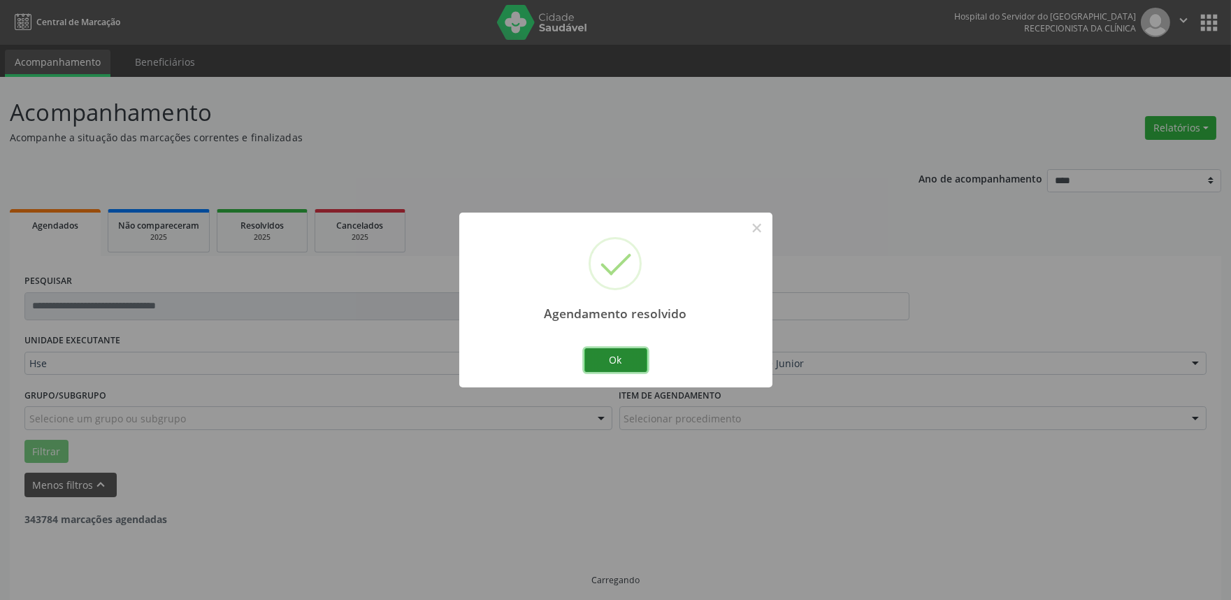
click at [613, 359] on button "Ok" at bounding box center [616, 360] width 63 height 24
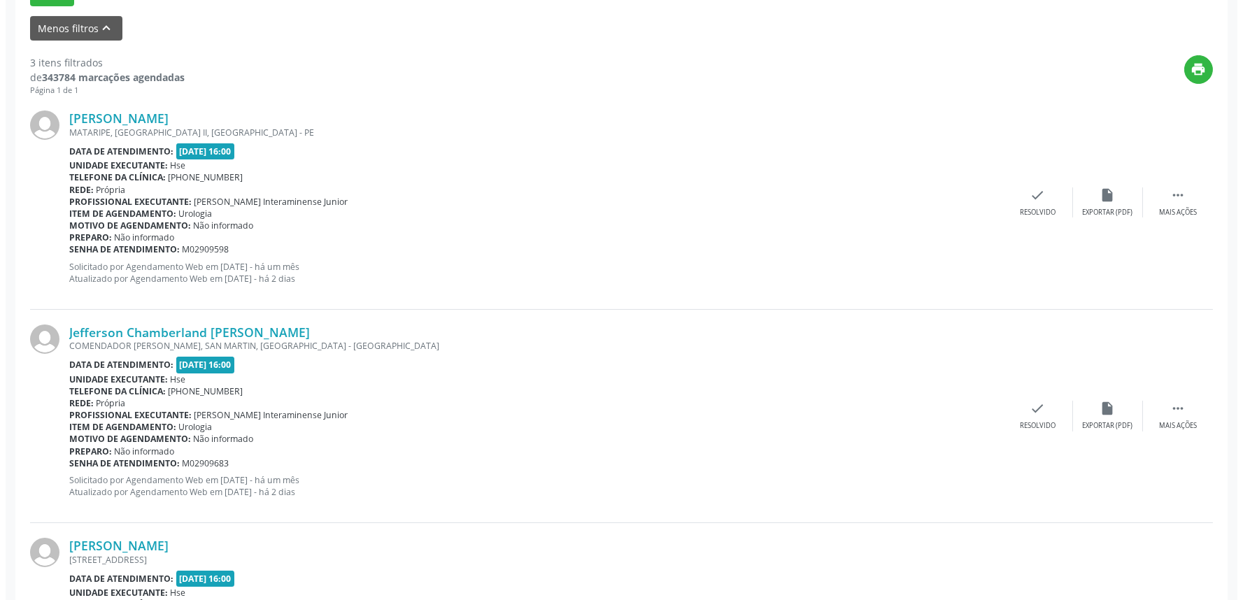
scroll to position [383, 0]
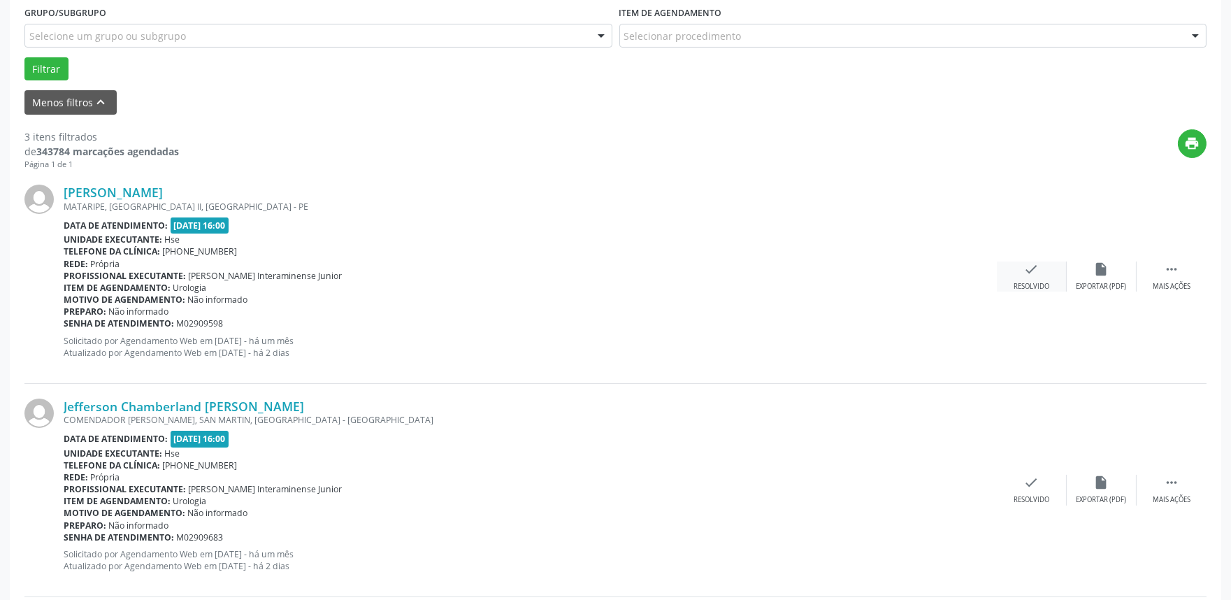
click at [1032, 276] on div "check Resolvido" at bounding box center [1032, 277] width 70 height 30
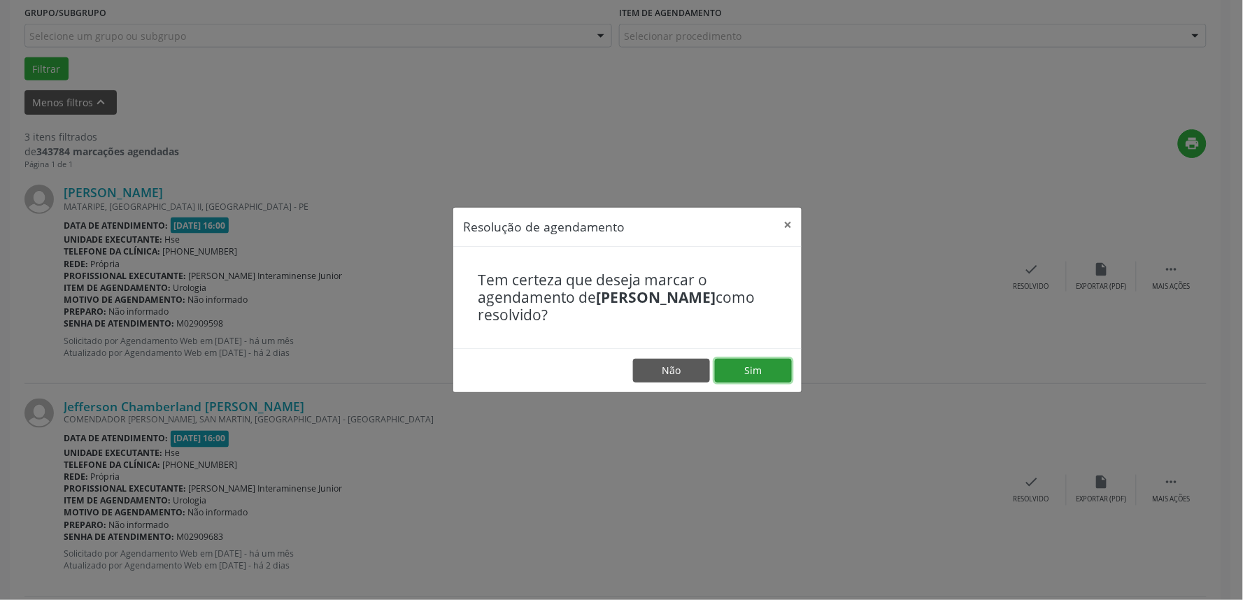
click at [748, 366] on button "Sim" at bounding box center [753, 371] width 77 height 24
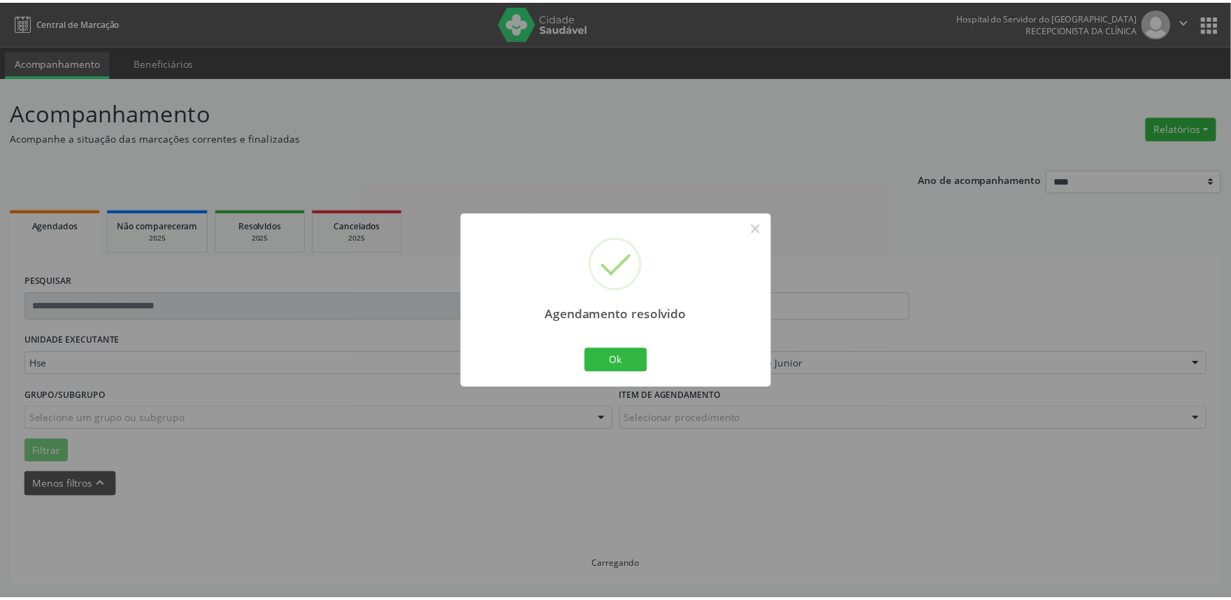
scroll to position [0, 0]
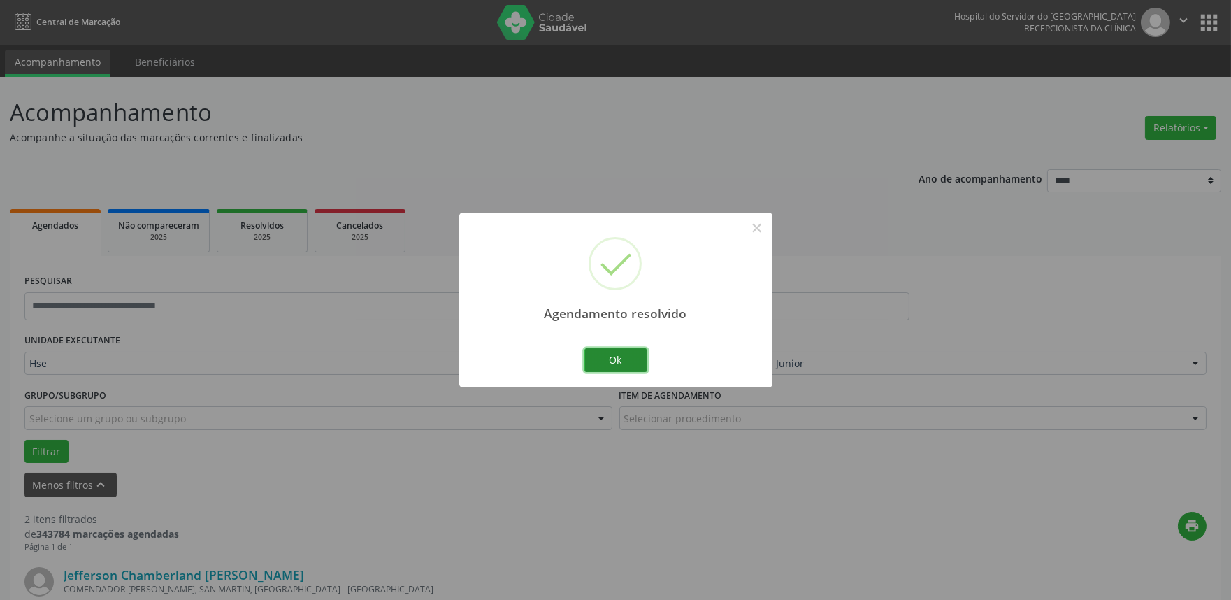
click at [625, 361] on button "Ok" at bounding box center [616, 360] width 63 height 24
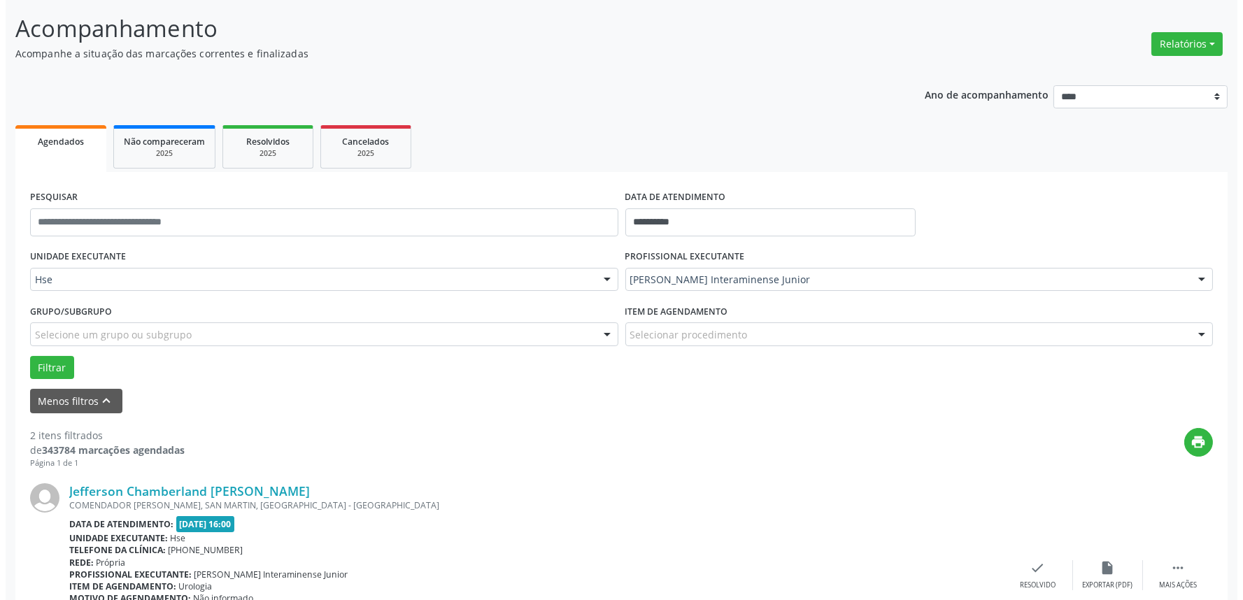
scroll to position [310, 0]
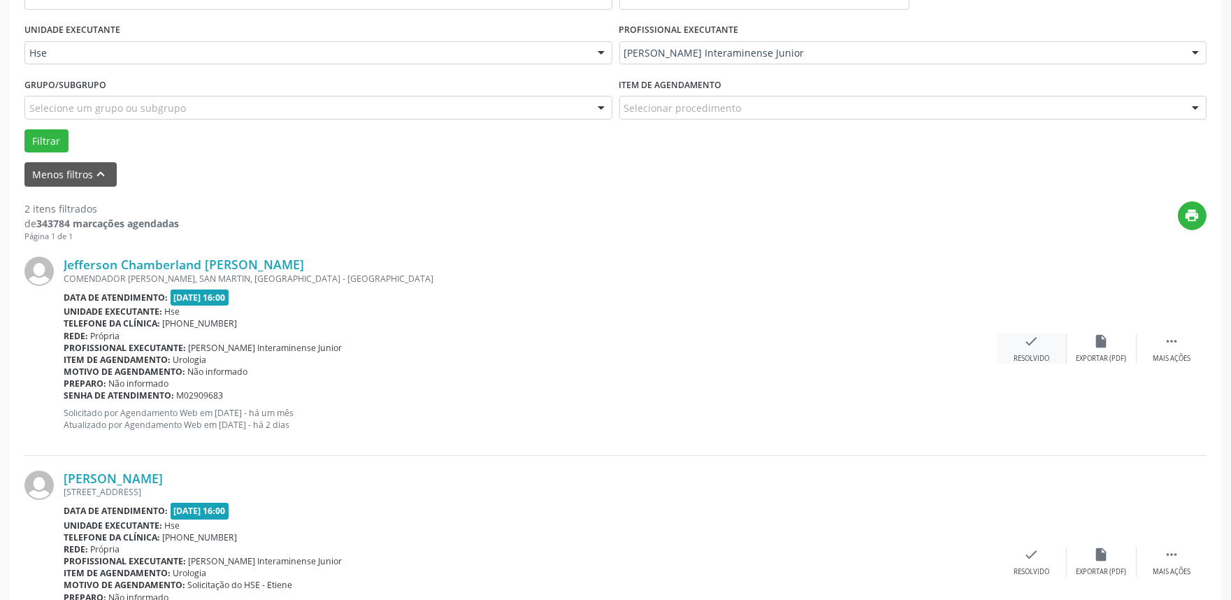
click at [1031, 338] on icon "check" at bounding box center [1031, 341] width 15 height 15
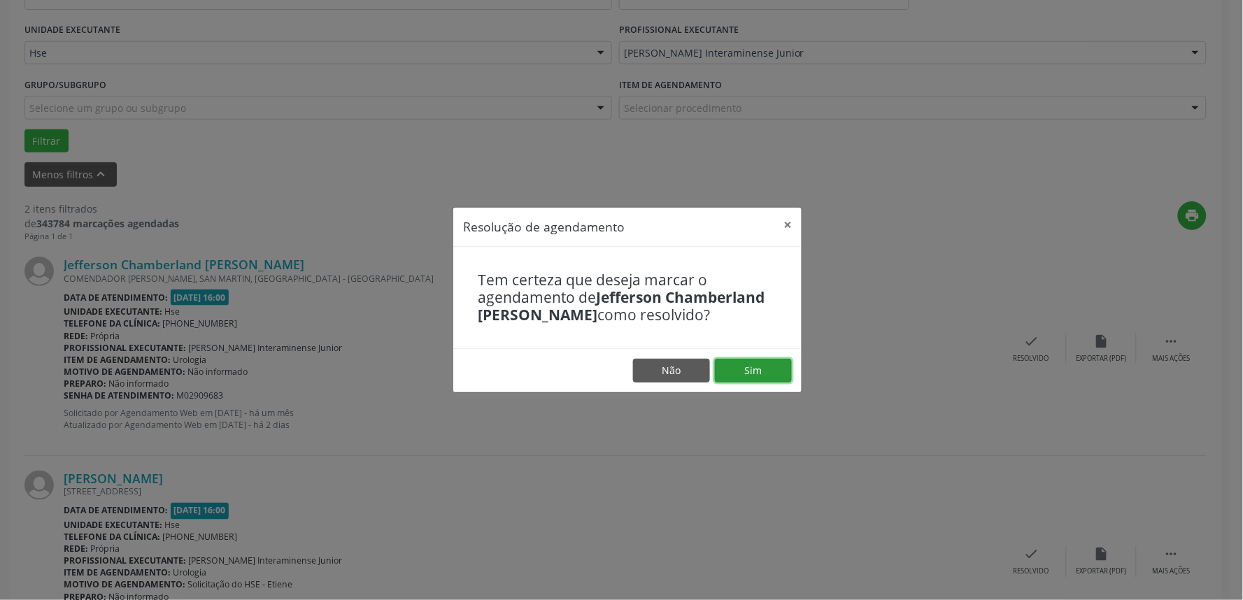
click at [752, 364] on button "Sim" at bounding box center [753, 371] width 77 height 24
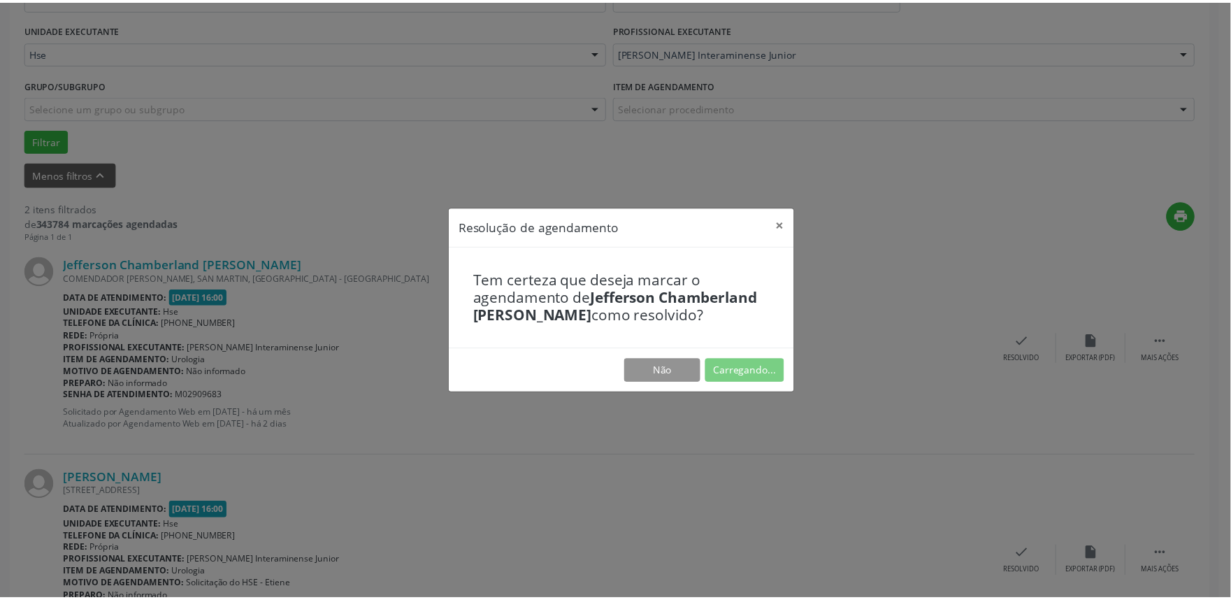
scroll to position [0, 0]
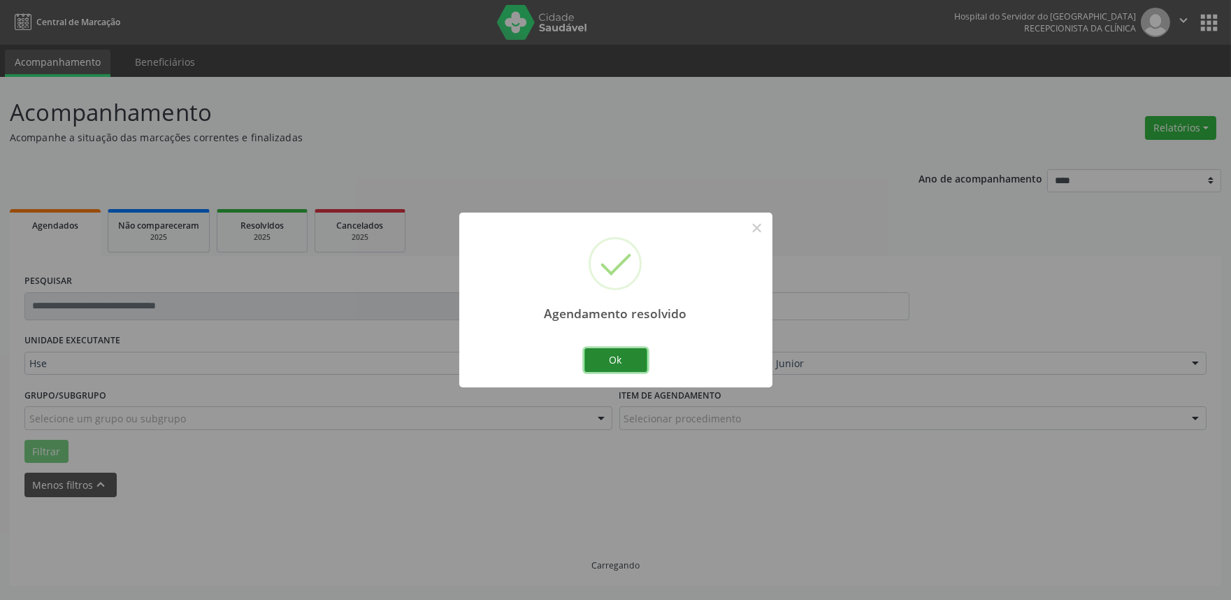
click at [624, 353] on button "Ok" at bounding box center [616, 360] width 63 height 24
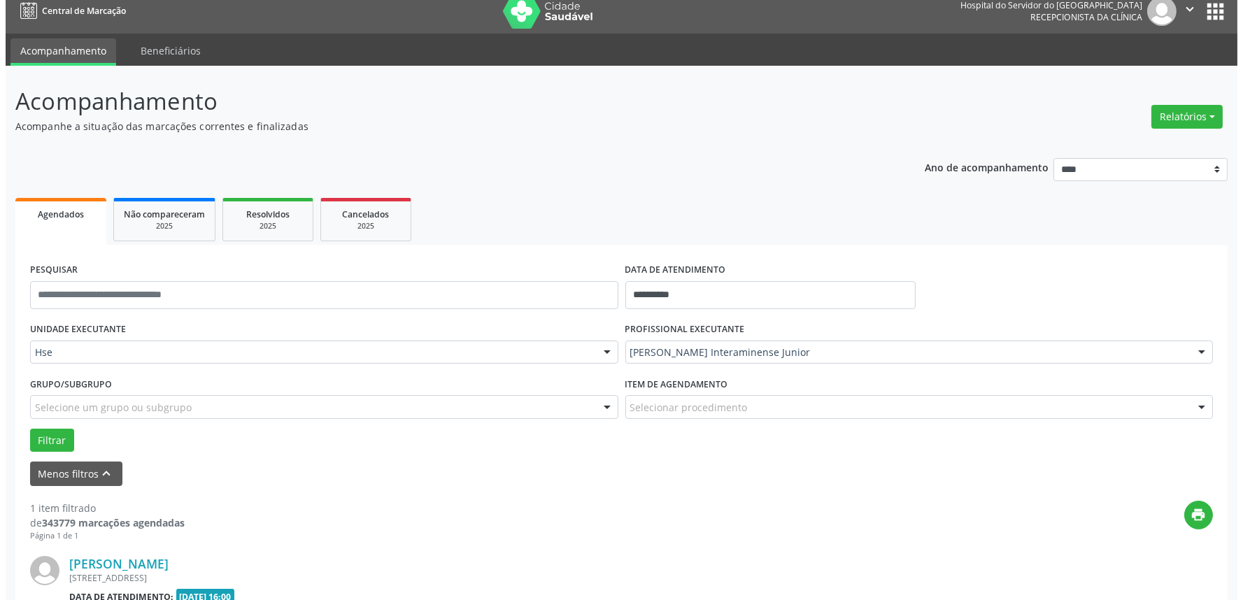
scroll to position [189, 0]
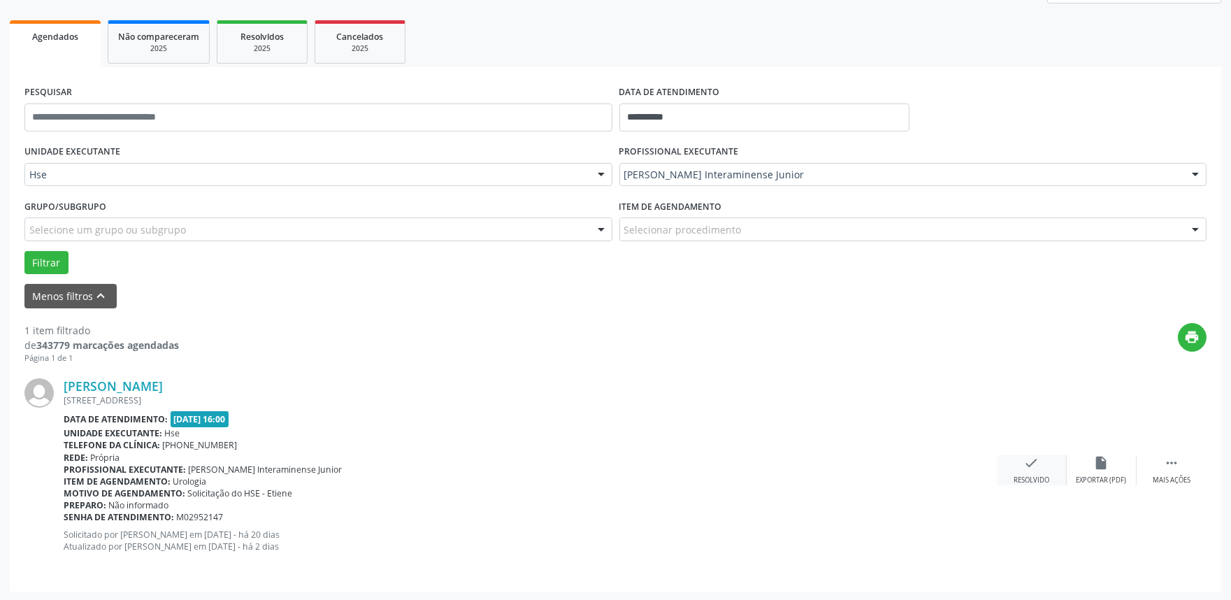
click at [1036, 467] on icon "check" at bounding box center [1031, 462] width 15 height 15
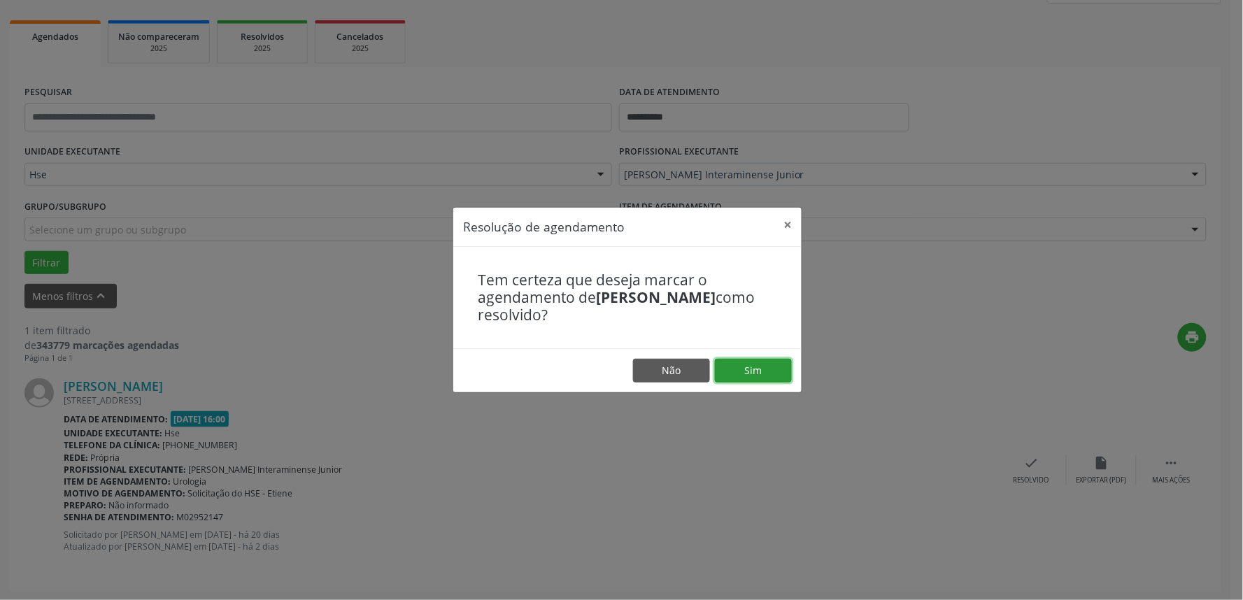
click at [746, 364] on button "Sim" at bounding box center [753, 371] width 77 height 24
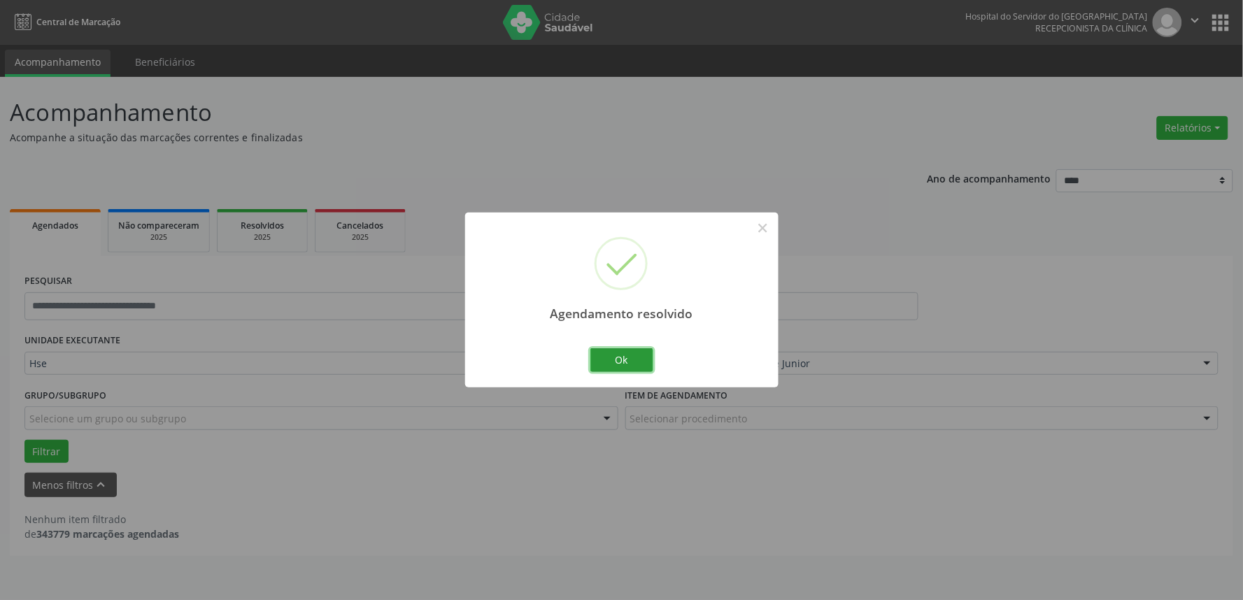
drag, startPoint x: 618, startPoint y: 357, endPoint x: 664, endPoint y: 324, distance: 56.3
click at [619, 357] on button "Ok" at bounding box center [621, 360] width 63 height 24
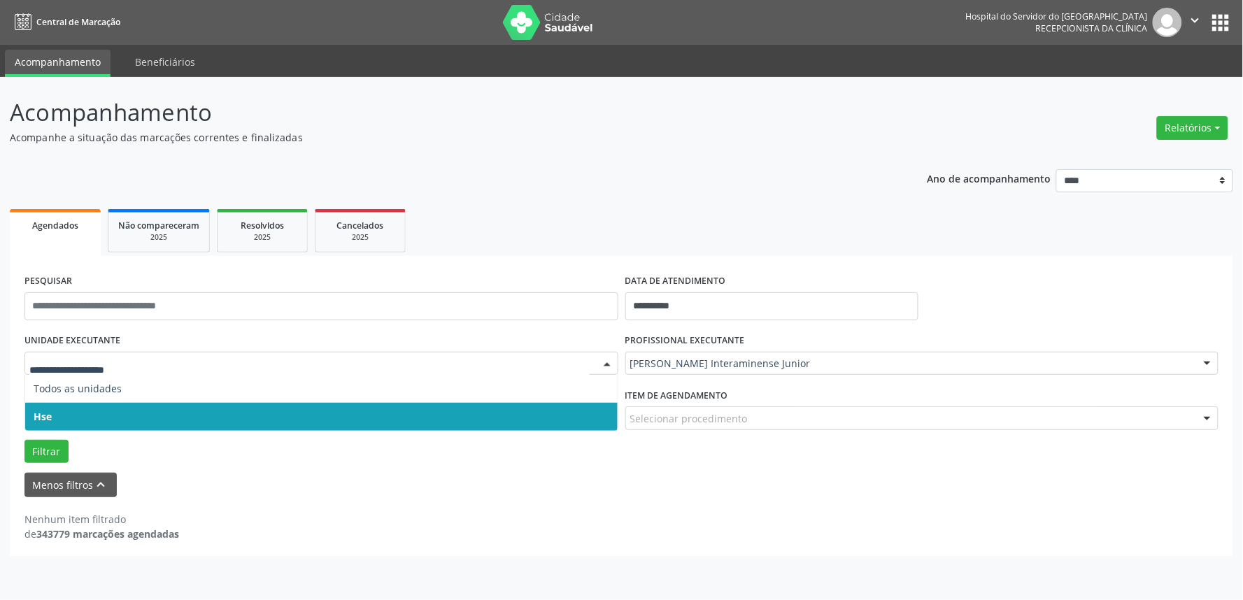
click at [51, 410] on span "Hse" at bounding box center [43, 416] width 18 height 13
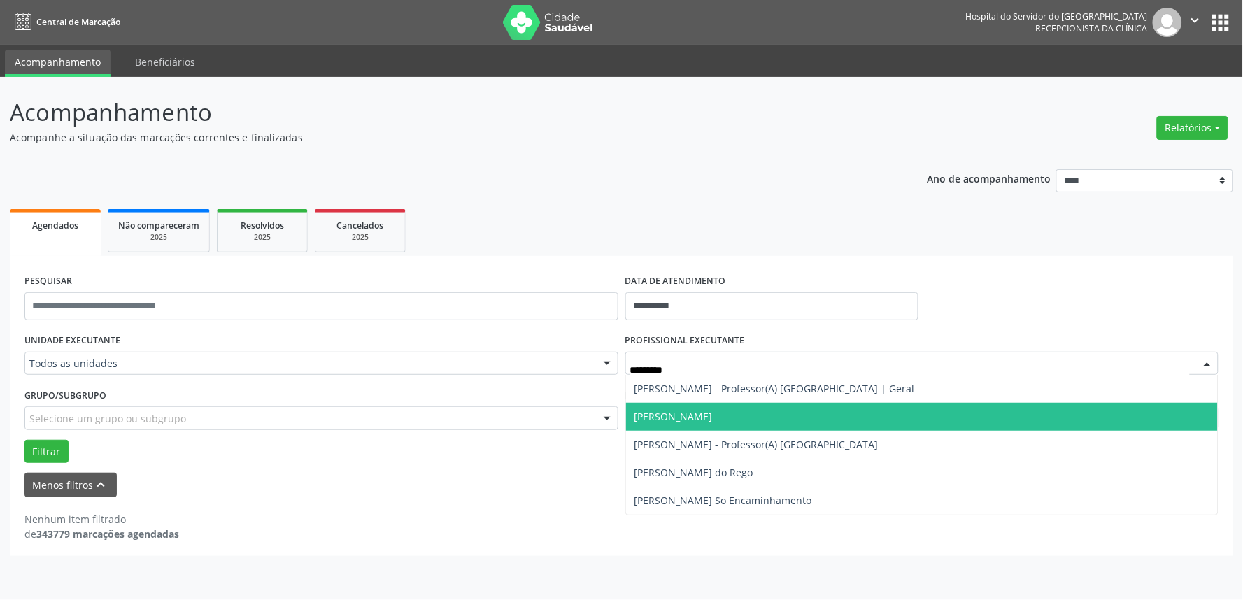
type input "**********"
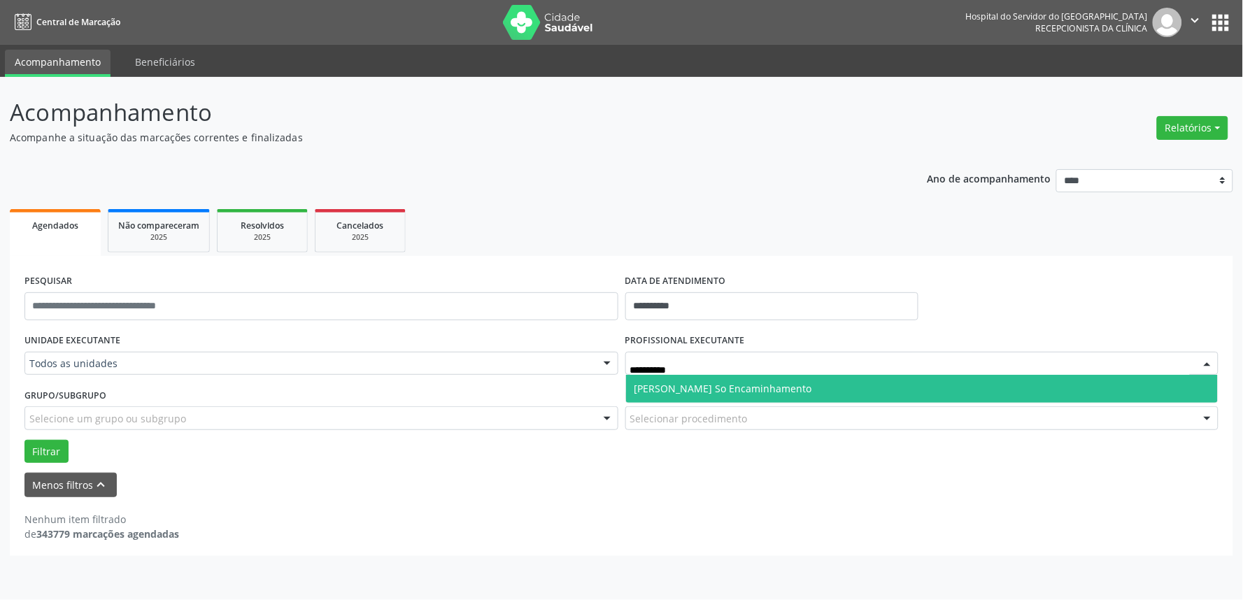
click at [759, 388] on span "[PERSON_NAME] So Encaminhamento" at bounding box center [723, 388] width 178 height 13
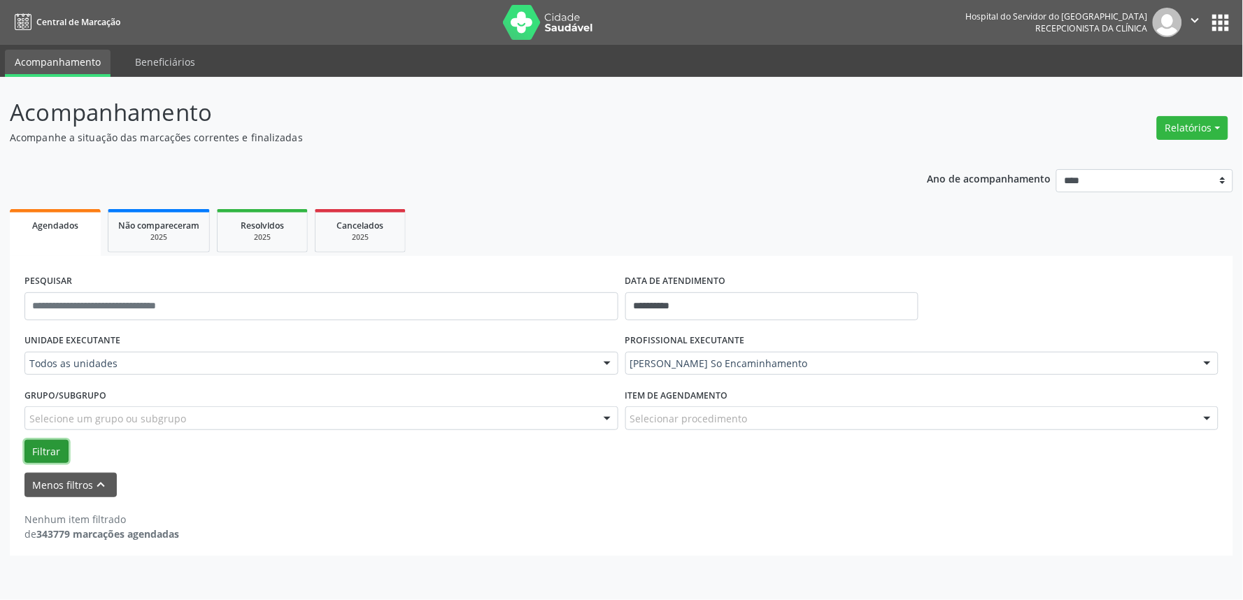
click at [48, 452] on button "Filtrar" at bounding box center [46, 452] width 44 height 24
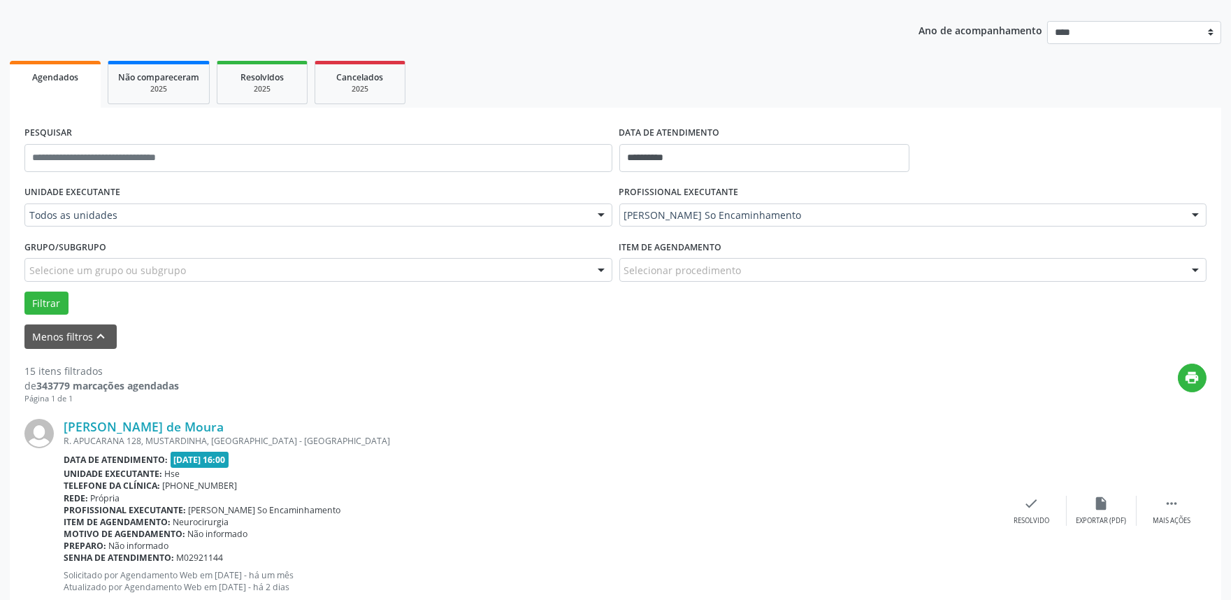
scroll to position [320, 0]
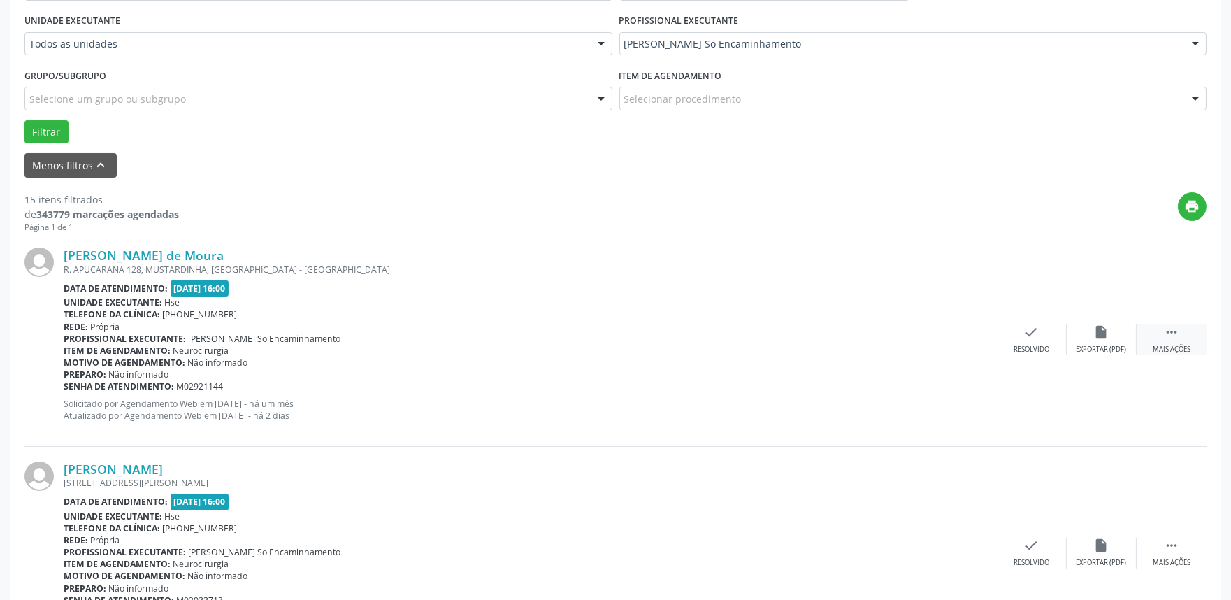
click at [1182, 330] on div " Mais ações" at bounding box center [1172, 339] width 70 height 30
drag, startPoint x: 1099, startPoint y: 333, endPoint x: 1103, endPoint y: 327, distance: 7.6
click at [1103, 327] on icon "alarm_off" at bounding box center [1101, 331] width 15 height 15
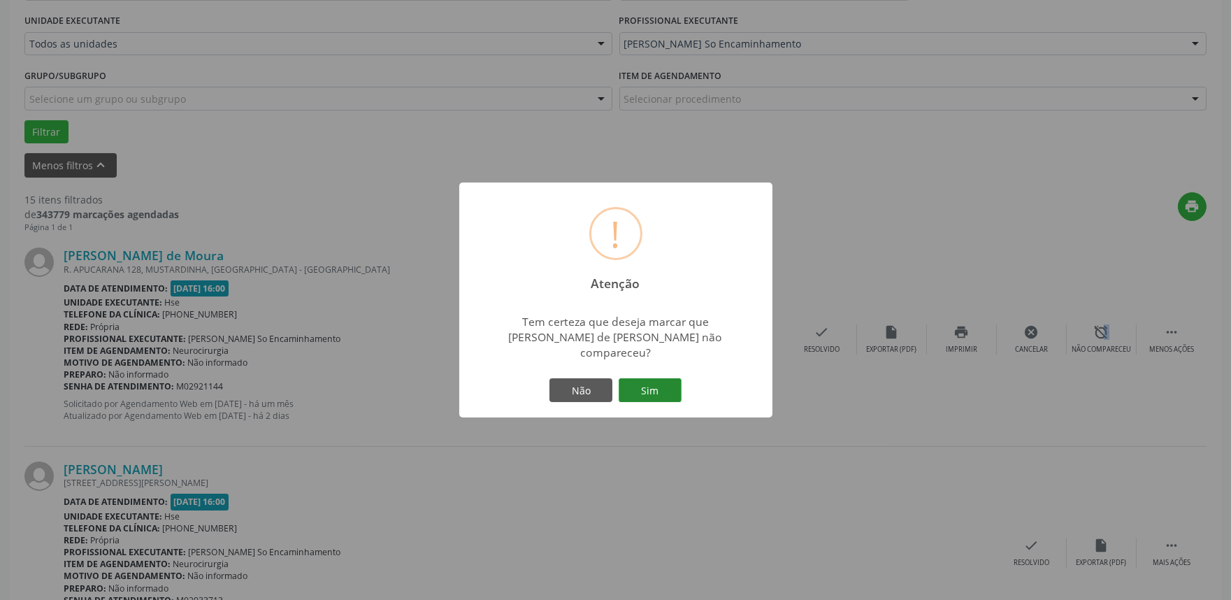
click at [645, 383] on button "Sim" at bounding box center [650, 390] width 63 height 24
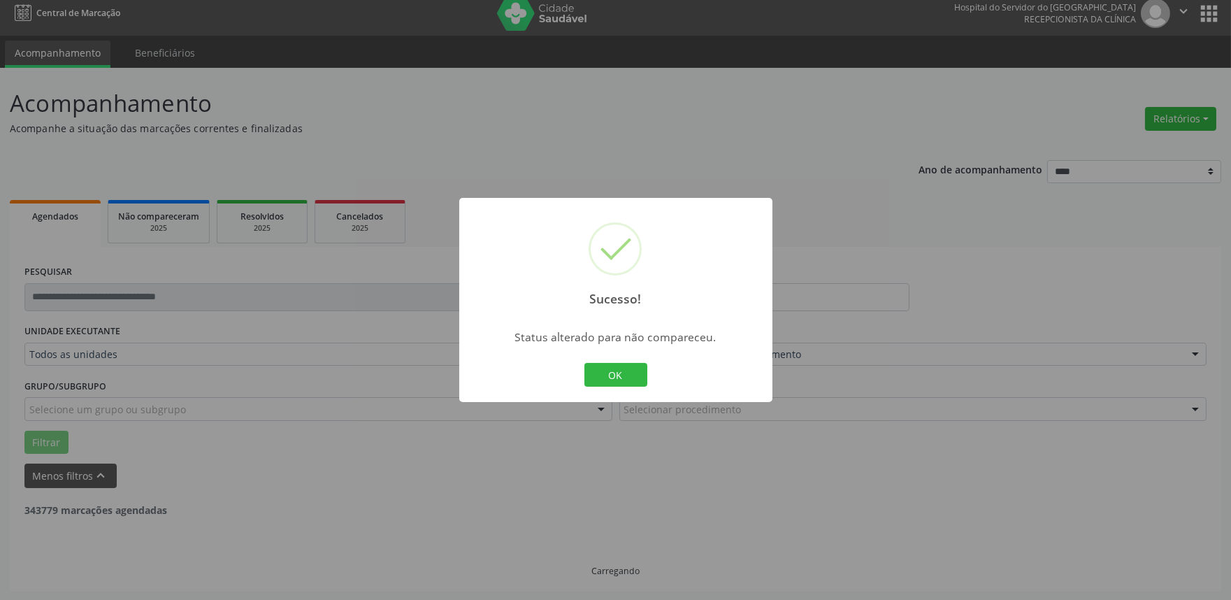
click at [623, 369] on button "OK" at bounding box center [616, 375] width 63 height 24
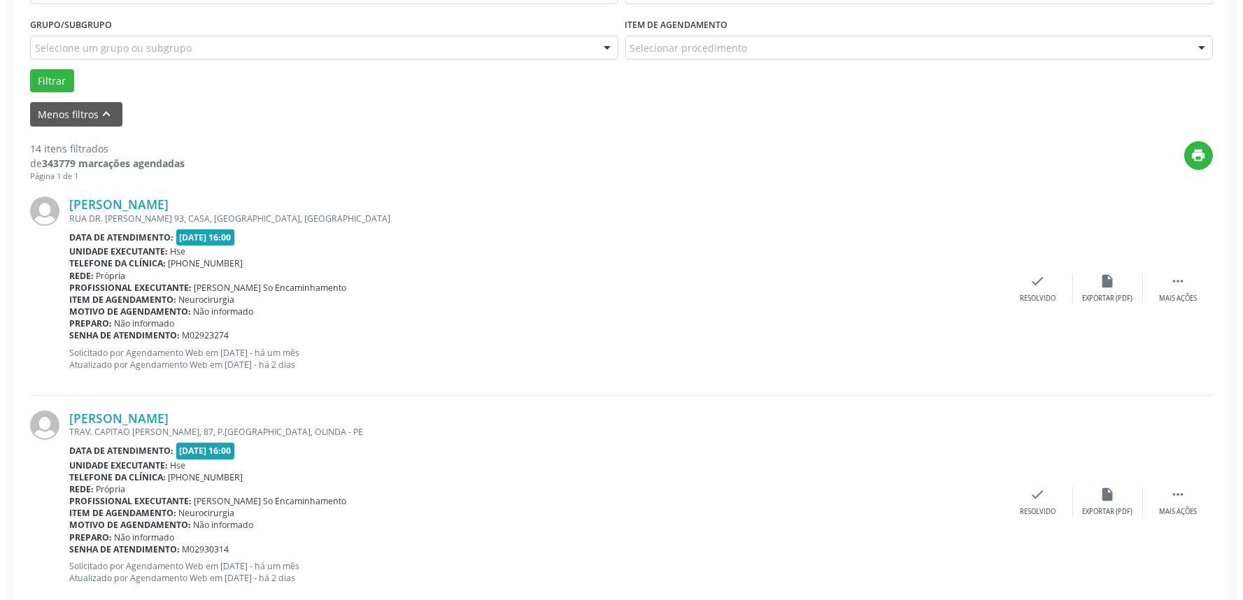
scroll to position [397, 0]
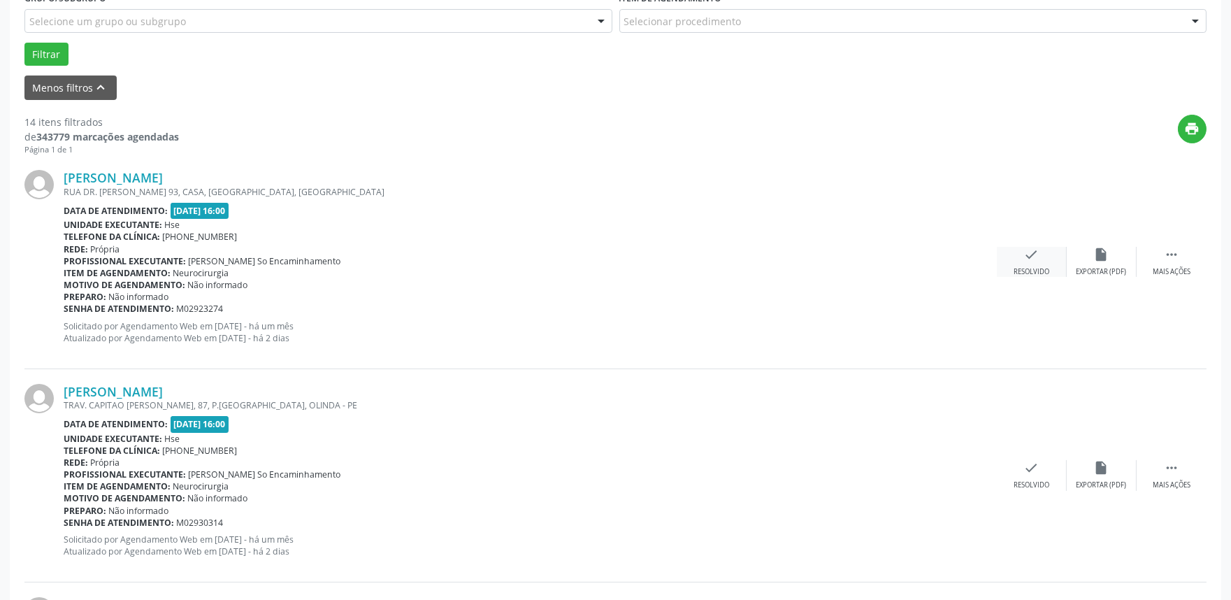
click at [1029, 254] on icon "check" at bounding box center [1031, 254] width 15 height 15
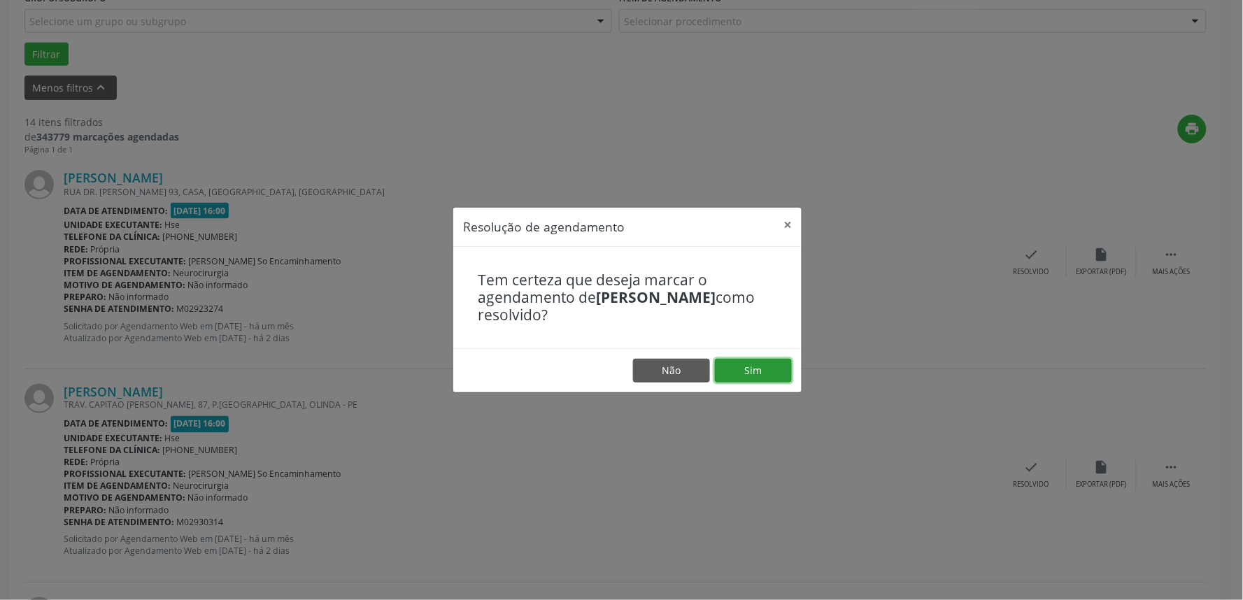
click at [766, 364] on button "Sim" at bounding box center [753, 371] width 77 height 24
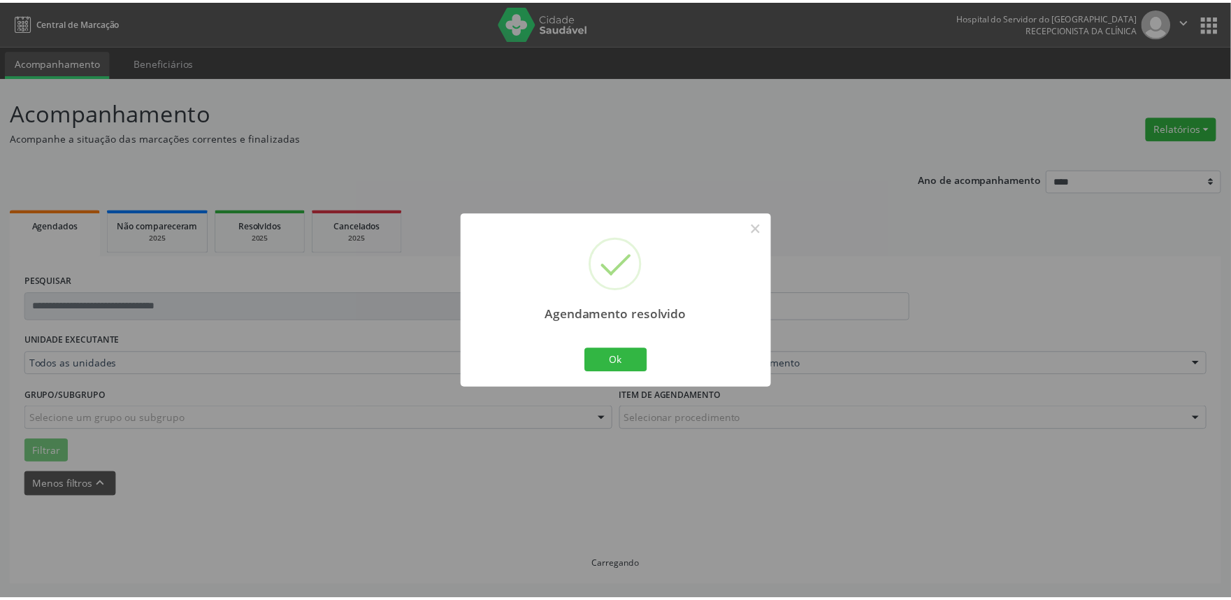
scroll to position [0, 0]
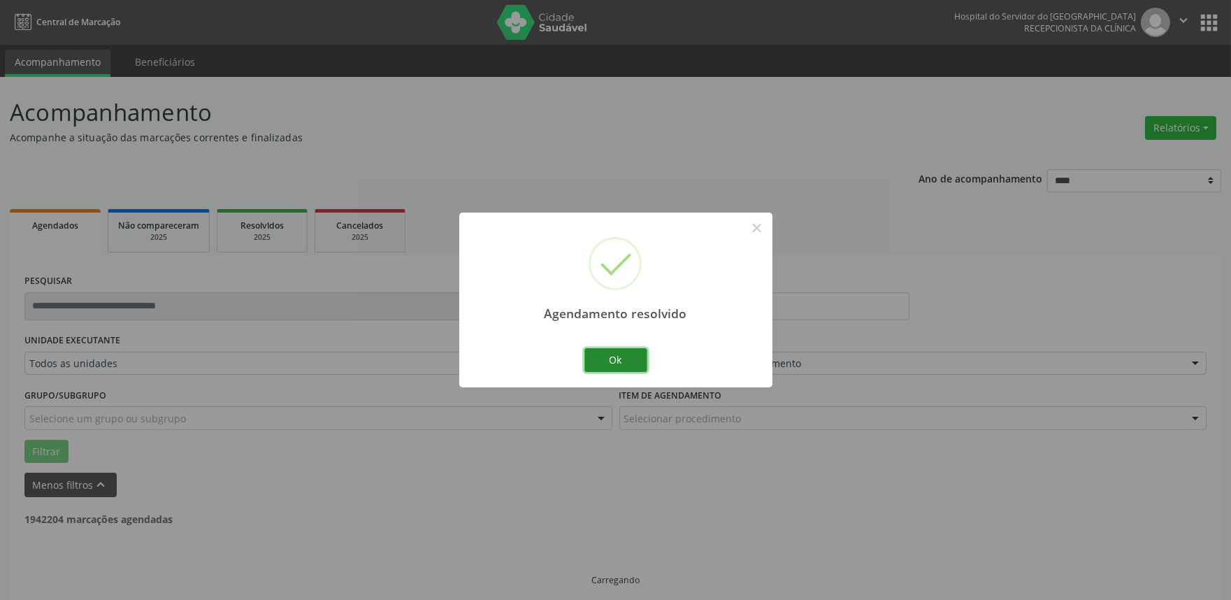
click at [613, 357] on button "Ok" at bounding box center [616, 360] width 63 height 24
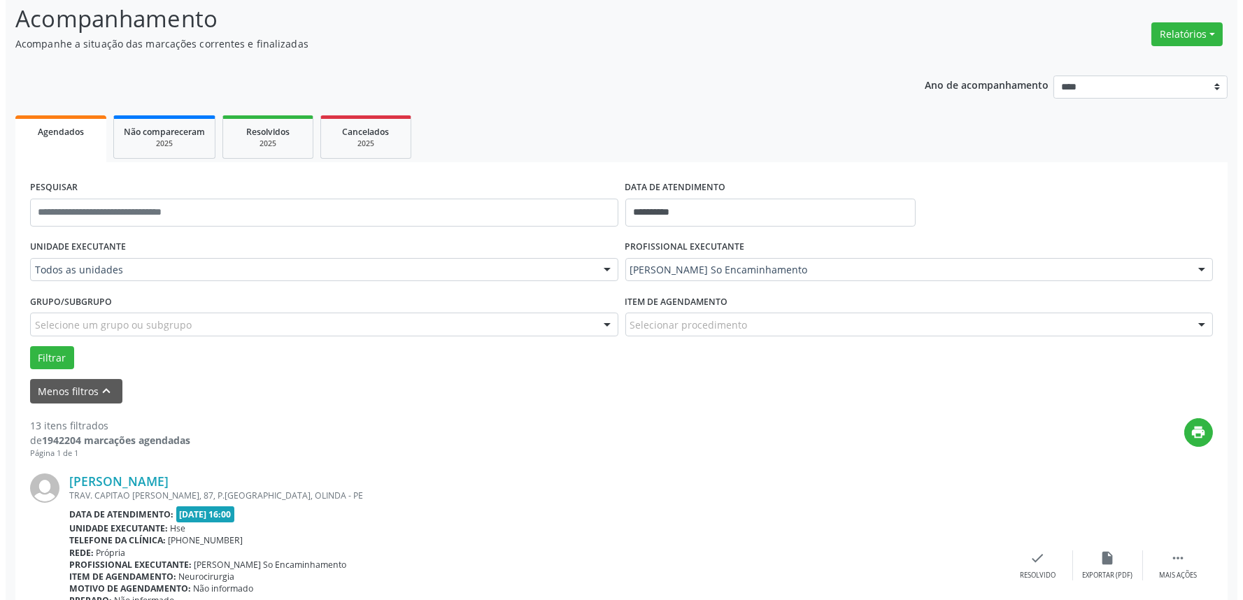
scroll to position [310, 0]
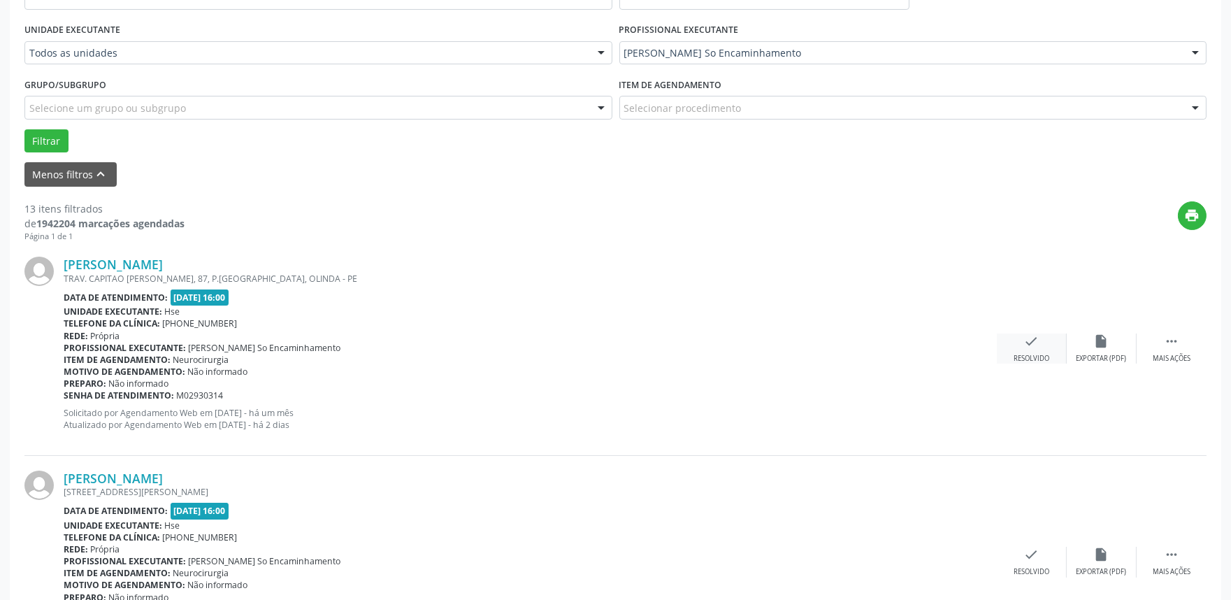
click at [1036, 336] on icon "check" at bounding box center [1031, 341] width 15 height 15
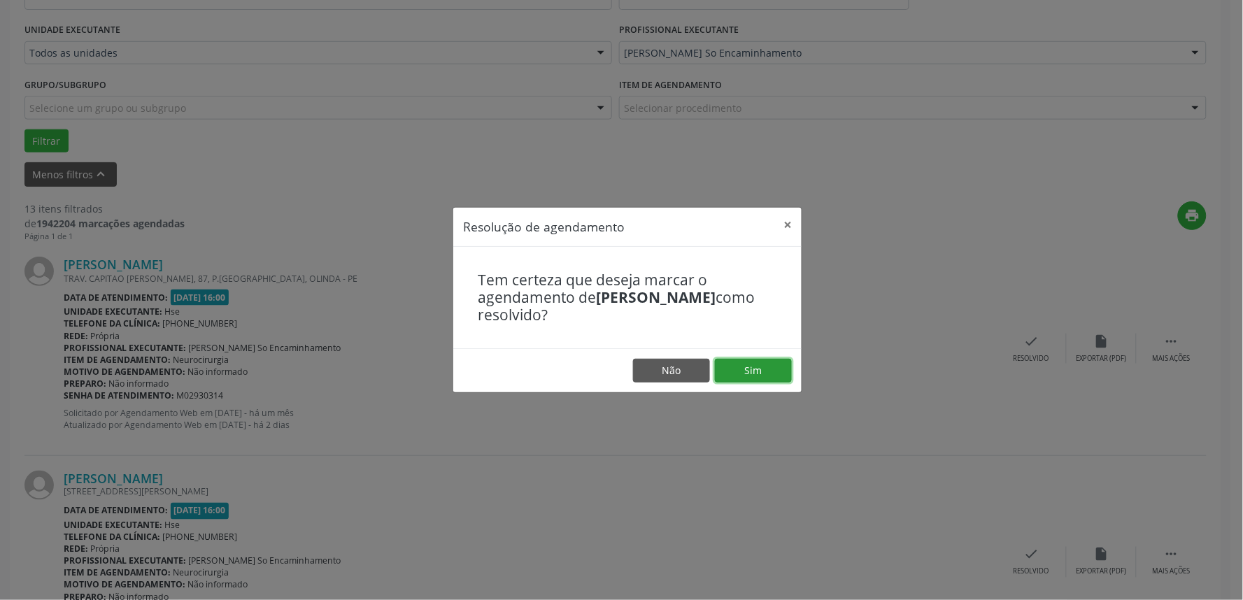
drag, startPoint x: 746, startPoint y: 373, endPoint x: 727, endPoint y: 376, distance: 19.0
click at [746, 373] on button "Sim" at bounding box center [753, 371] width 77 height 24
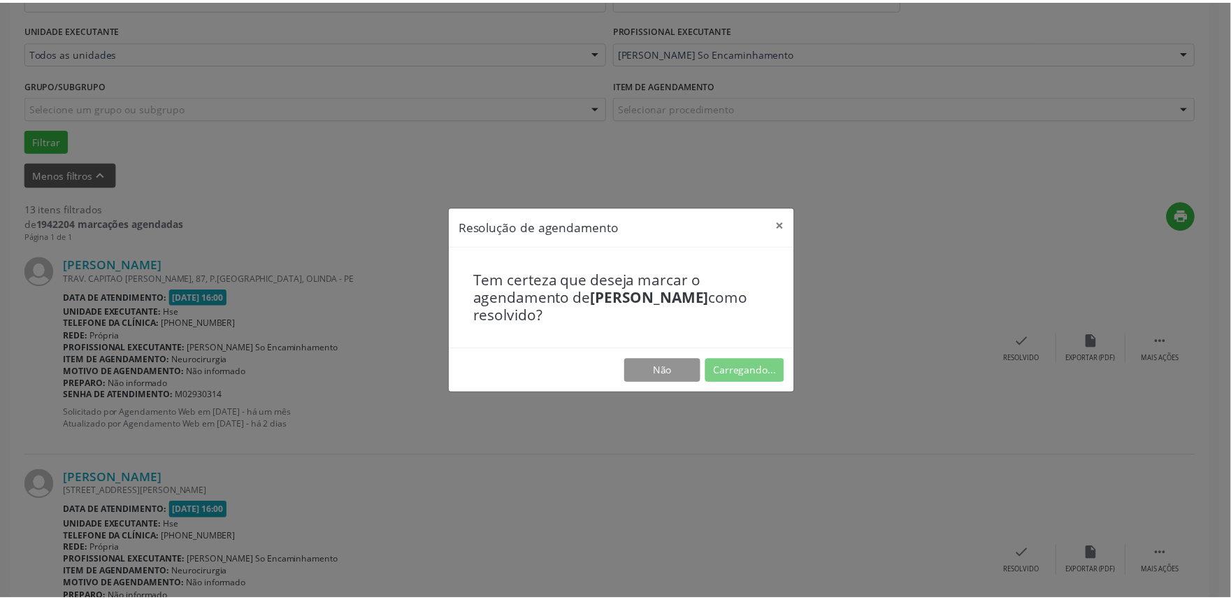
scroll to position [0, 0]
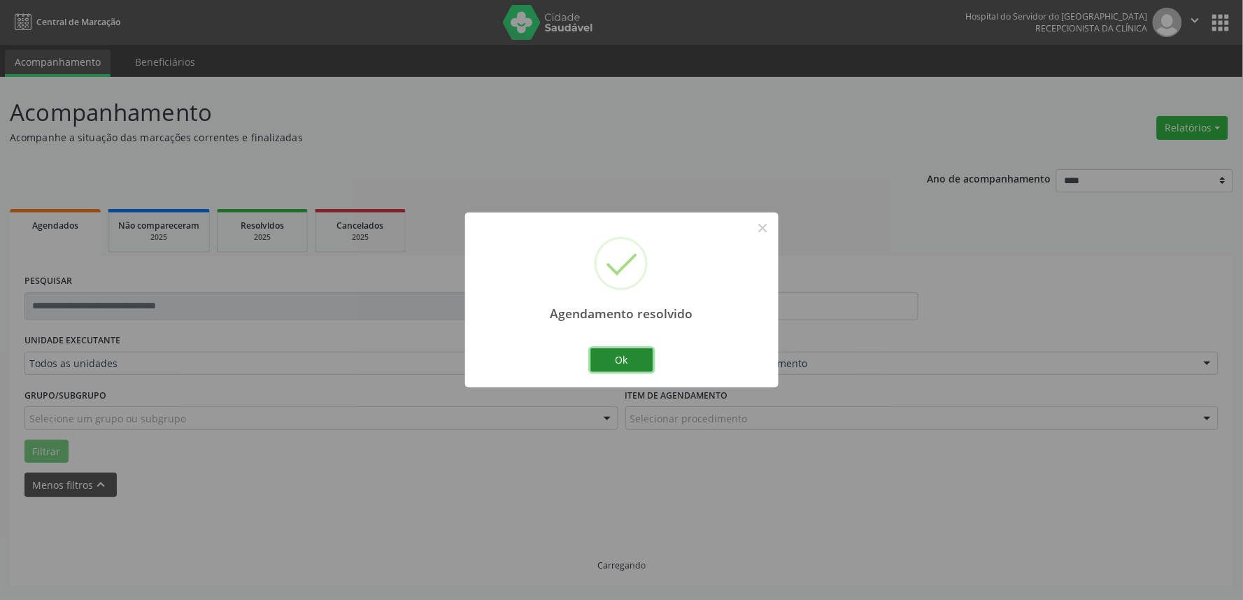
click at [621, 359] on button "Ok" at bounding box center [621, 360] width 63 height 24
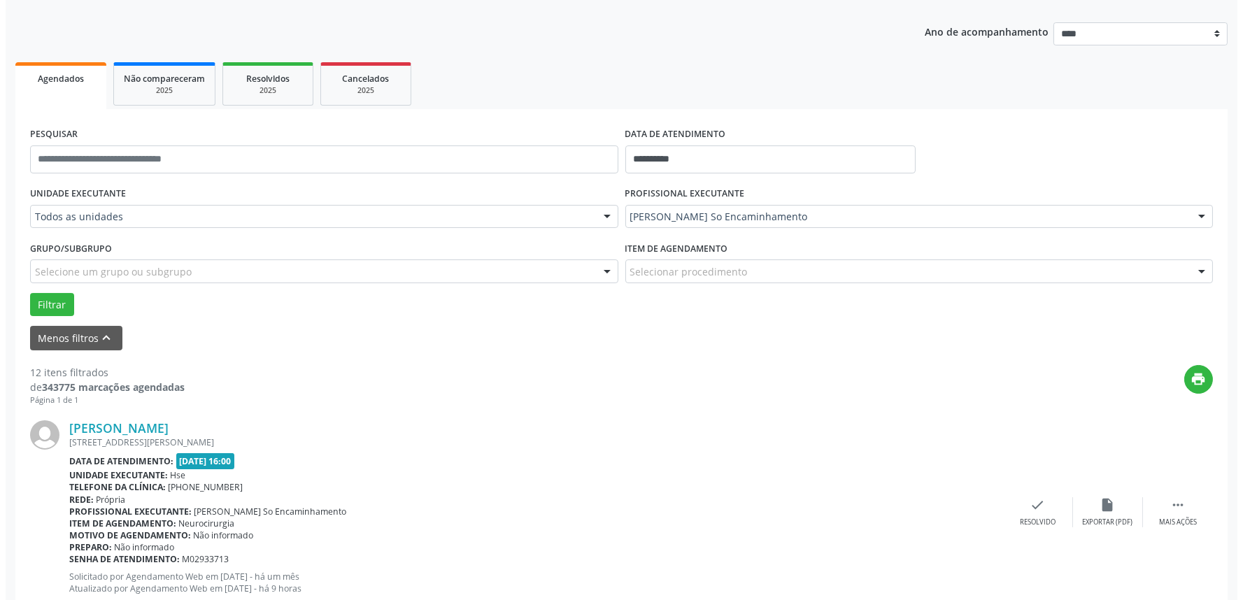
scroll to position [388, 0]
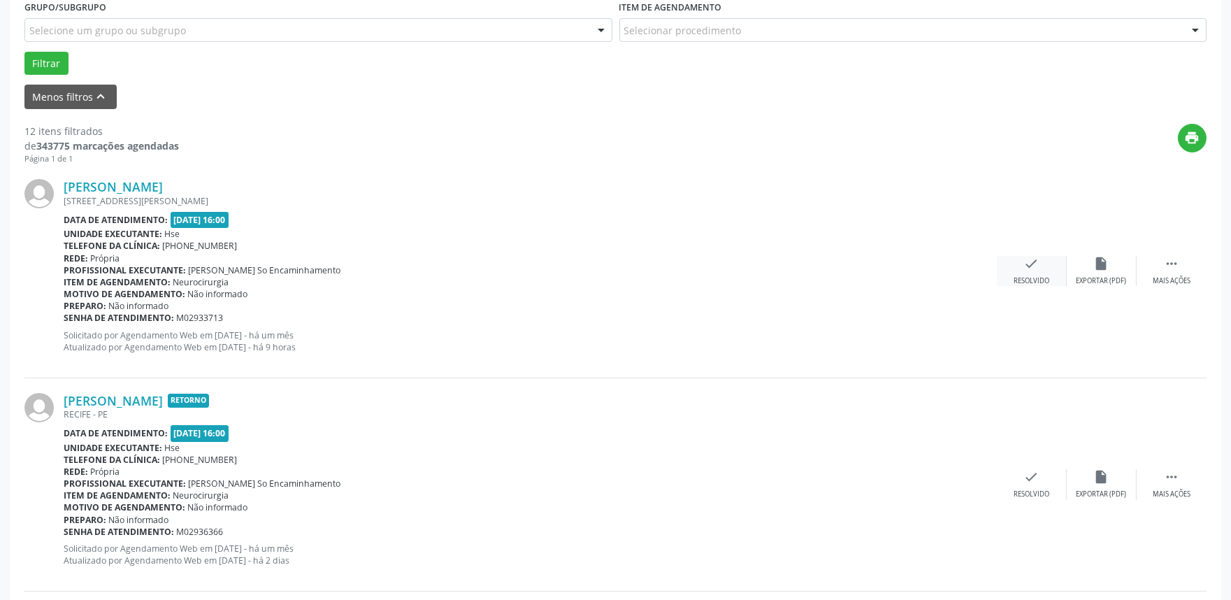
click at [1027, 266] on icon "check" at bounding box center [1031, 263] width 15 height 15
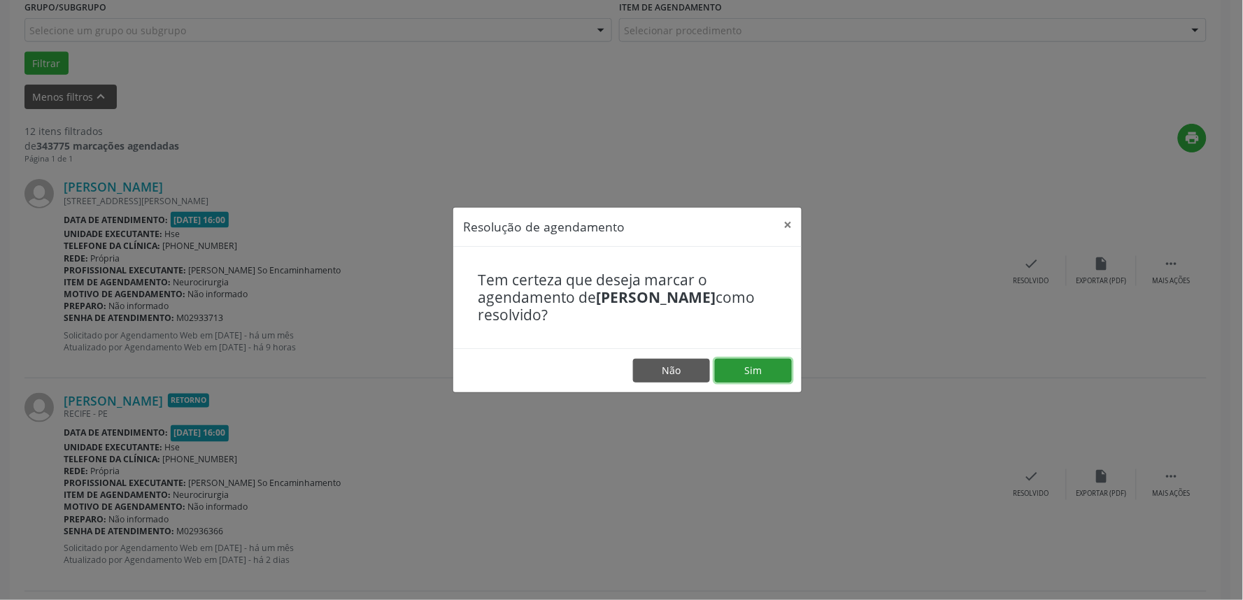
click at [766, 362] on button "Sim" at bounding box center [753, 371] width 77 height 24
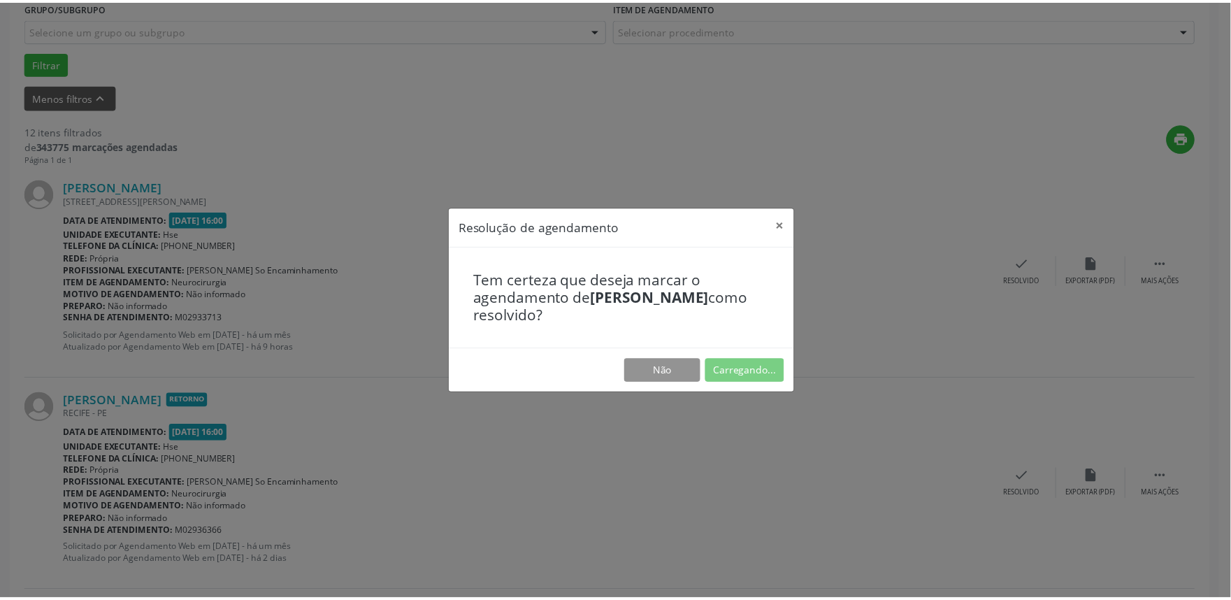
scroll to position [0, 0]
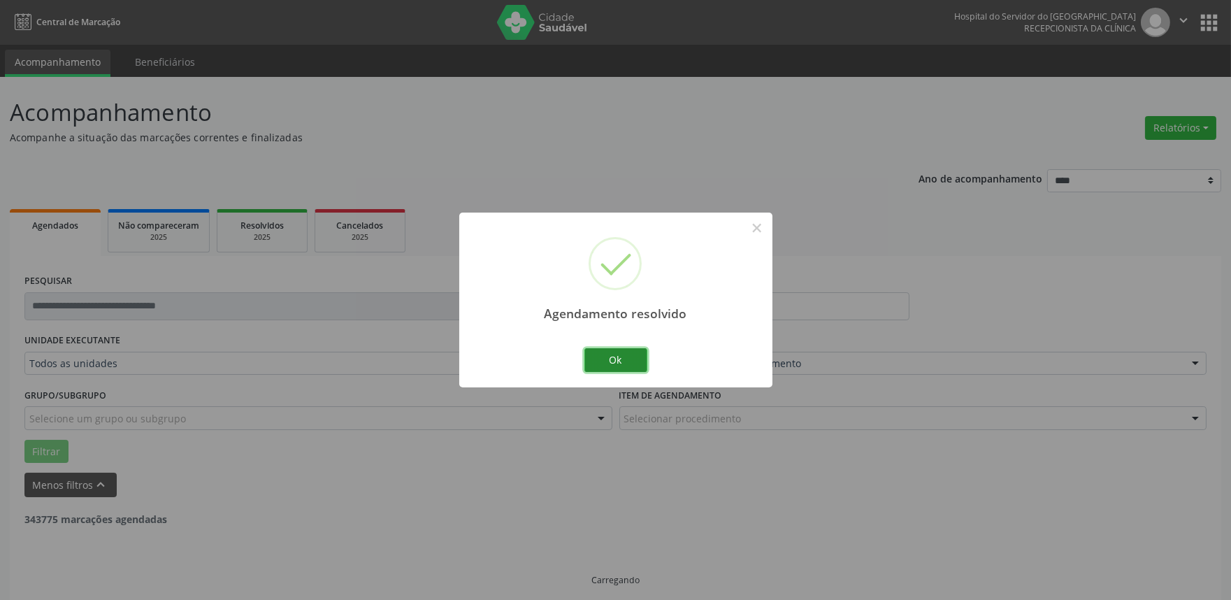
click at [632, 354] on button "Ok" at bounding box center [616, 360] width 63 height 24
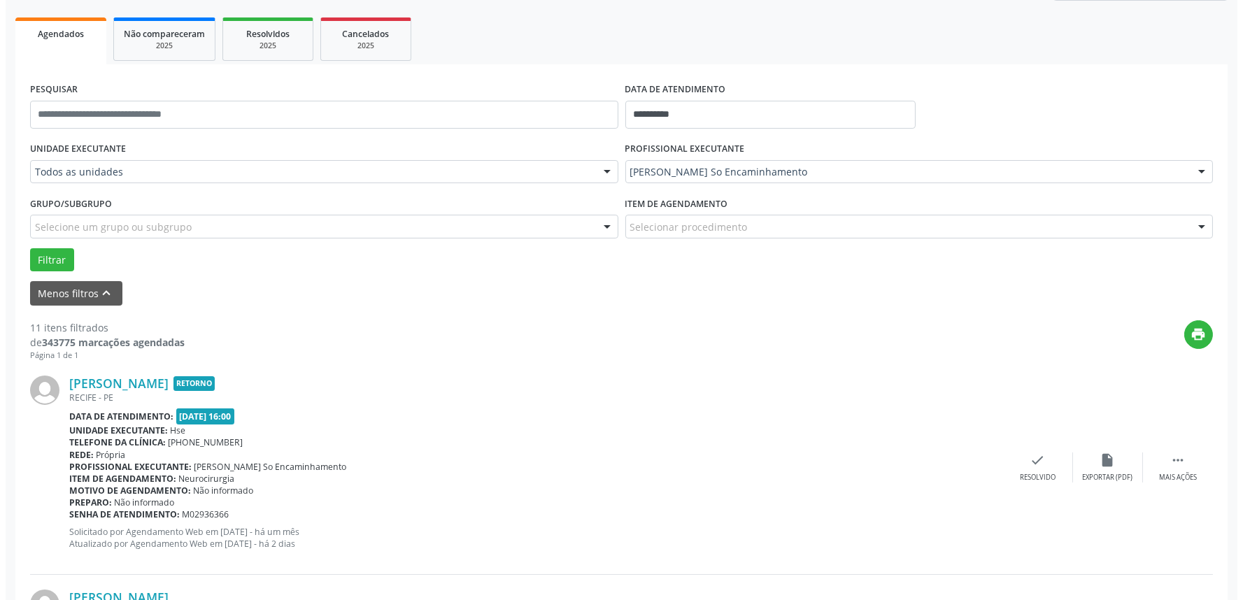
scroll to position [310, 0]
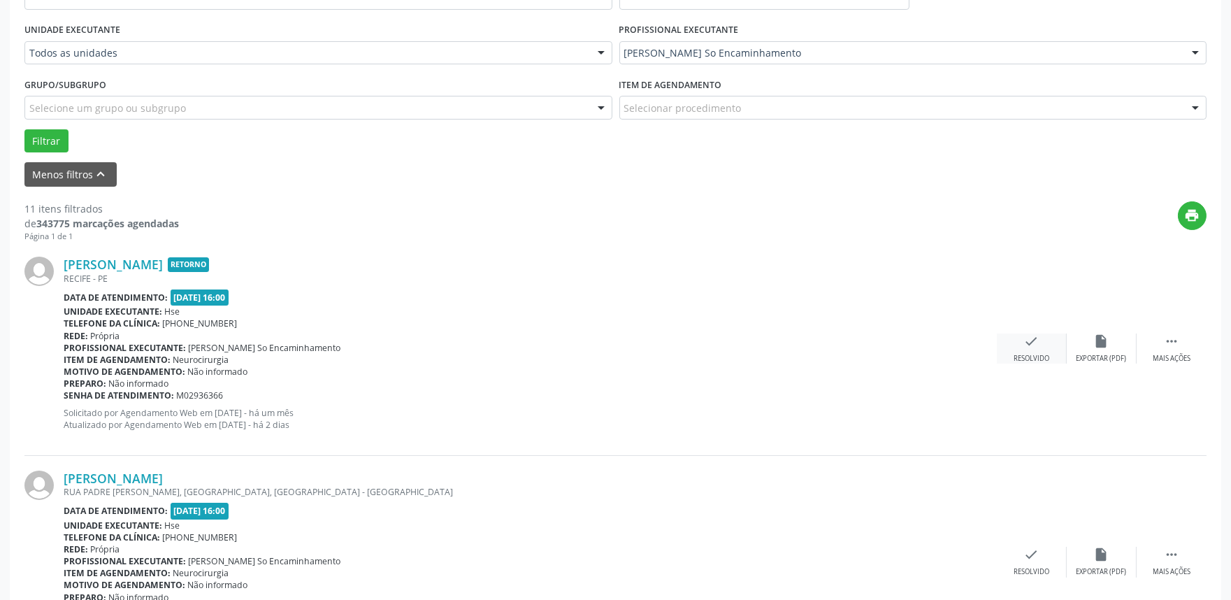
click at [1045, 346] on div "check Resolvido" at bounding box center [1032, 349] width 70 height 30
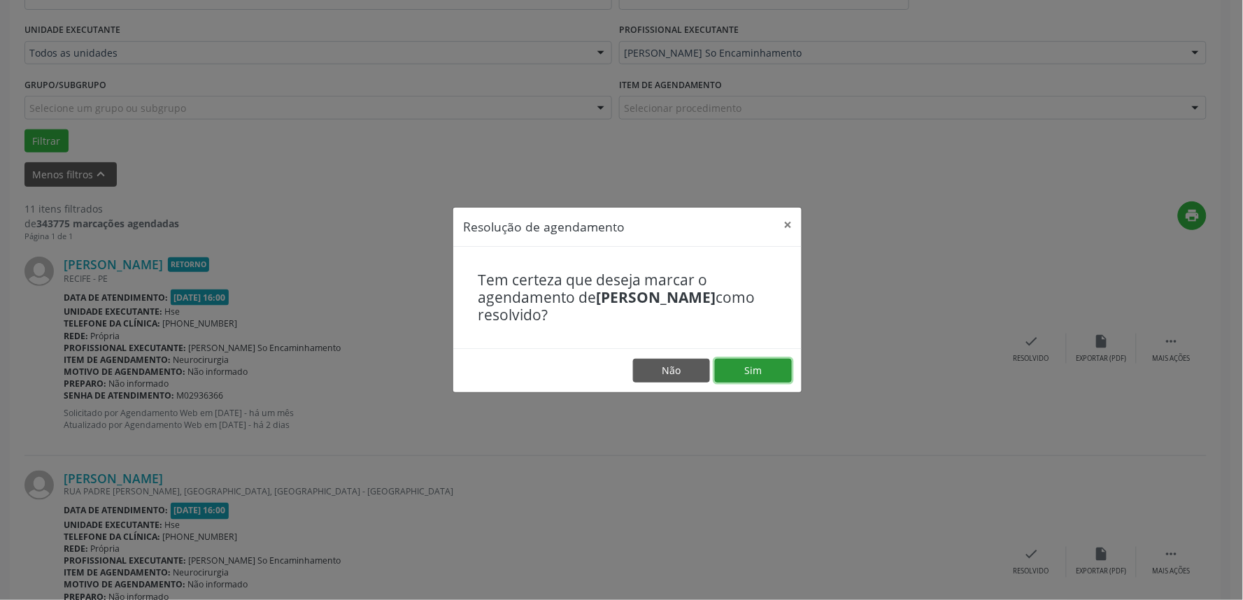
click at [759, 369] on button "Sim" at bounding box center [753, 371] width 77 height 24
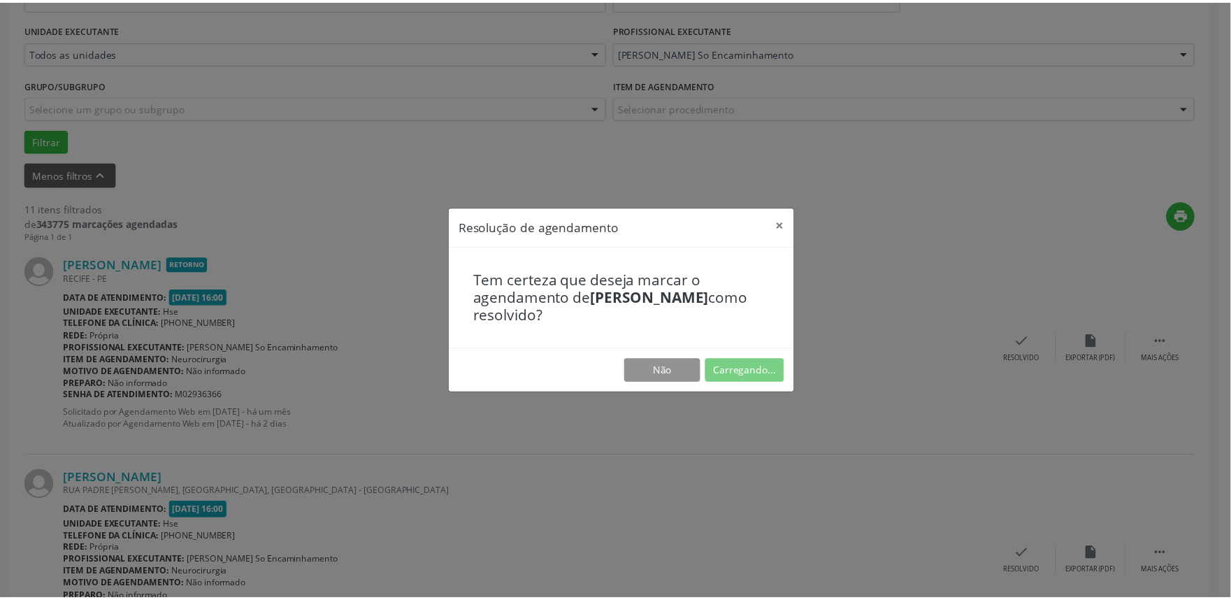
scroll to position [0, 0]
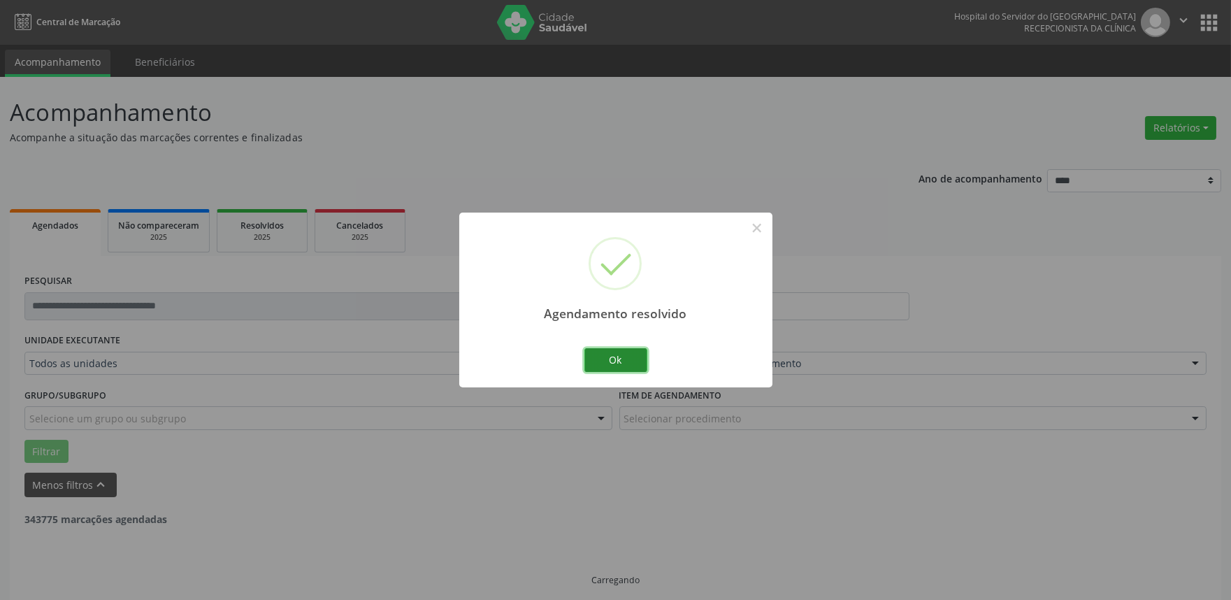
click at [612, 353] on button "Ok" at bounding box center [616, 360] width 63 height 24
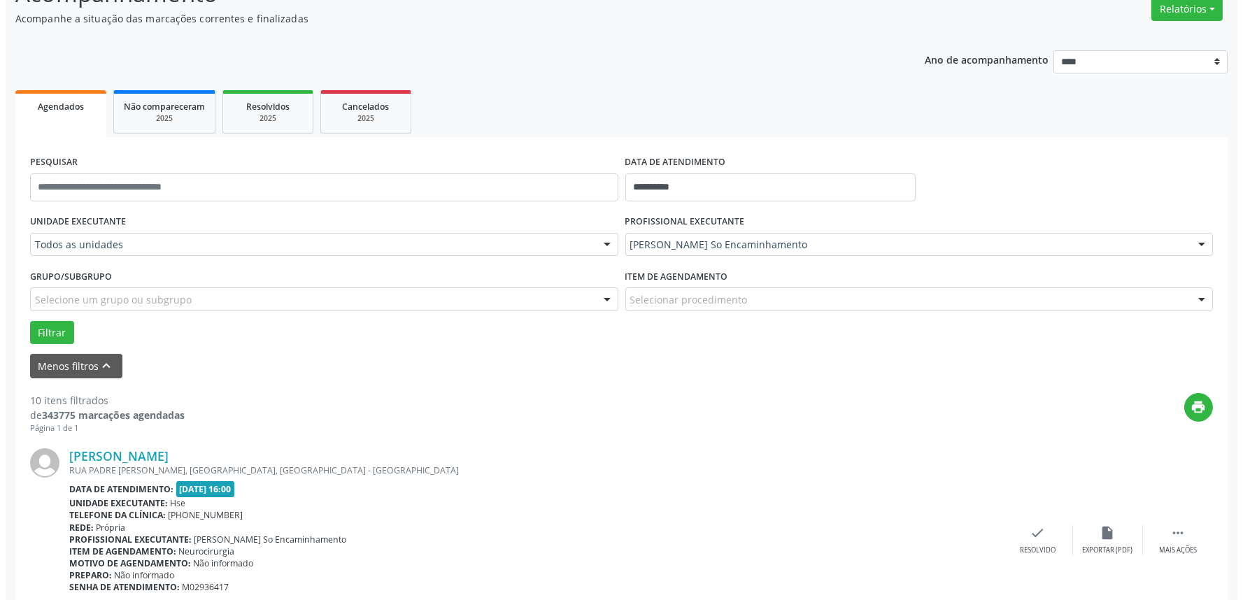
scroll to position [388, 0]
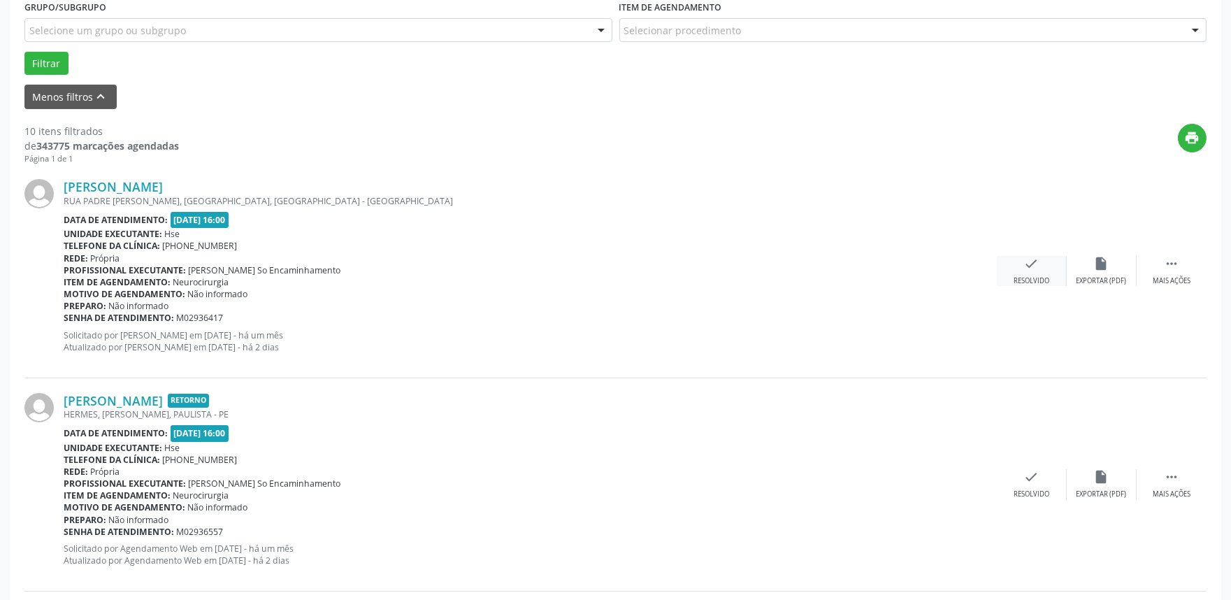
click at [1038, 273] on div "check Resolvido" at bounding box center [1032, 271] width 70 height 30
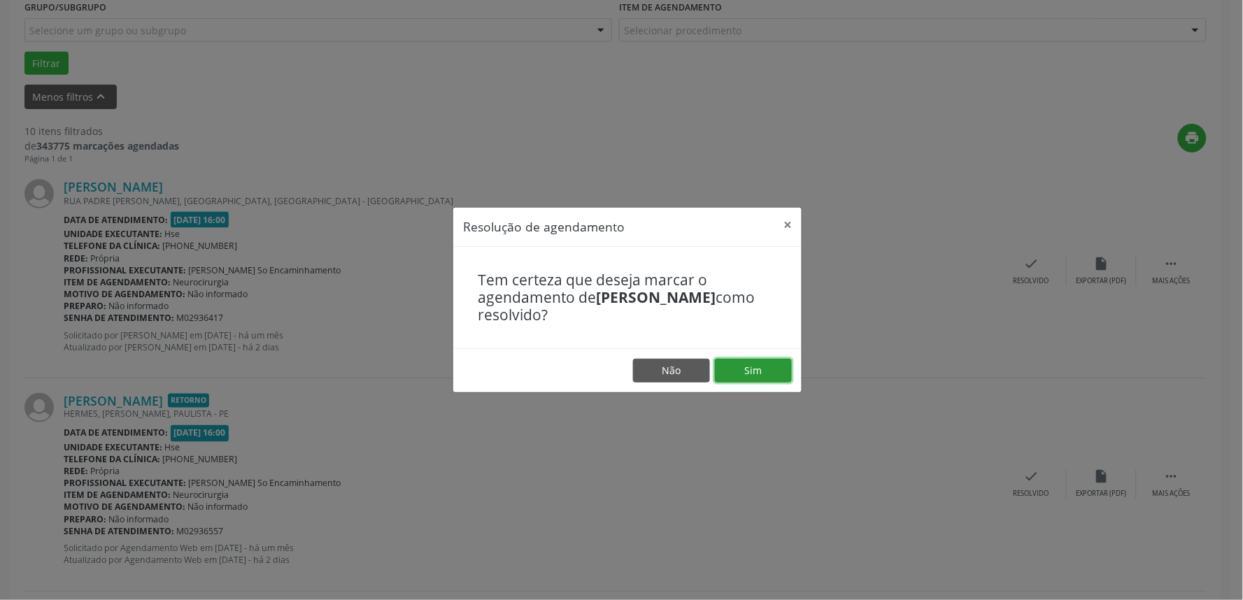
click at [745, 369] on button "Sim" at bounding box center [753, 371] width 77 height 24
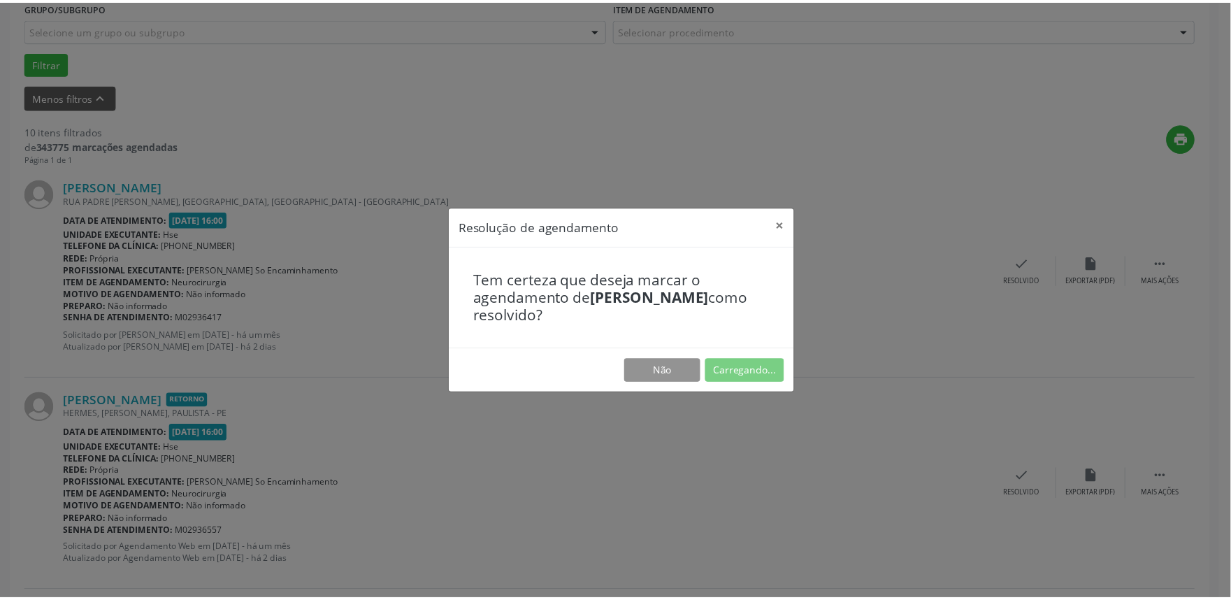
scroll to position [0, 0]
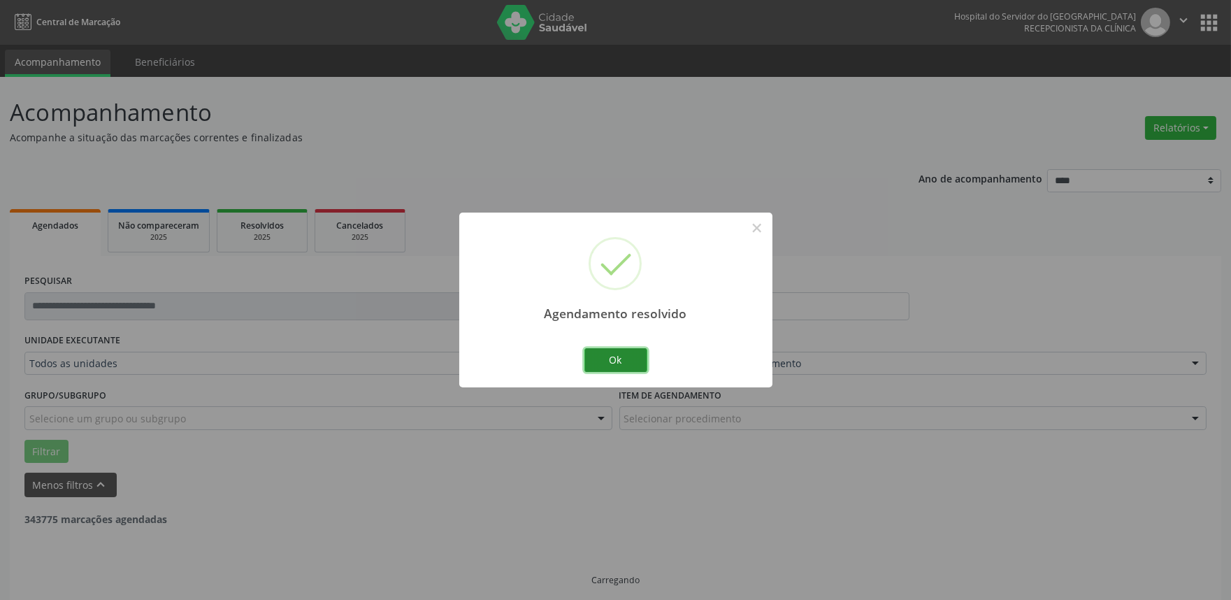
click at [613, 350] on button "Ok" at bounding box center [616, 360] width 63 height 24
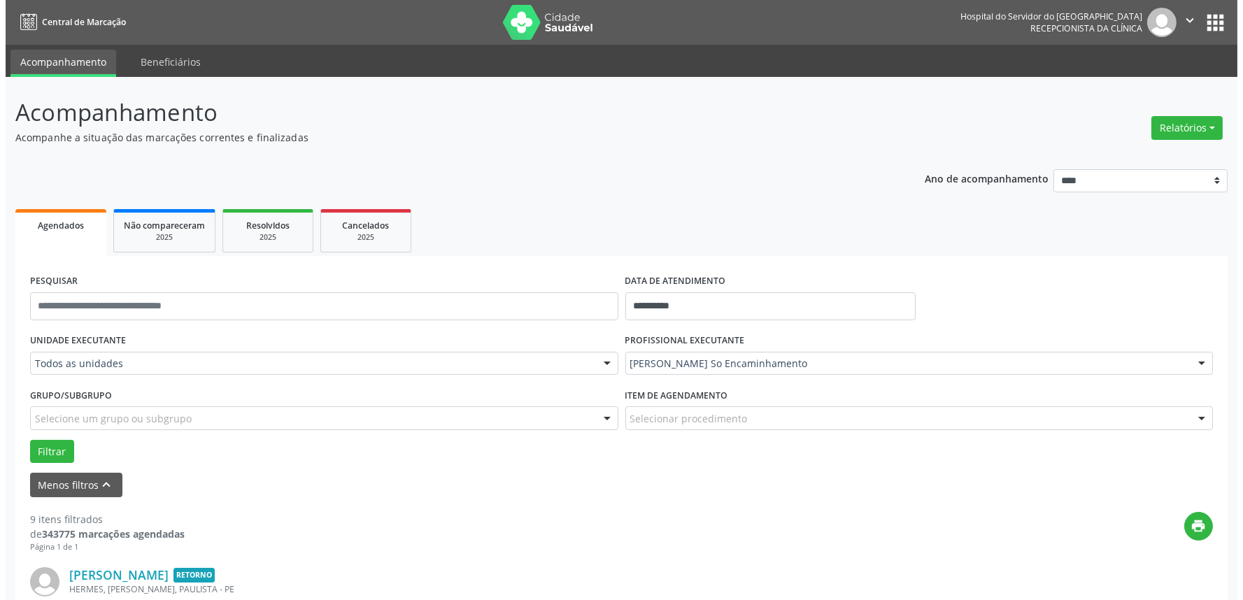
scroll to position [310, 0]
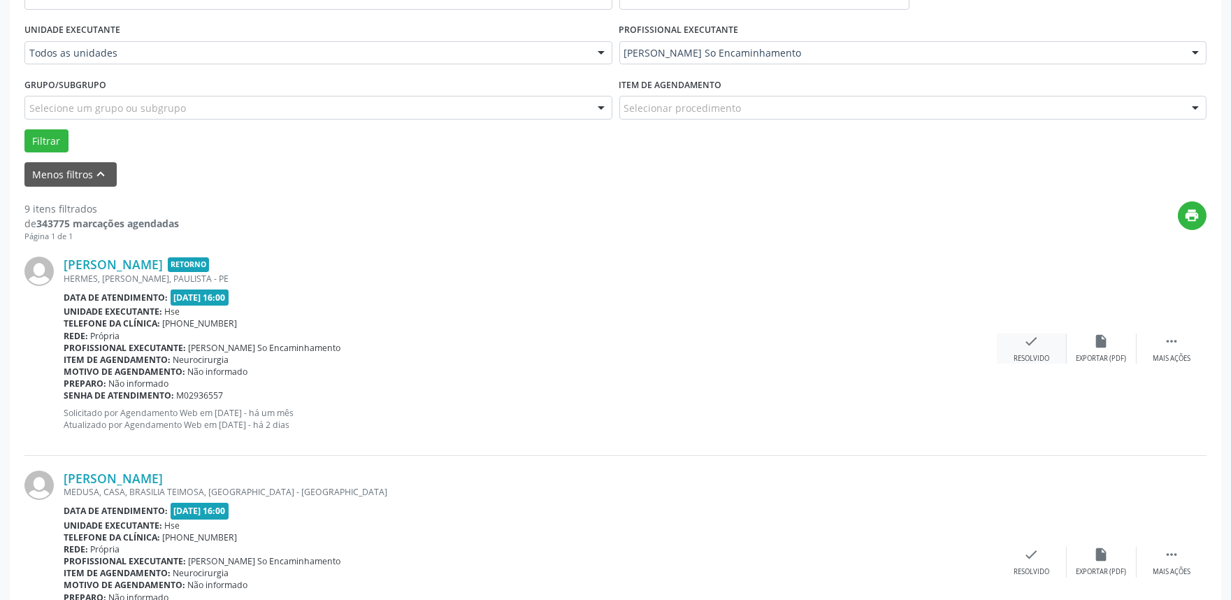
click at [1033, 350] on div "check Resolvido" at bounding box center [1032, 349] width 70 height 30
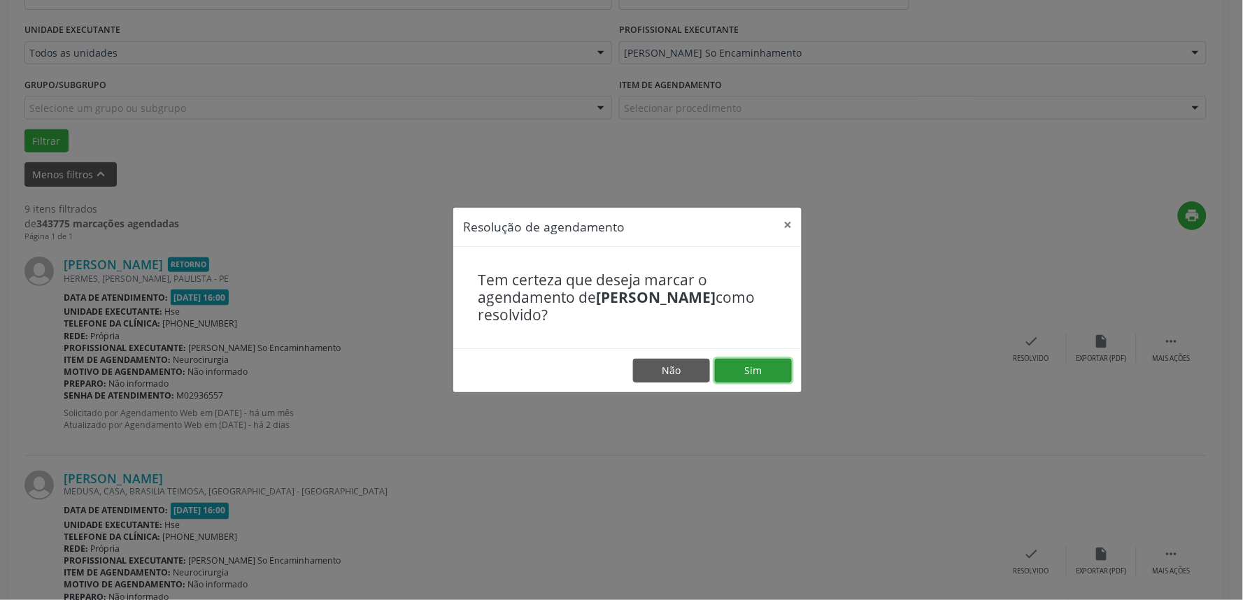
click at [754, 369] on button "Sim" at bounding box center [753, 371] width 77 height 24
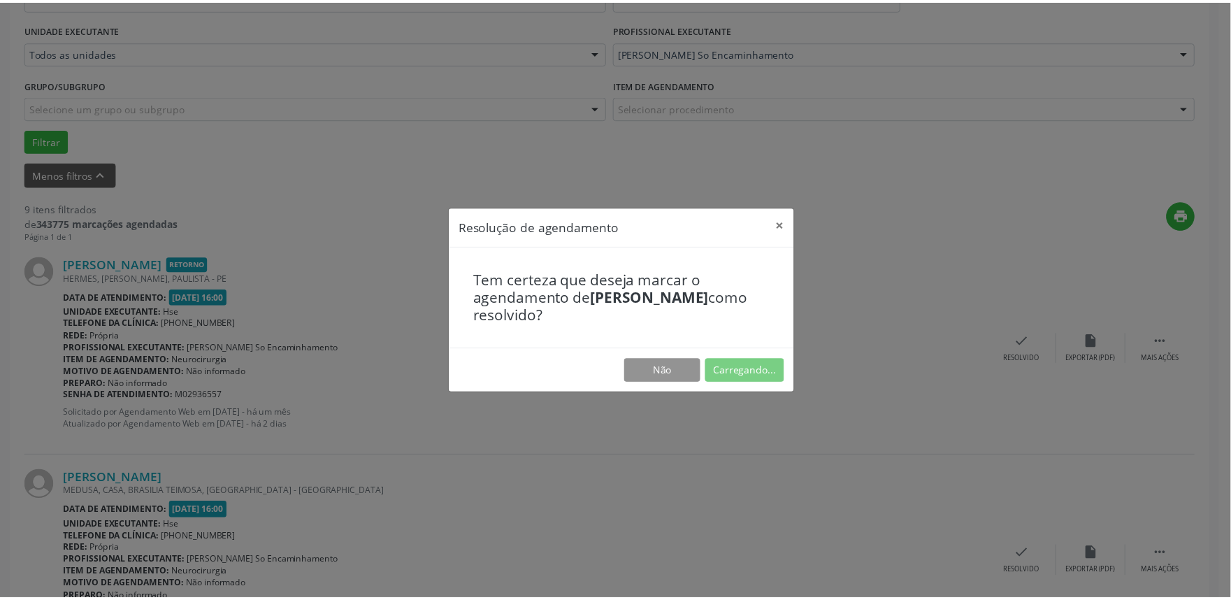
scroll to position [0, 0]
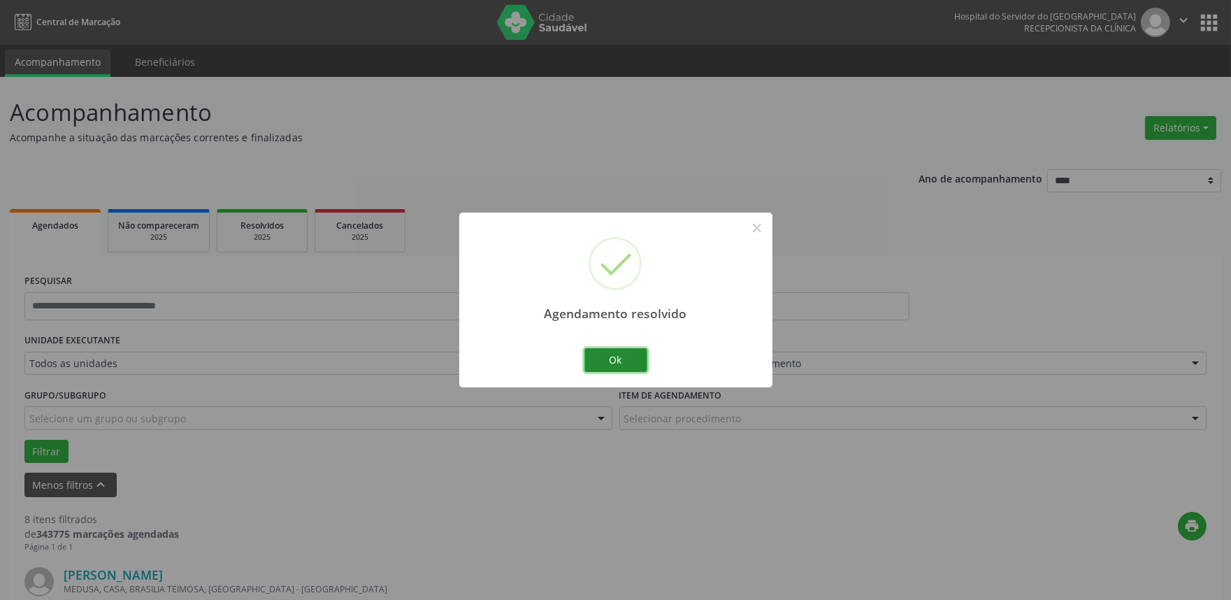
click at [620, 359] on button "Ok" at bounding box center [616, 360] width 63 height 24
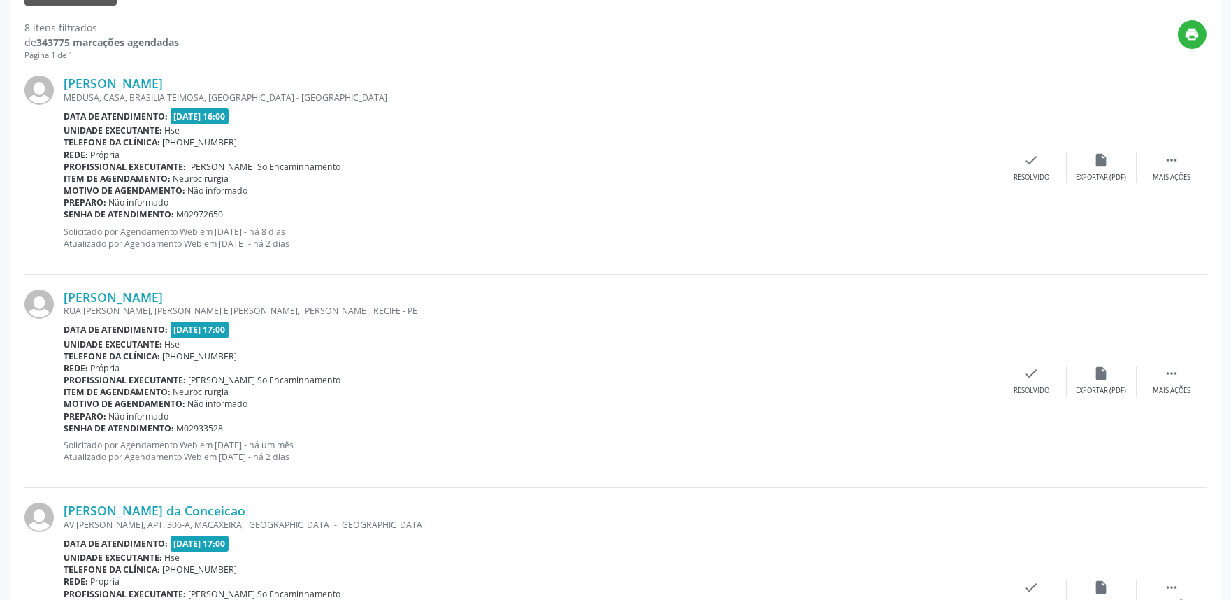
scroll to position [543, 0]
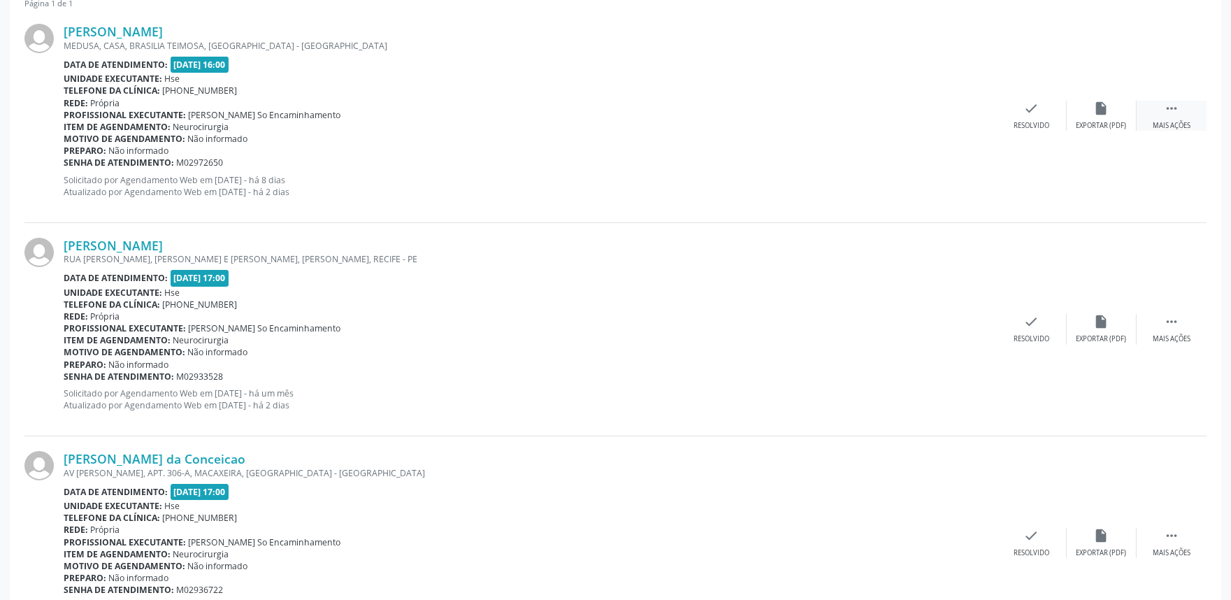
click at [1173, 106] on icon "" at bounding box center [1171, 108] width 15 height 15
click at [1101, 112] on icon "alarm_off" at bounding box center [1101, 108] width 15 height 15
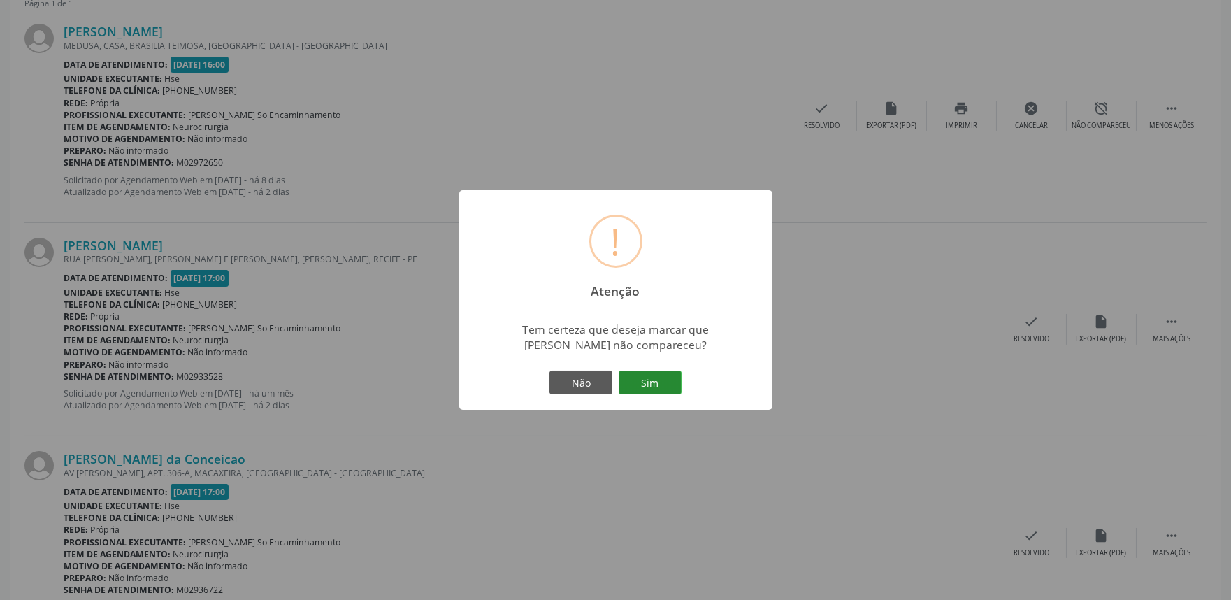
click at [663, 378] on button "Sim" at bounding box center [650, 383] width 63 height 24
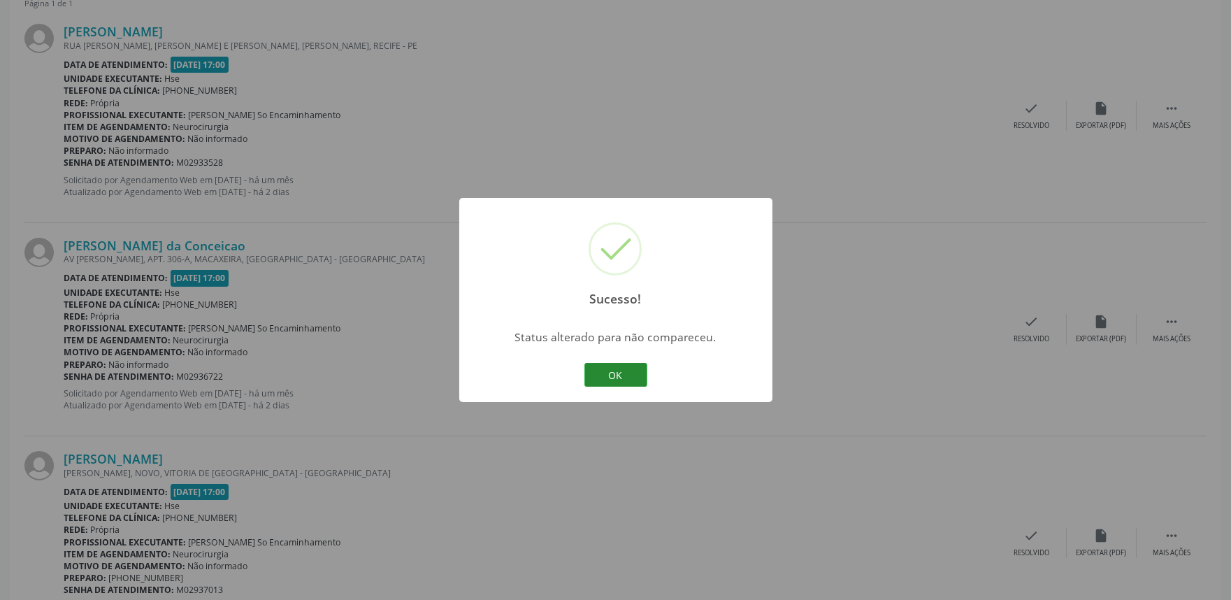
click at [614, 373] on button "OK" at bounding box center [616, 375] width 63 height 24
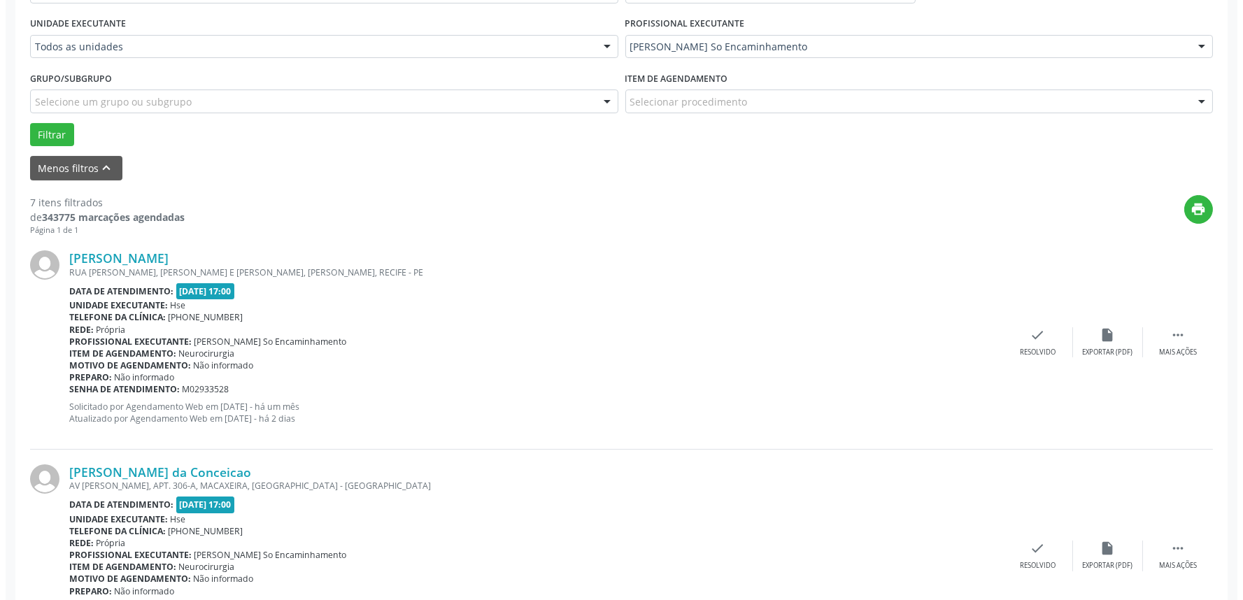
scroll to position [310, 0]
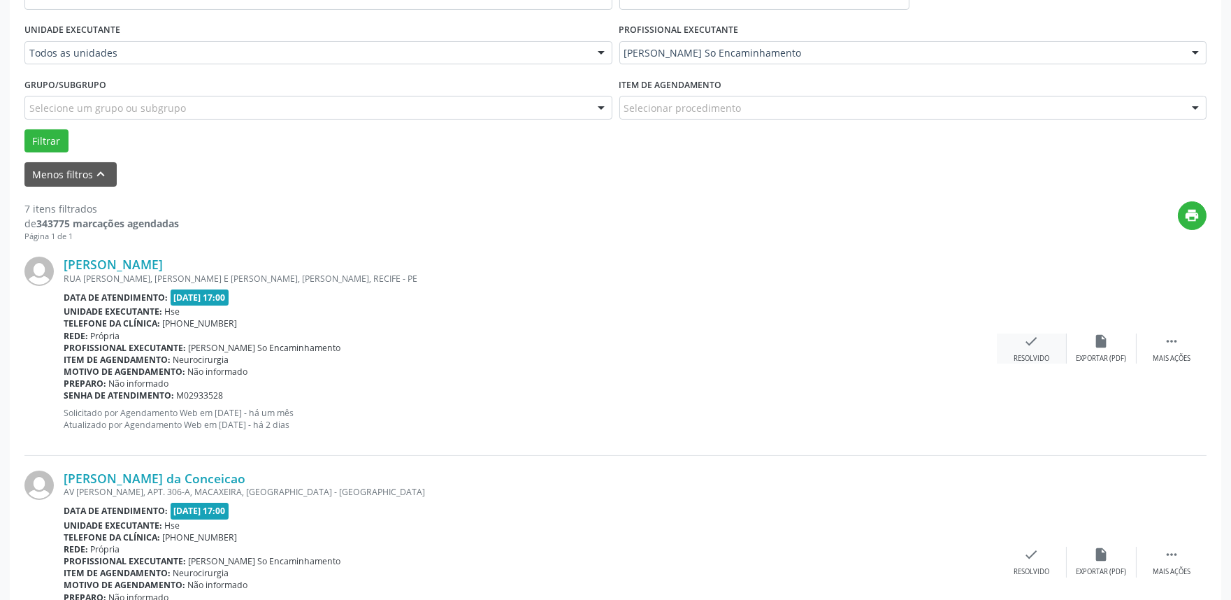
click at [1038, 341] on icon "check" at bounding box center [1031, 341] width 15 height 15
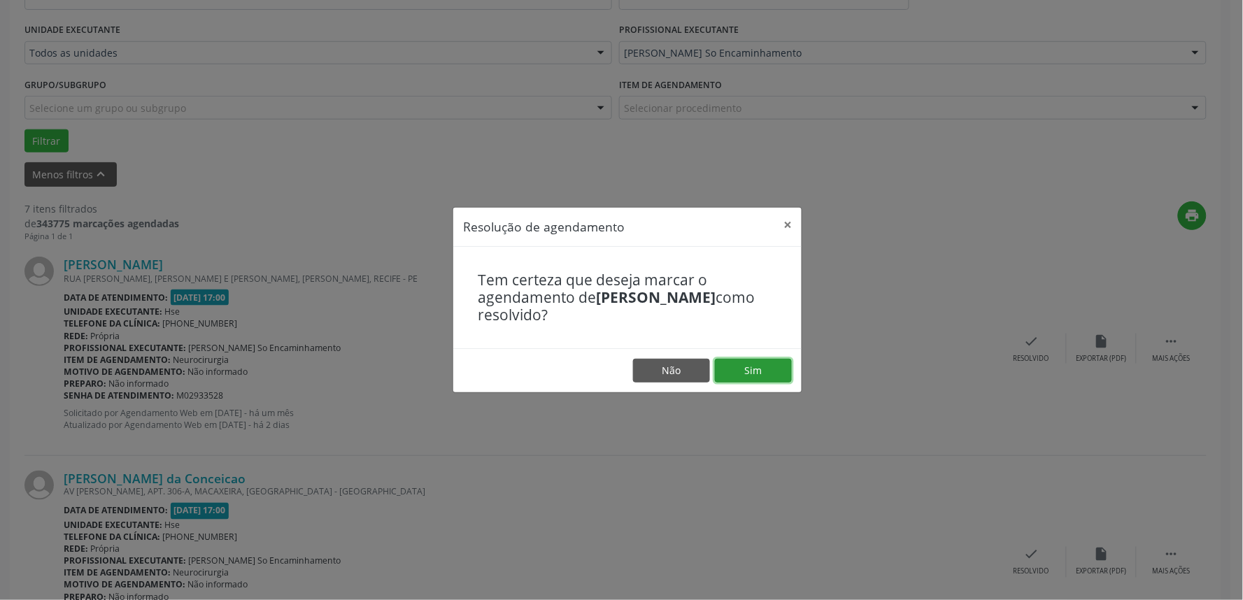
click at [758, 371] on button "Sim" at bounding box center [753, 371] width 77 height 24
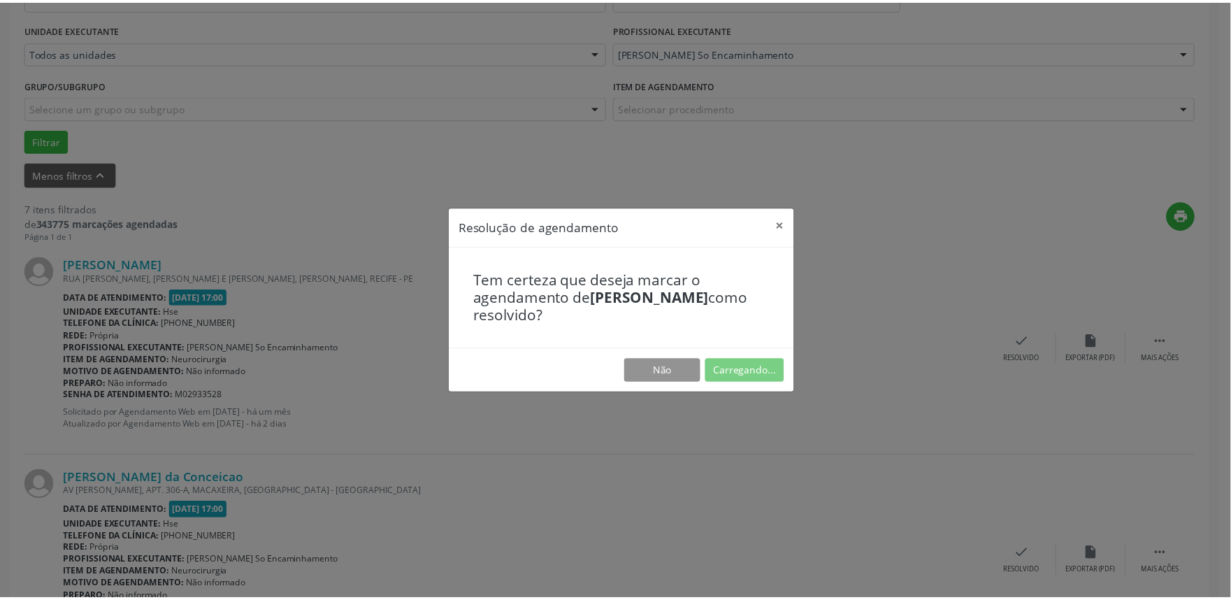
scroll to position [0, 0]
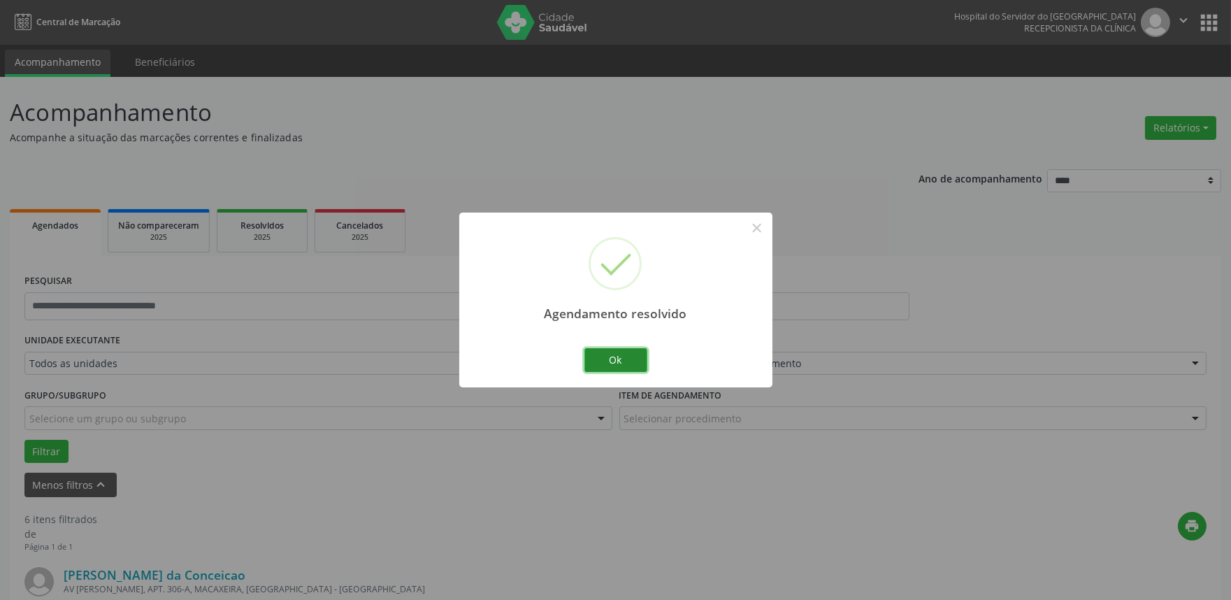
click at [618, 359] on button "Ok" at bounding box center [616, 360] width 63 height 24
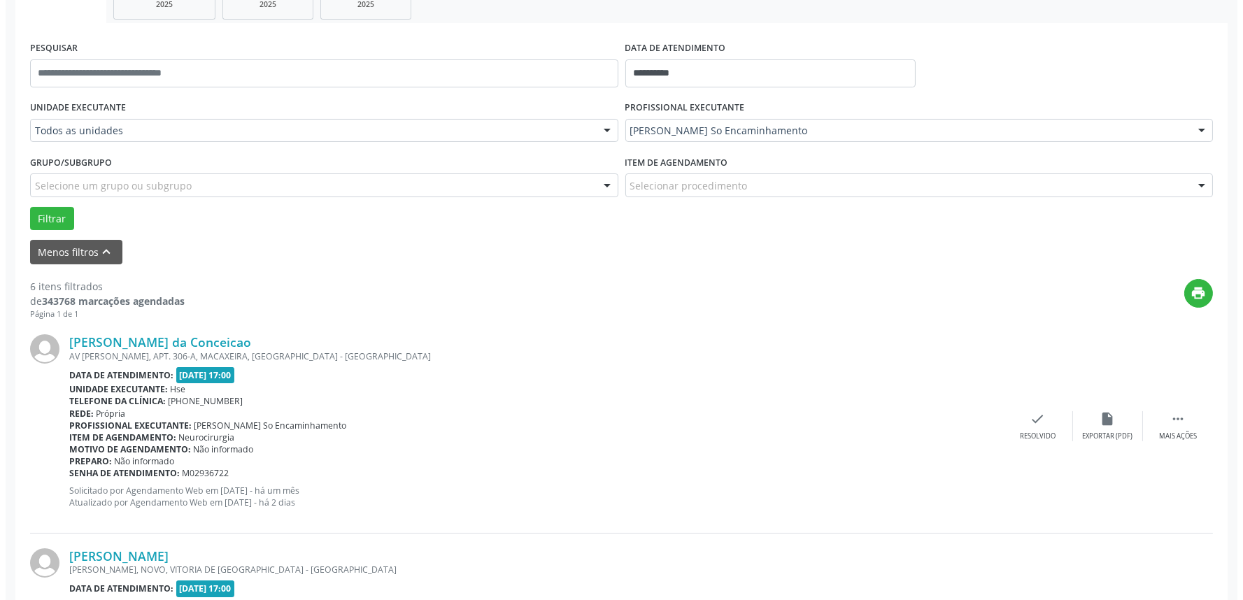
scroll to position [388, 0]
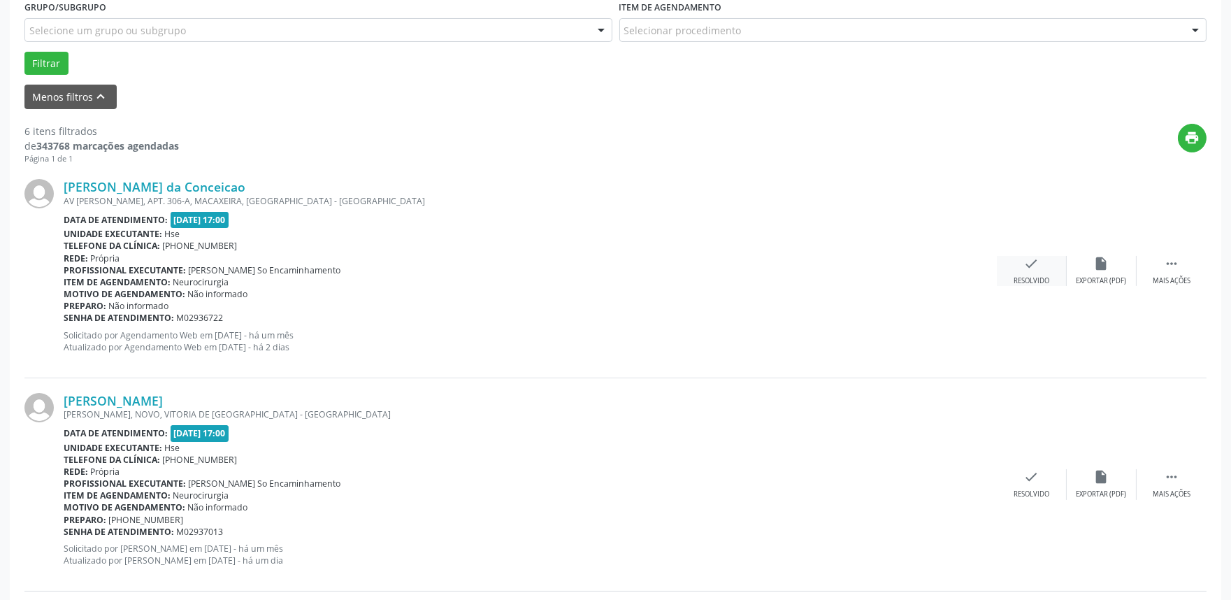
click at [1036, 271] on div "check Resolvido" at bounding box center [1032, 271] width 70 height 30
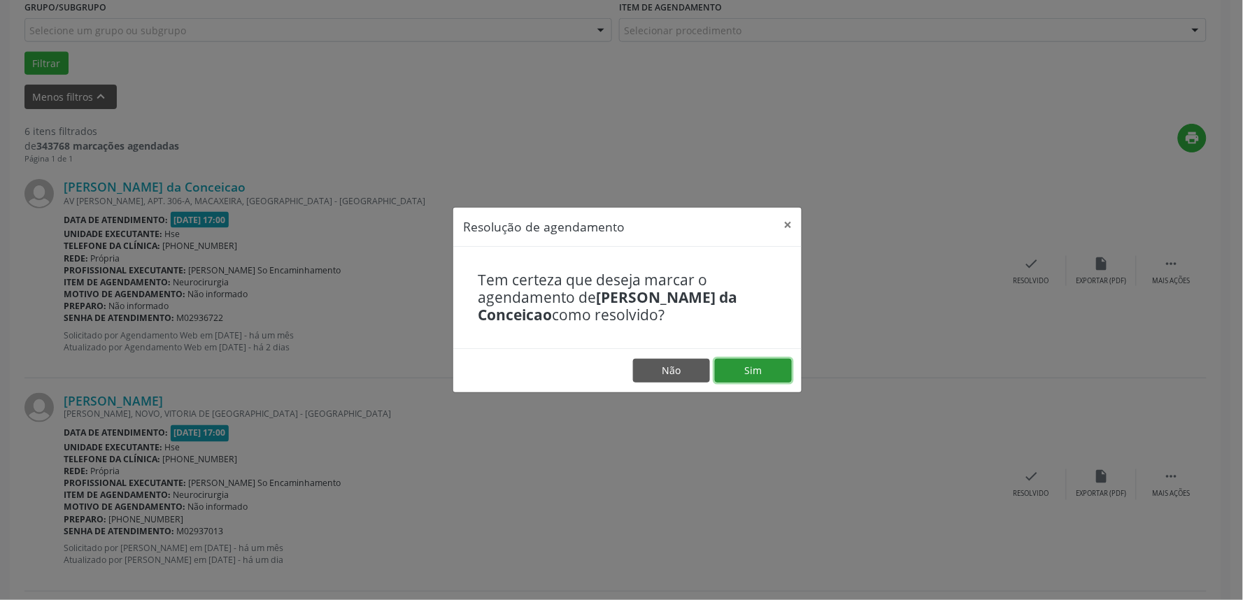
click at [757, 362] on button "Sim" at bounding box center [753, 371] width 77 height 24
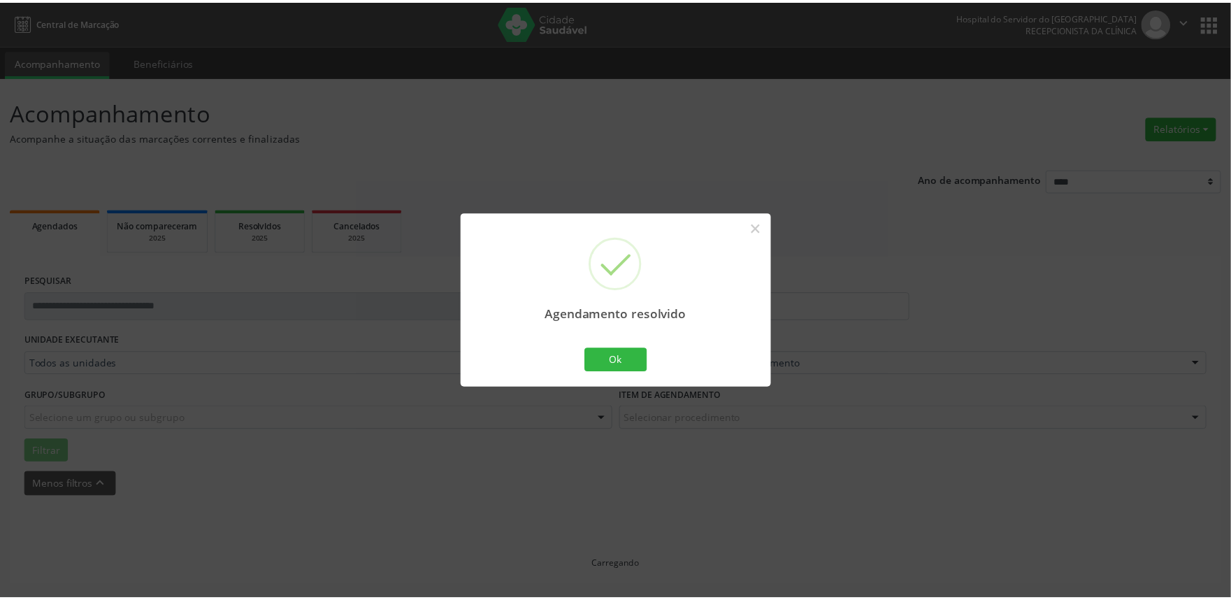
scroll to position [0, 0]
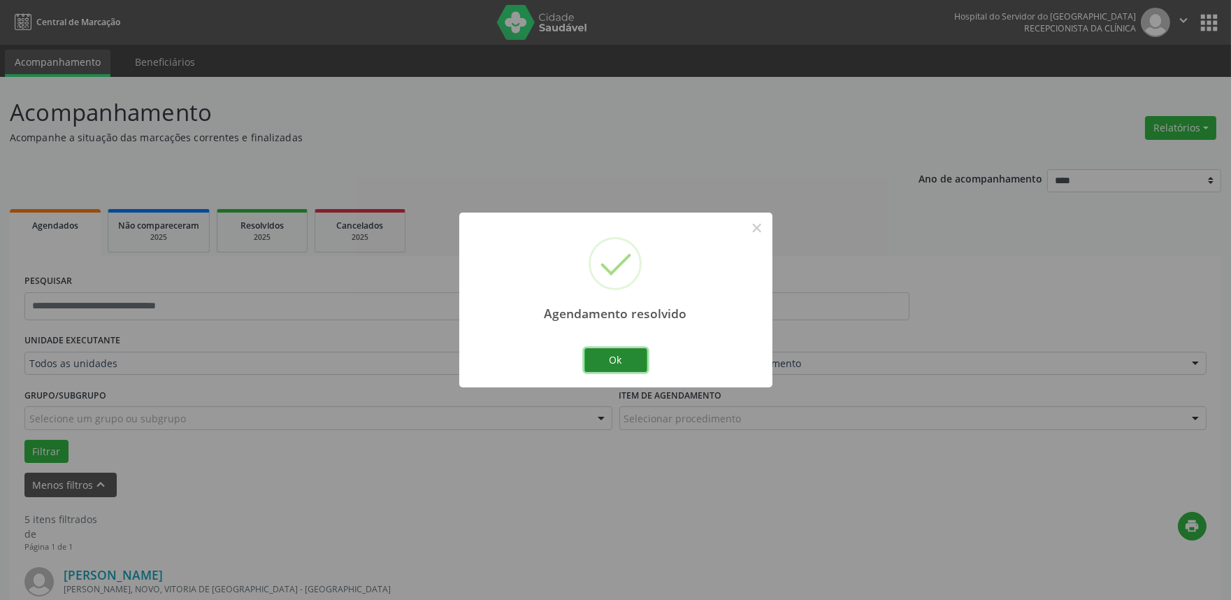
click at [622, 357] on button "Ok" at bounding box center [616, 360] width 63 height 24
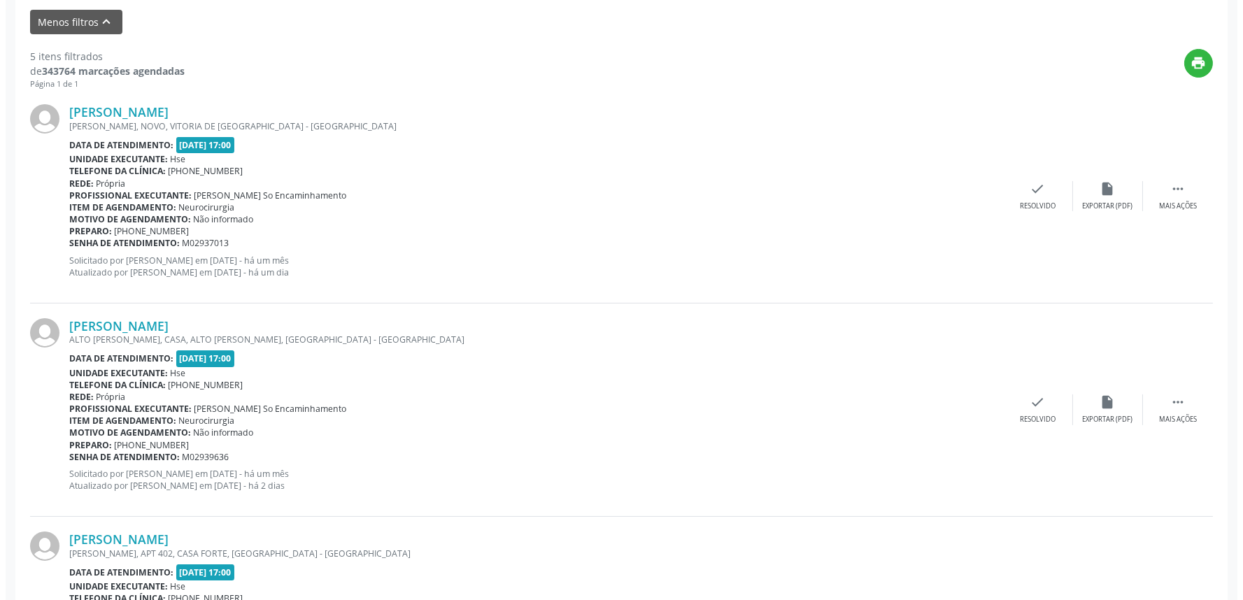
scroll to position [466, 0]
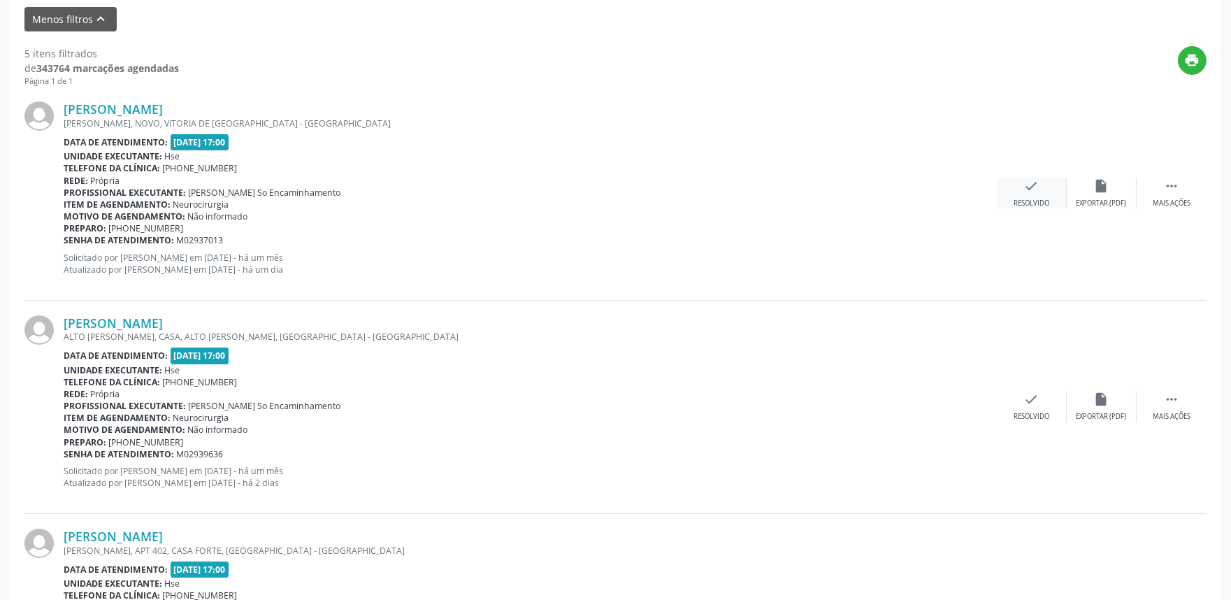
click at [1023, 182] on div "check Resolvido" at bounding box center [1032, 193] width 70 height 30
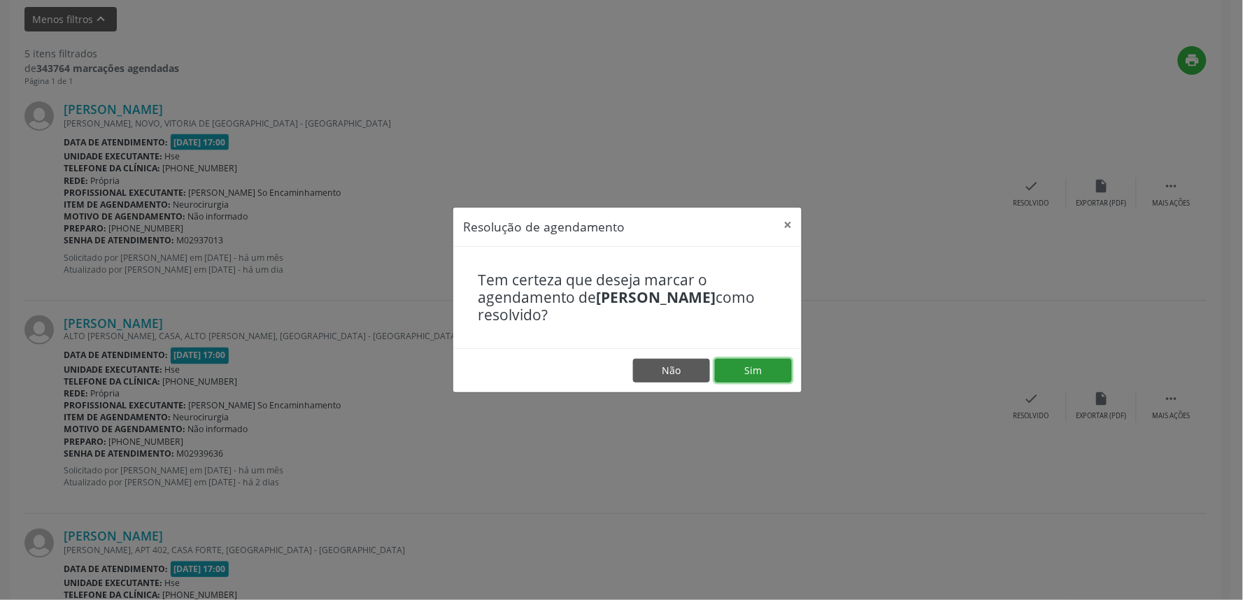
click at [759, 374] on button "Sim" at bounding box center [753, 371] width 77 height 24
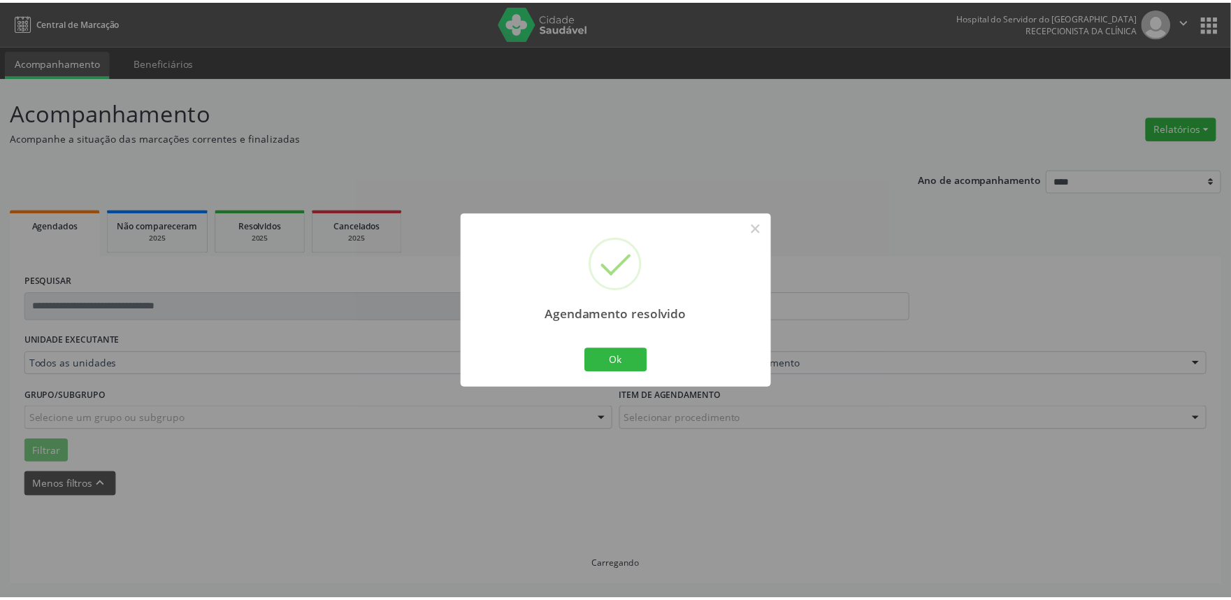
scroll to position [0, 0]
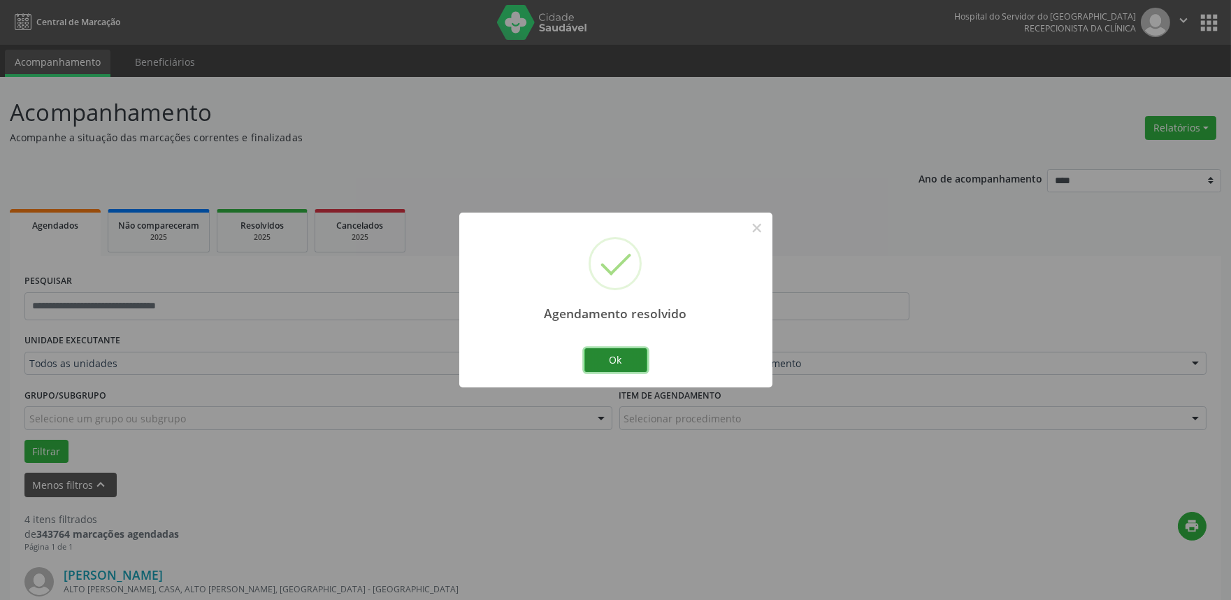
click at [631, 360] on button "Ok" at bounding box center [616, 360] width 63 height 24
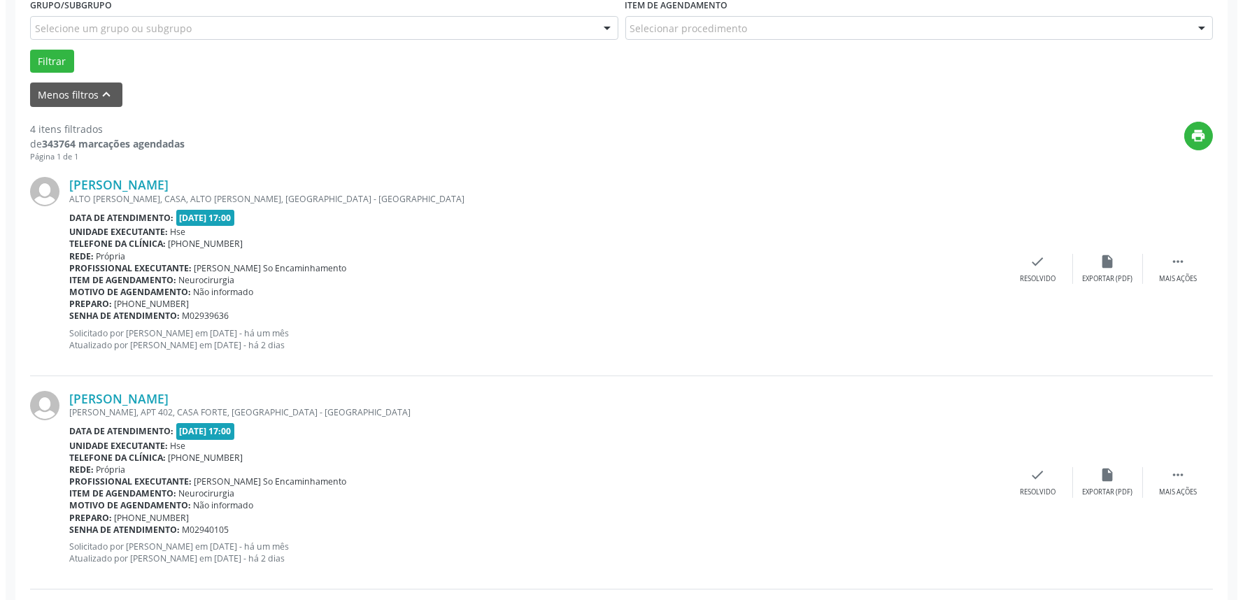
scroll to position [466, 0]
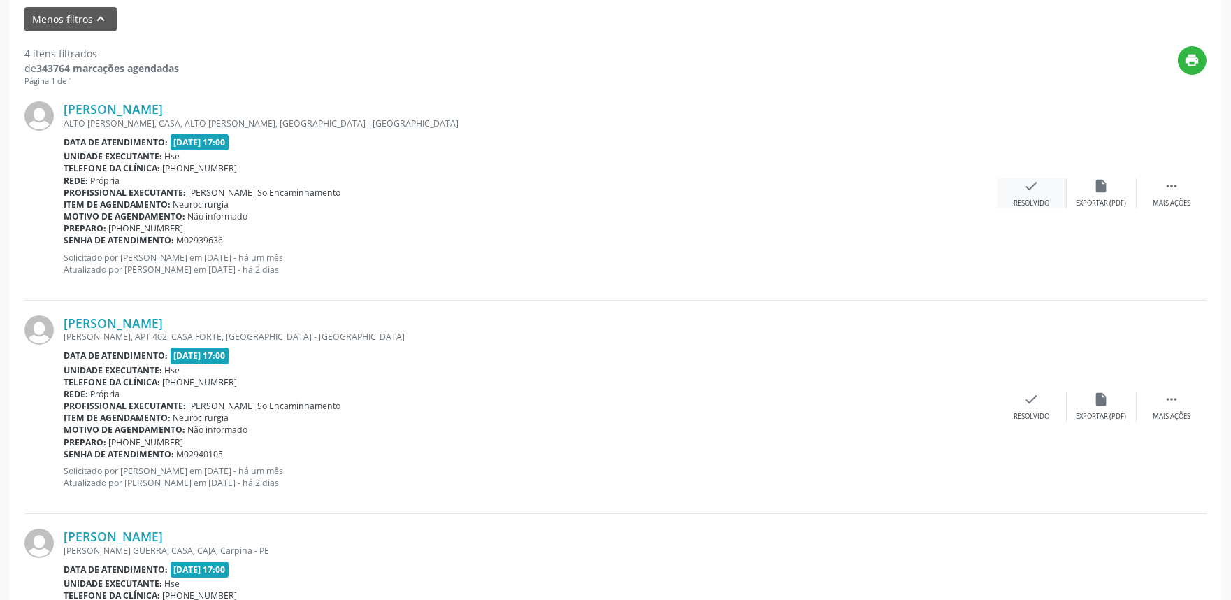
click at [1043, 194] on div "check Resolvido" at bounding box center [1032, 193] width 70 height 30
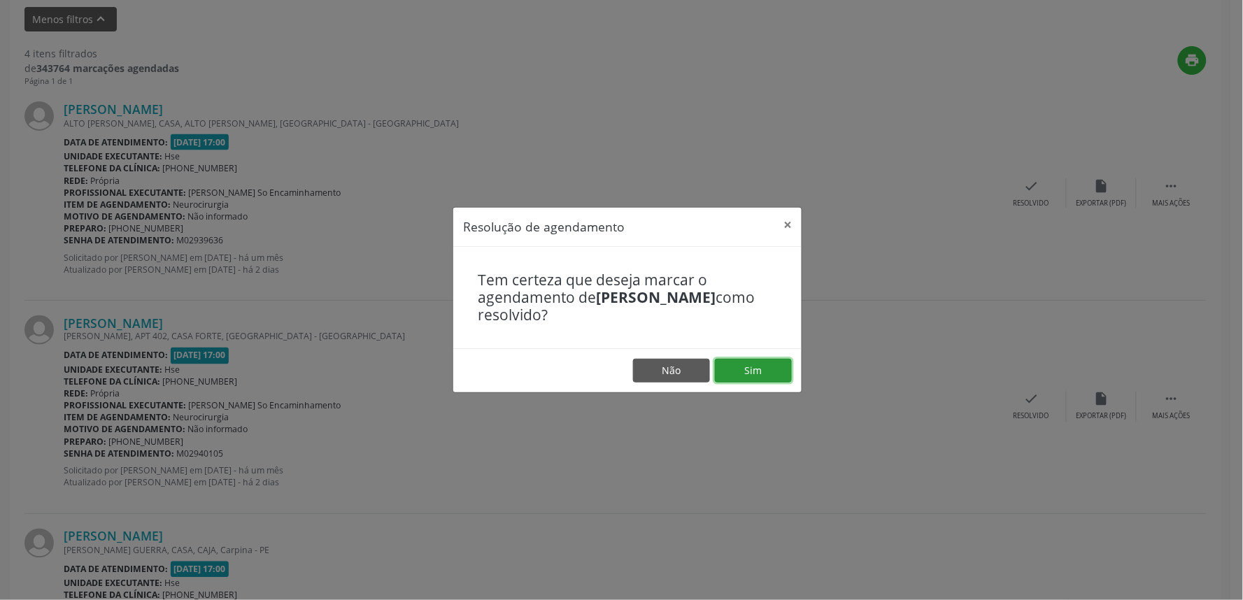
click at [757, 369] on button "Sim" at bounding box center [753, 371] width 77 height 24
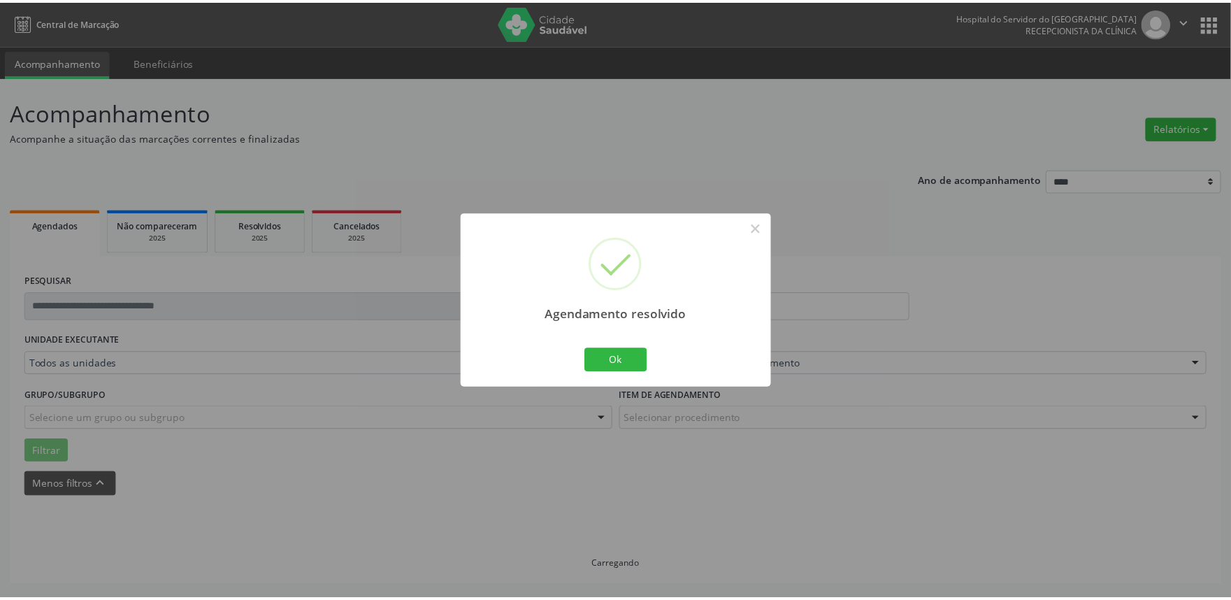
scroll to position [0, 0]
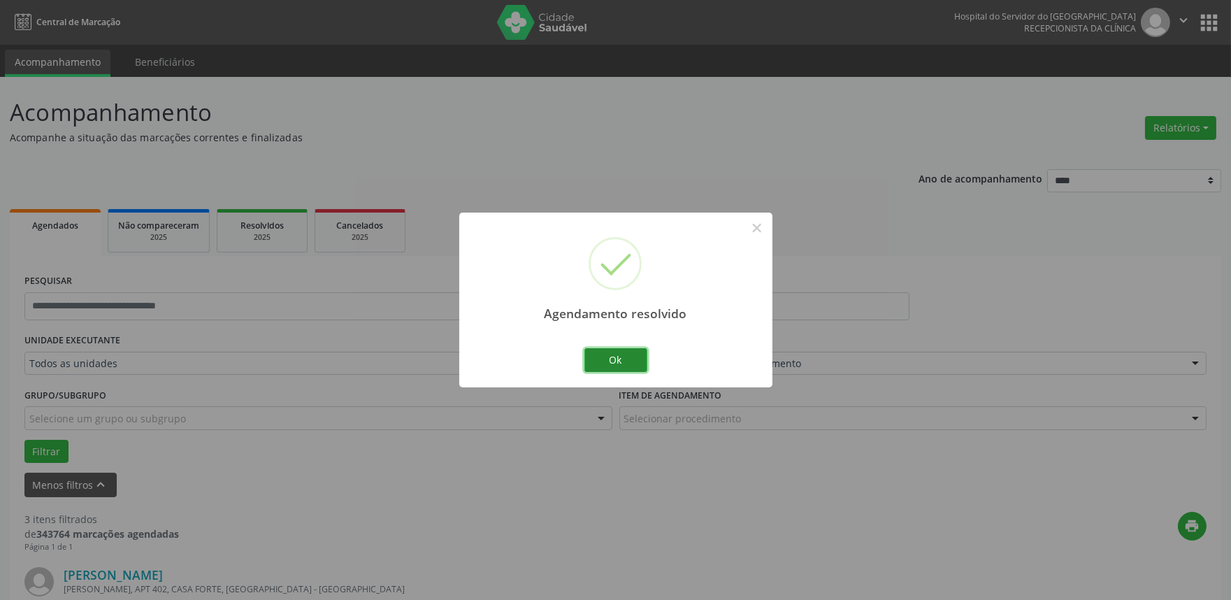
click at [625, 354] on button "Ok" at bounding box center [616, 360] width 63 height 24
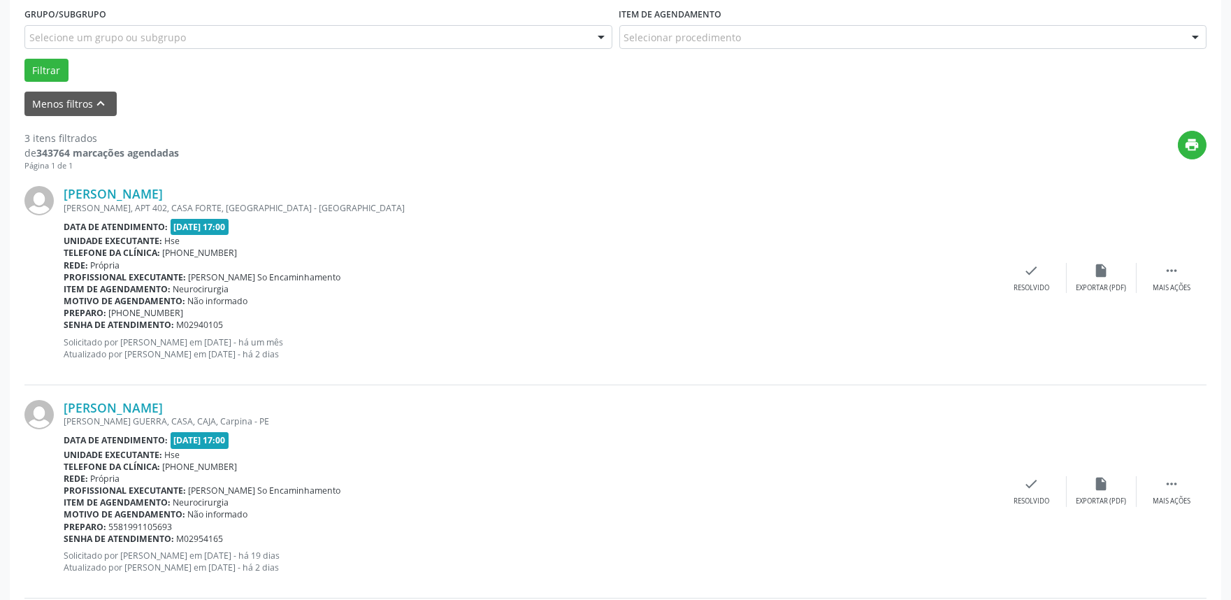
scroll to position [466, 0]
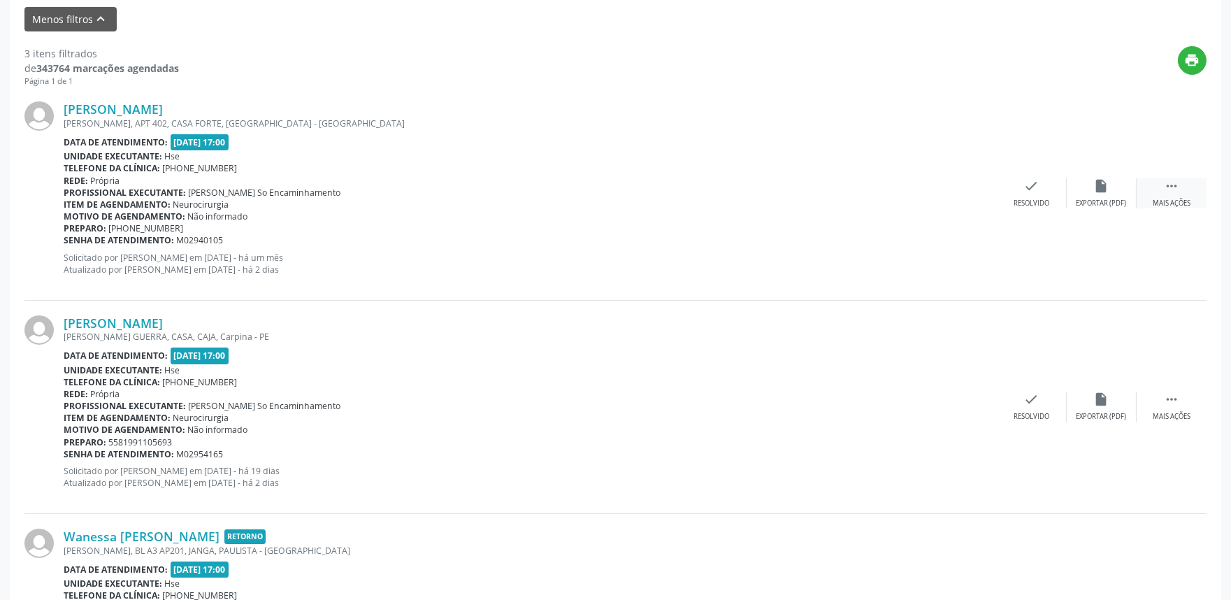
click at [1166, 191] on icon "" at bounding box center [1171, 185] width 15 height 15
click at [1103, 183] on icon "alarm_off" at bounding box center [1101, 185] width 15 height 15
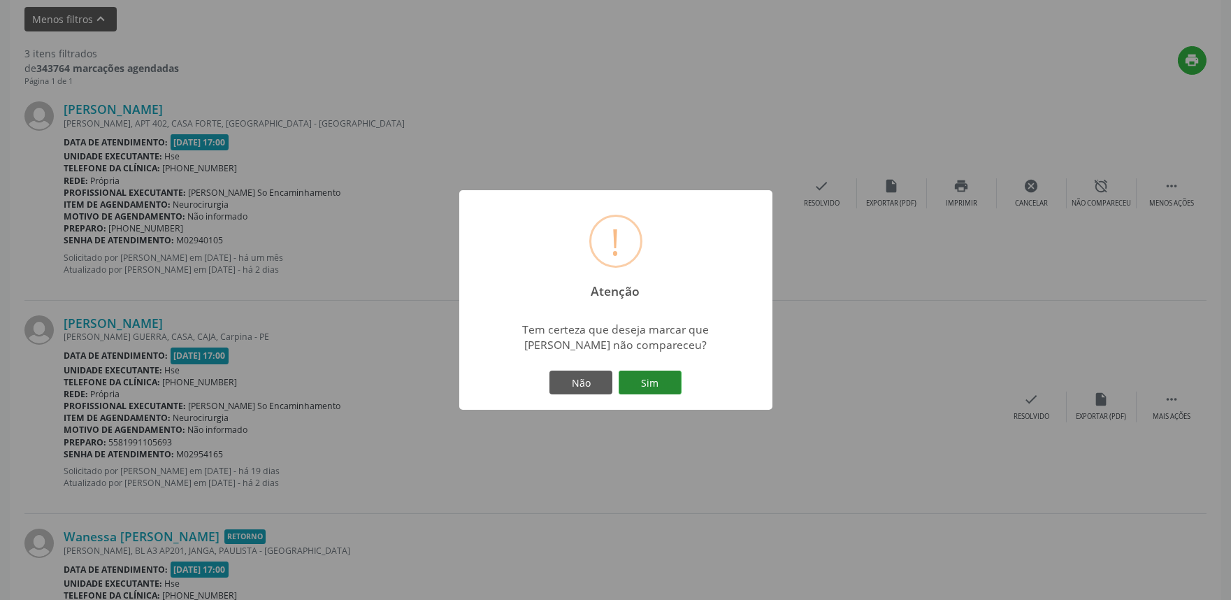
click at [645, 375] on button "Sim" at bounding box center [650, 383] width 63 height 24
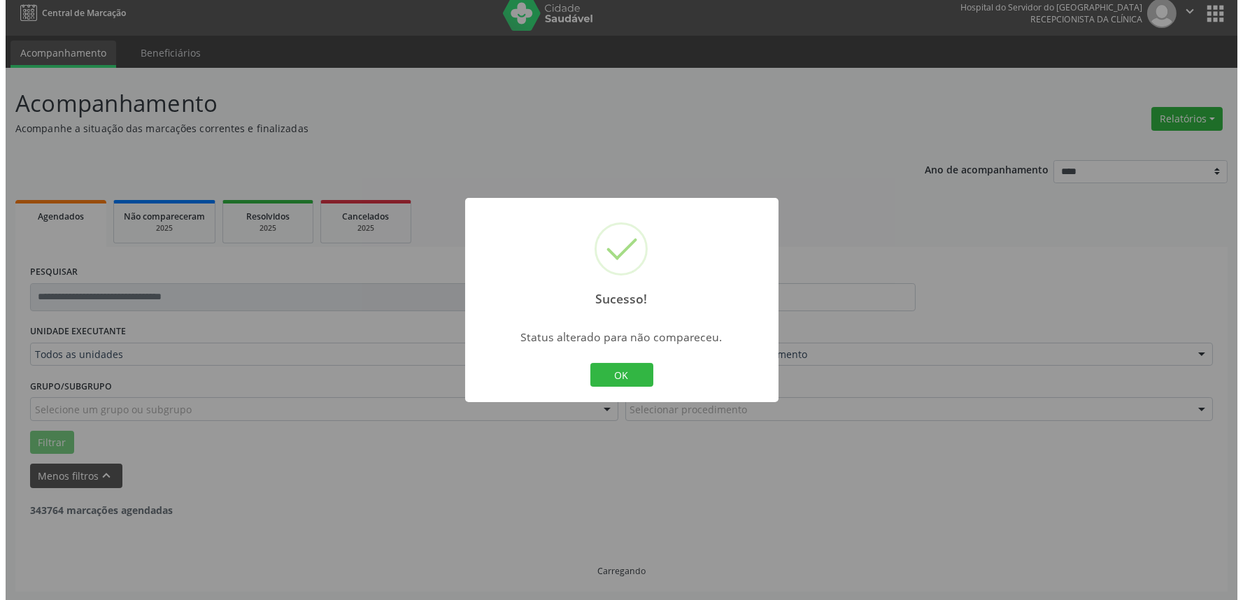
scroll to position [402, 0]
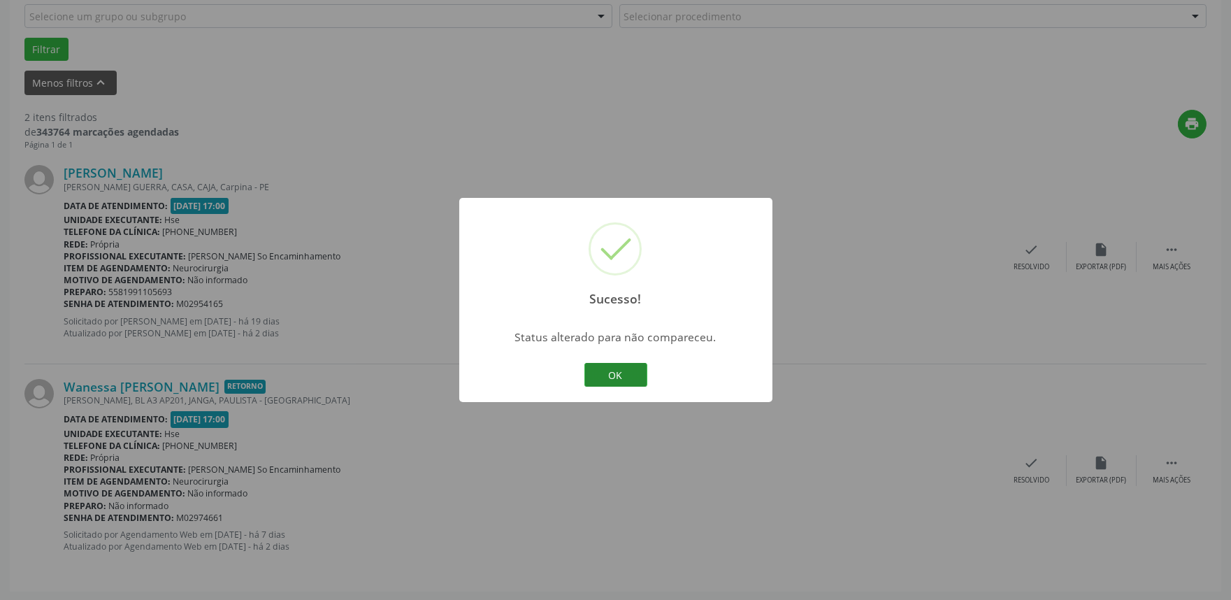
click at [617, 368] on button "OK" at bounding box center [616, 375] width 63 height 24
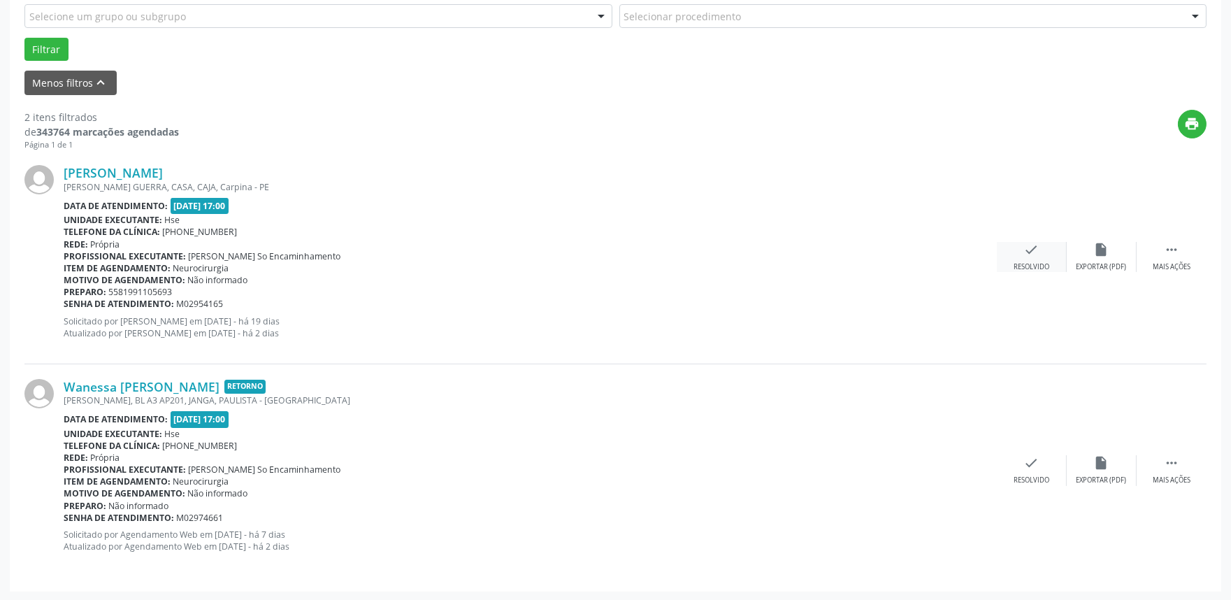
click at [1029, 252] on icon "check" at bounding box center [1031, 249] width 15 height 15
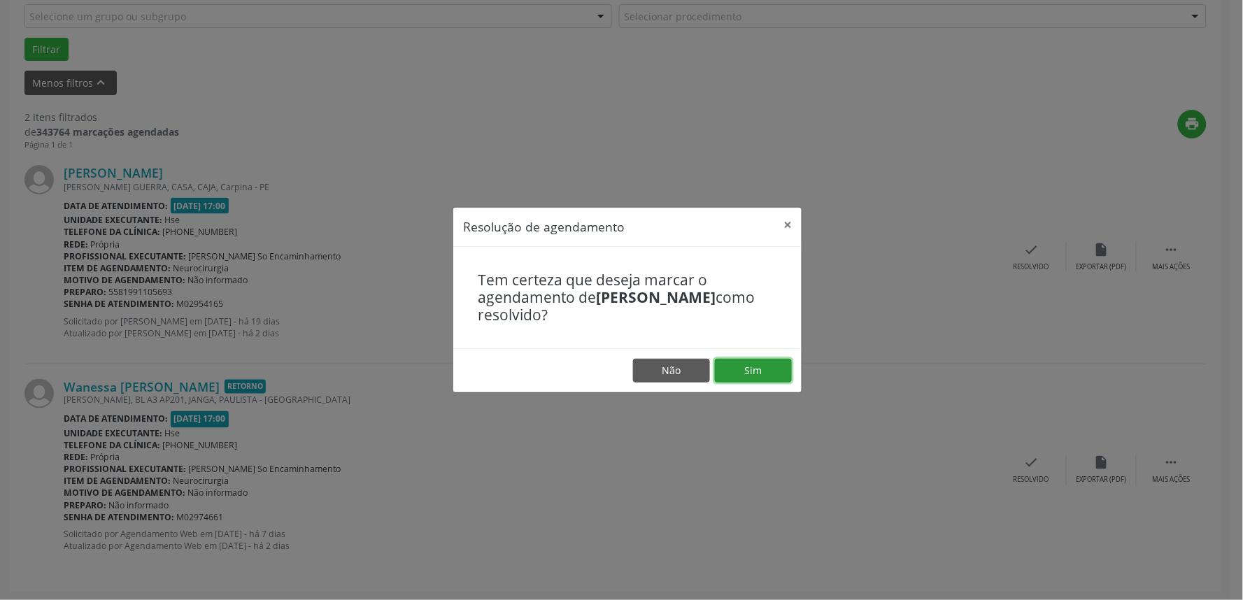
click at [758, 364] on button "Sim" at bounding box center [753, 371] width 77 height 24
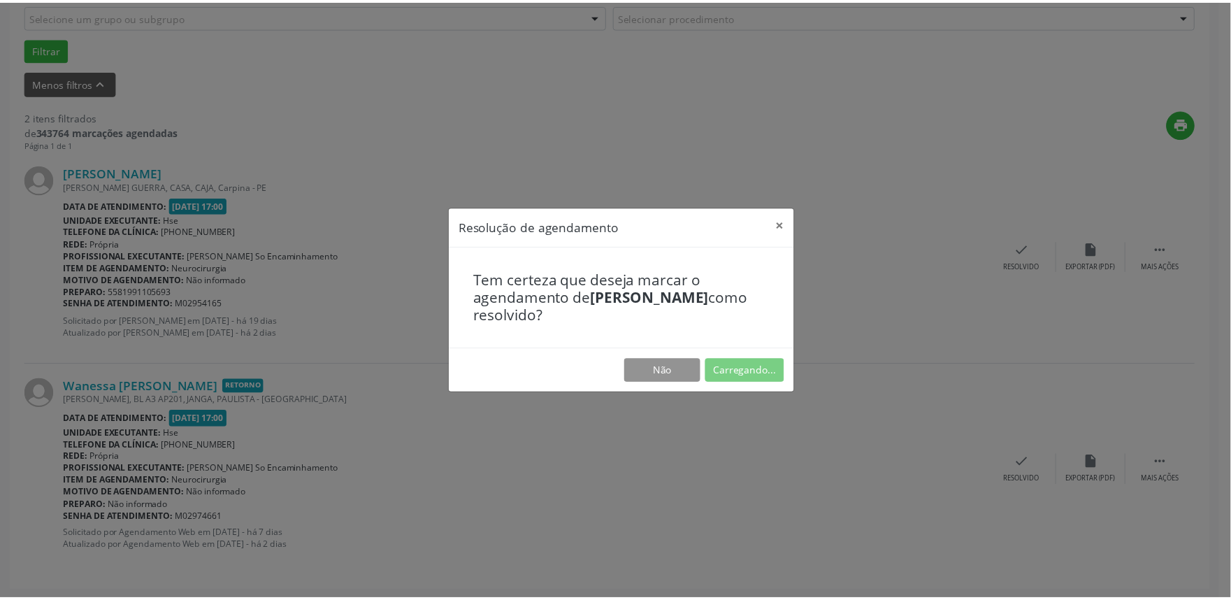
scroll to position [0, 0]
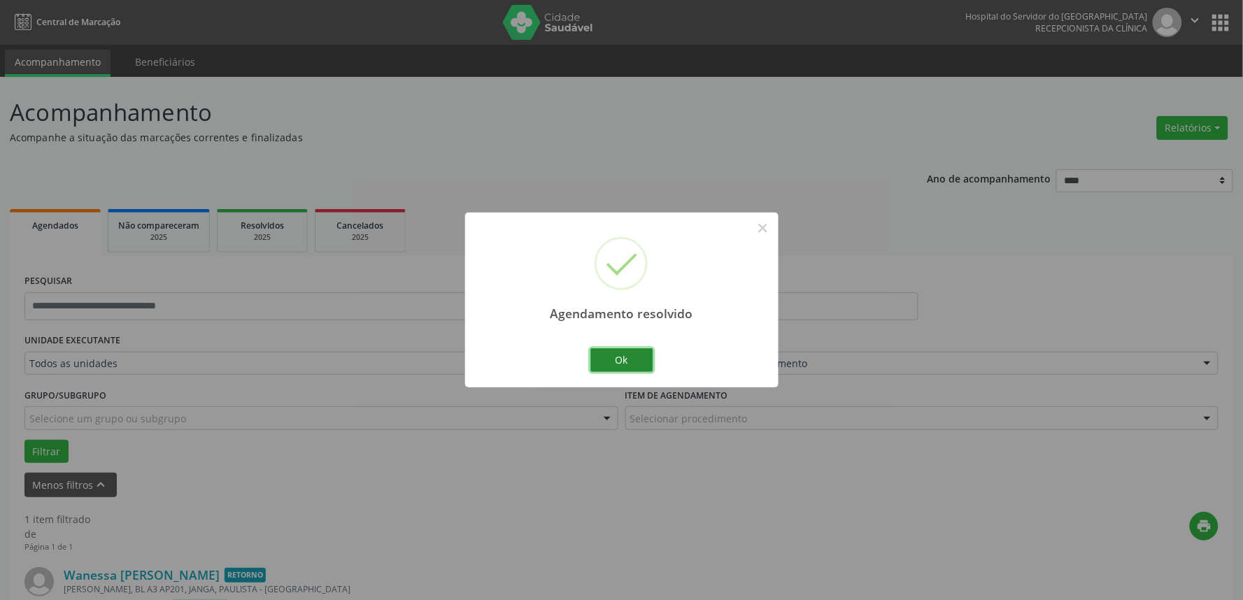
click at [611, 357] on button "Ok" at bounding box center [621, 360] width 63 height 24
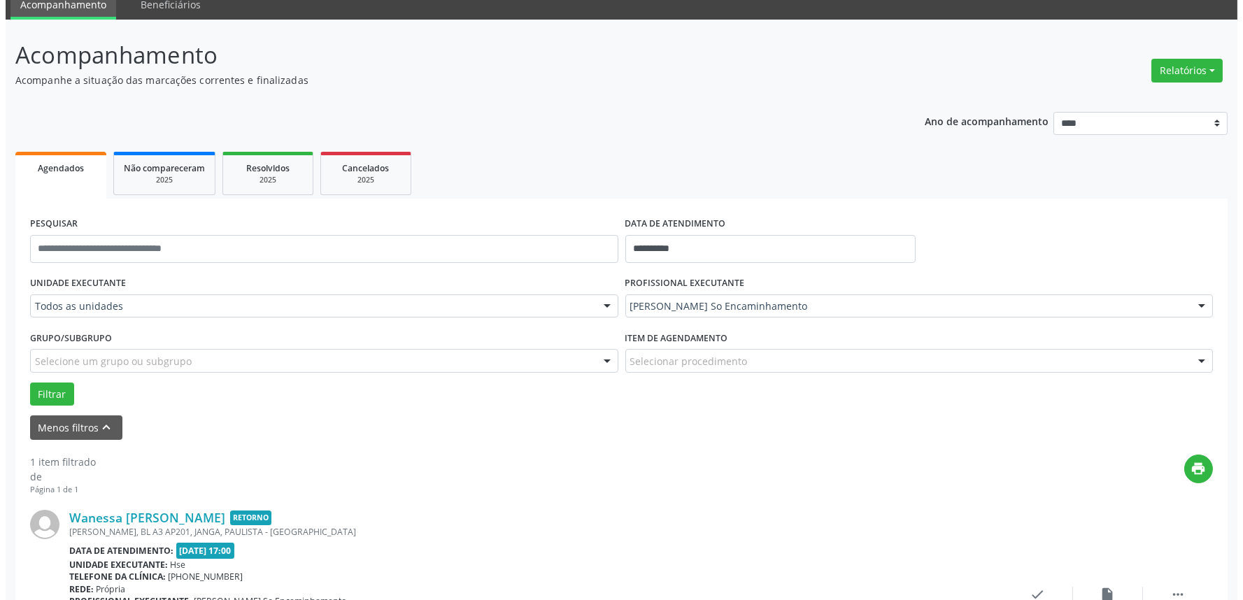
scroll to position [189, 0]
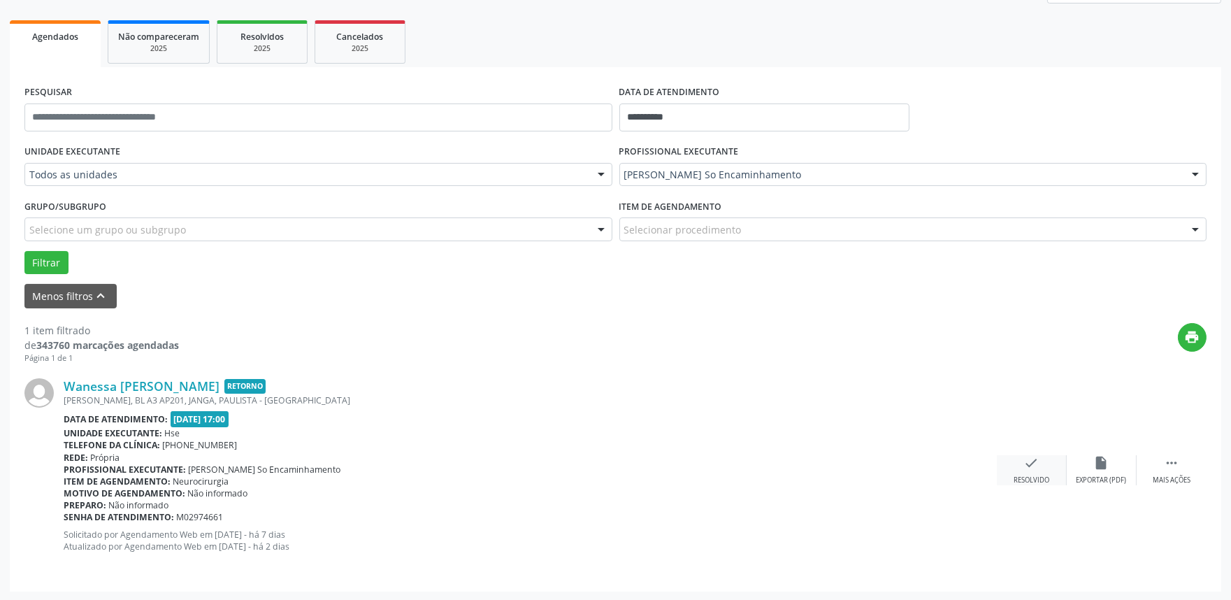
click at [1017, 459] on div "check Resolvido" at bounding box center [1032, 470] width 70 height 30
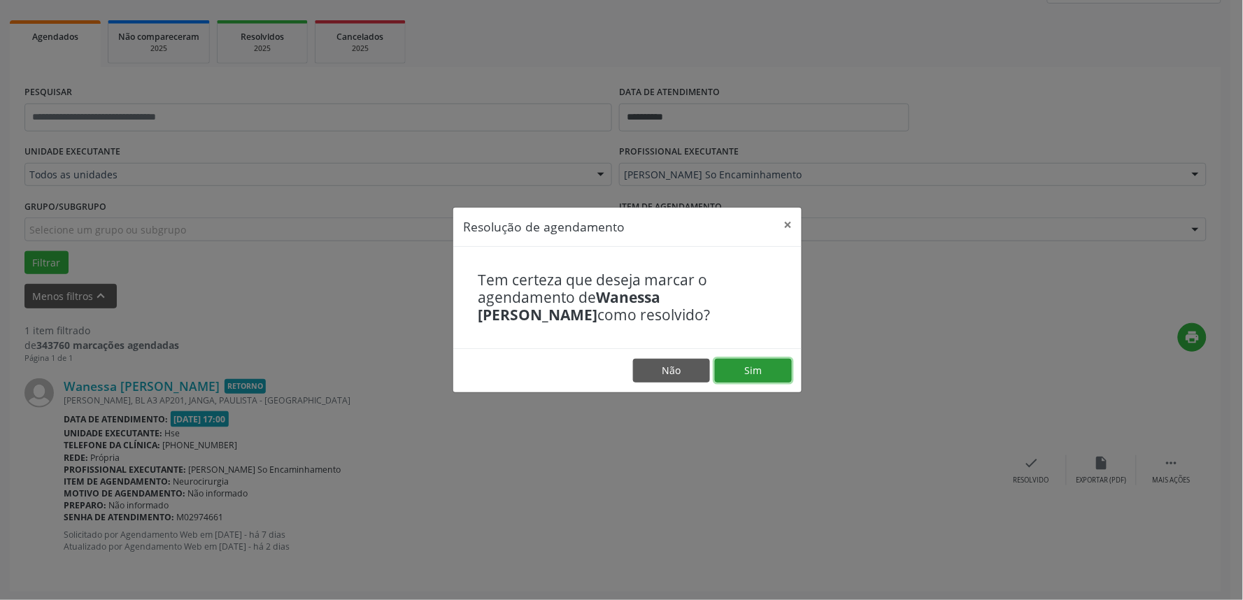
click at [749, 366] on button "Sim" at bounding box center [753, 371] width 77 height 24
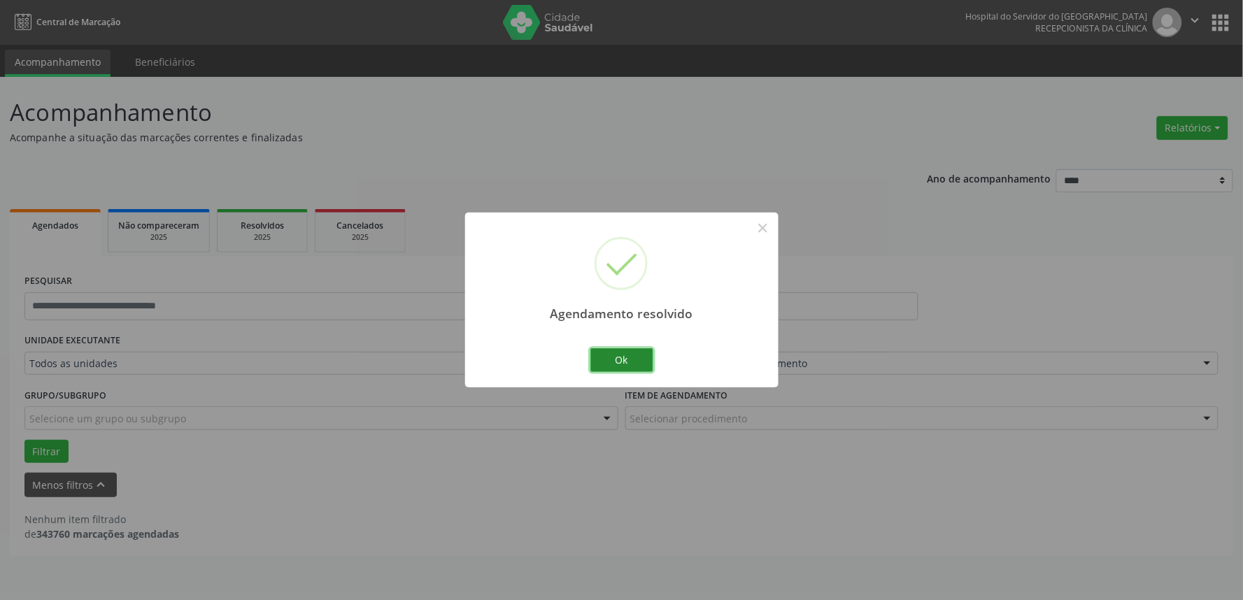
click at [617, 354] on button "Ok" at bounding box center [621, 360] width 63 height 24
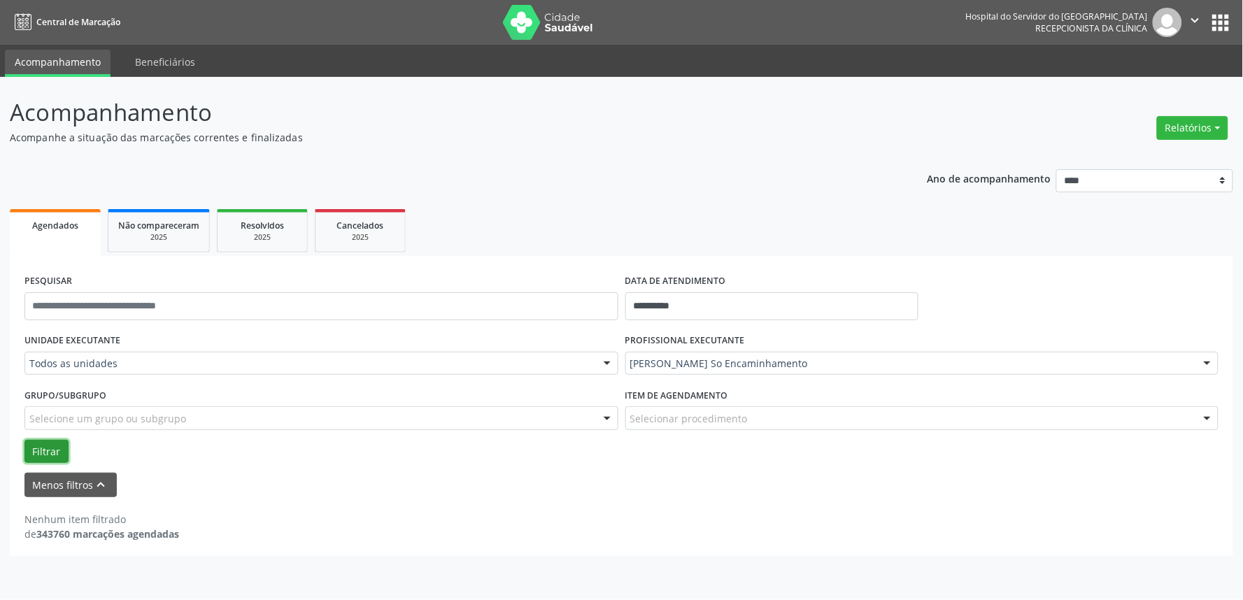
click at [44, 445] on button "Filtrar" at bounding box center [46, 452] width 44 height 24
